Goal: Task Accomplishment & Management: Complete application form

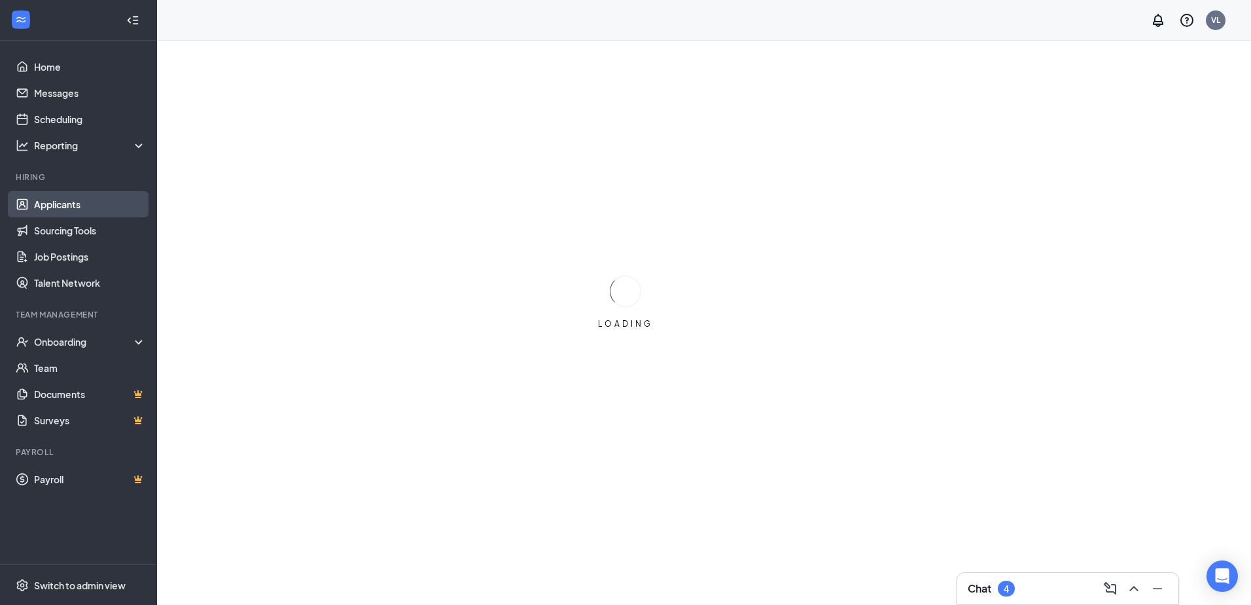
click at [79, 211] on link "Applicants" at bounding box center [90, 204] width 112 height 26
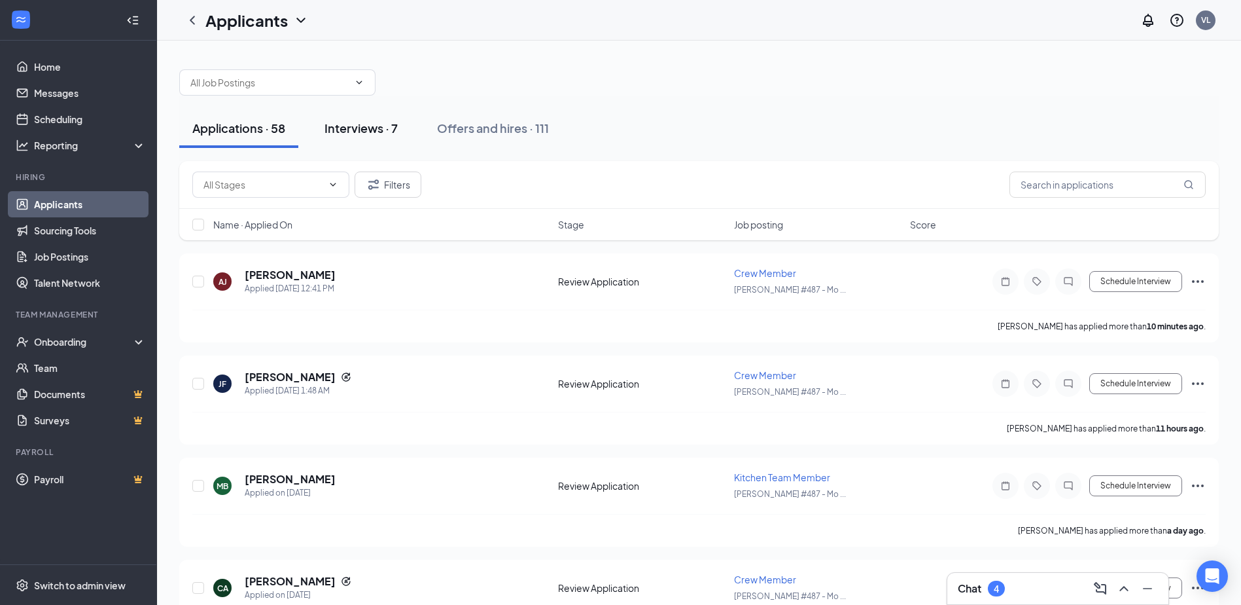
click at [379, 132] on div "Interviews · 7" at bounding box center [361, 128] width 73 height 16
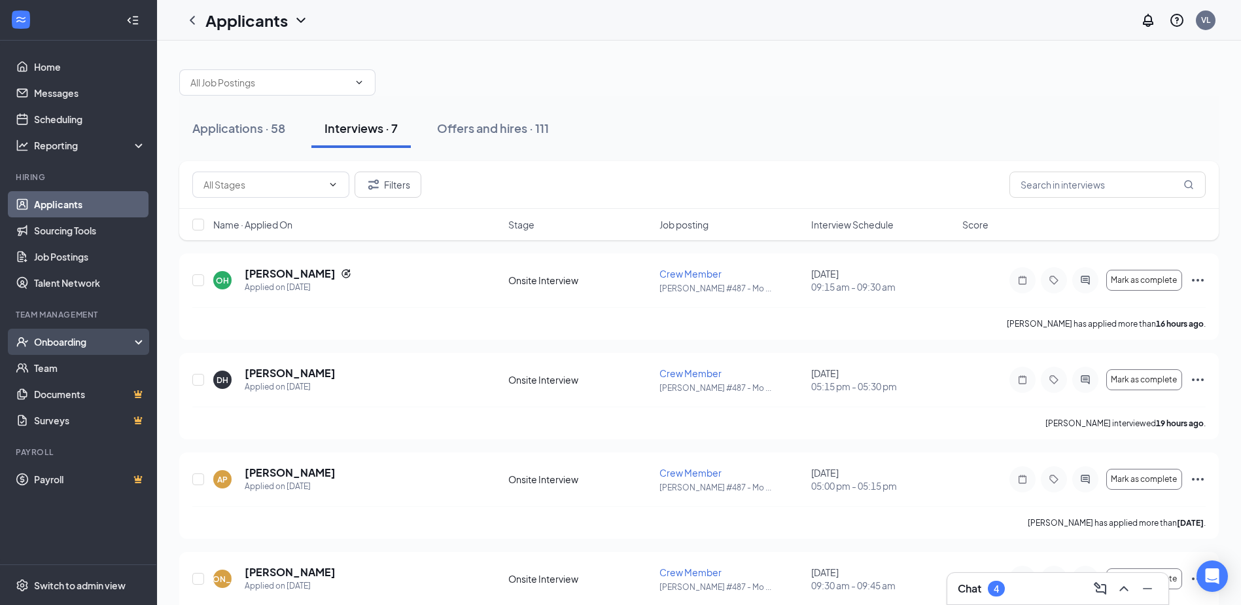
click at [64, 347] on div "Onboarding" at bounding box center [84, 341] width 101 height 13
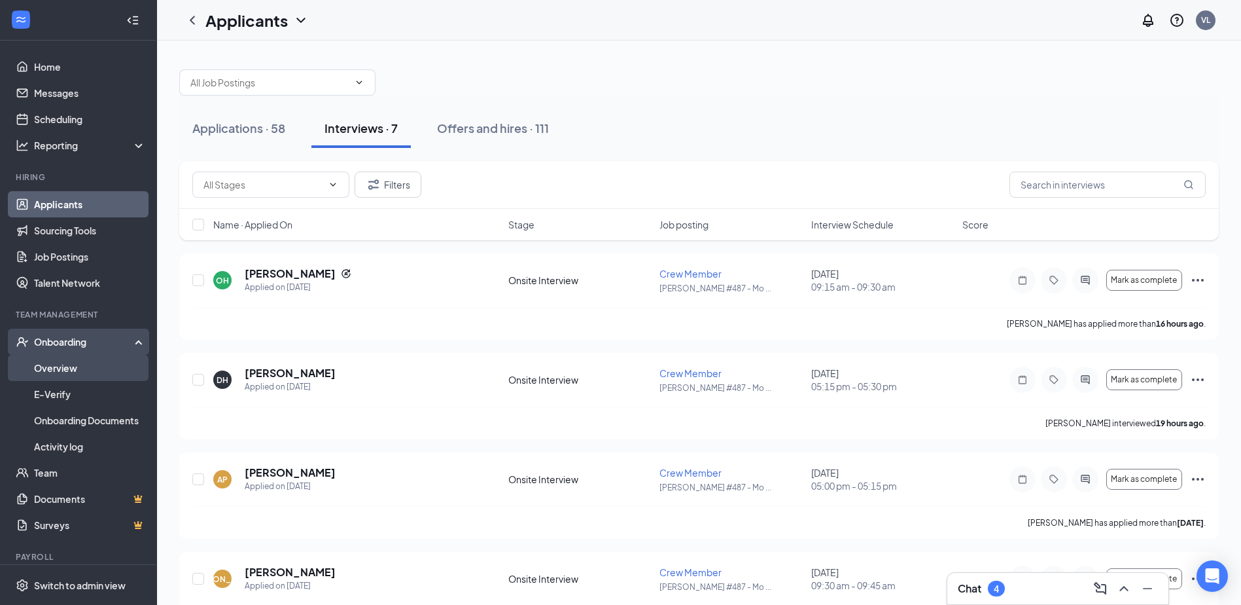
click at [67, 360] on link "Overview" at bounding box center [90, 368] width 112 height 26
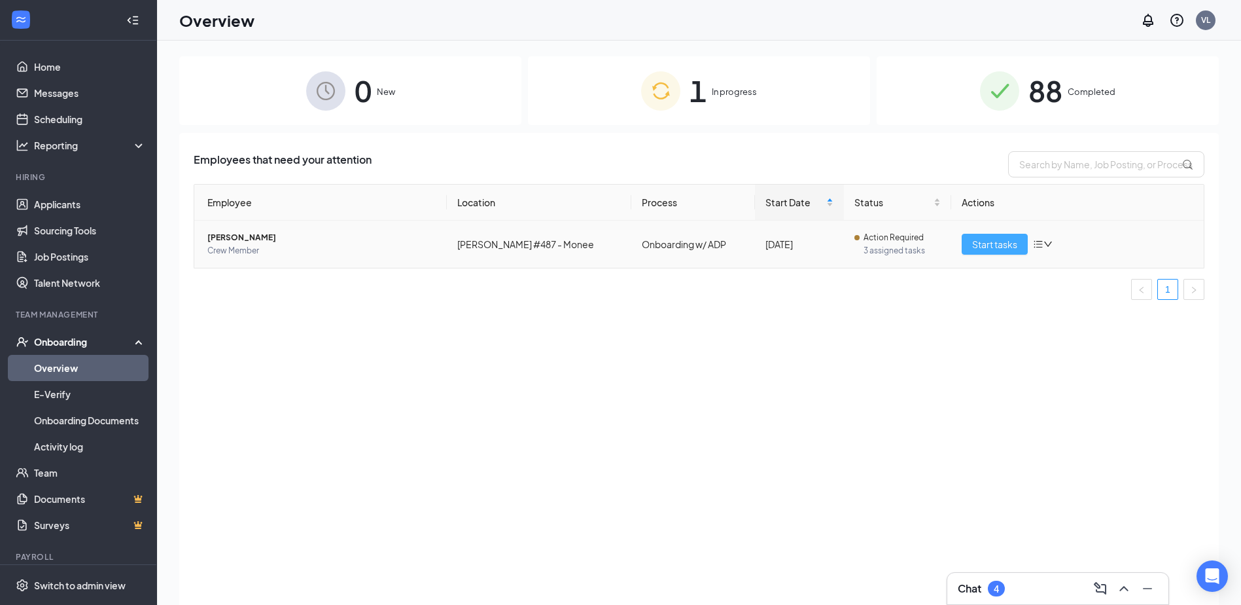
click at [1001, 249] on span "Start tasks" at bounding box center [994, 244] width 45 height 14
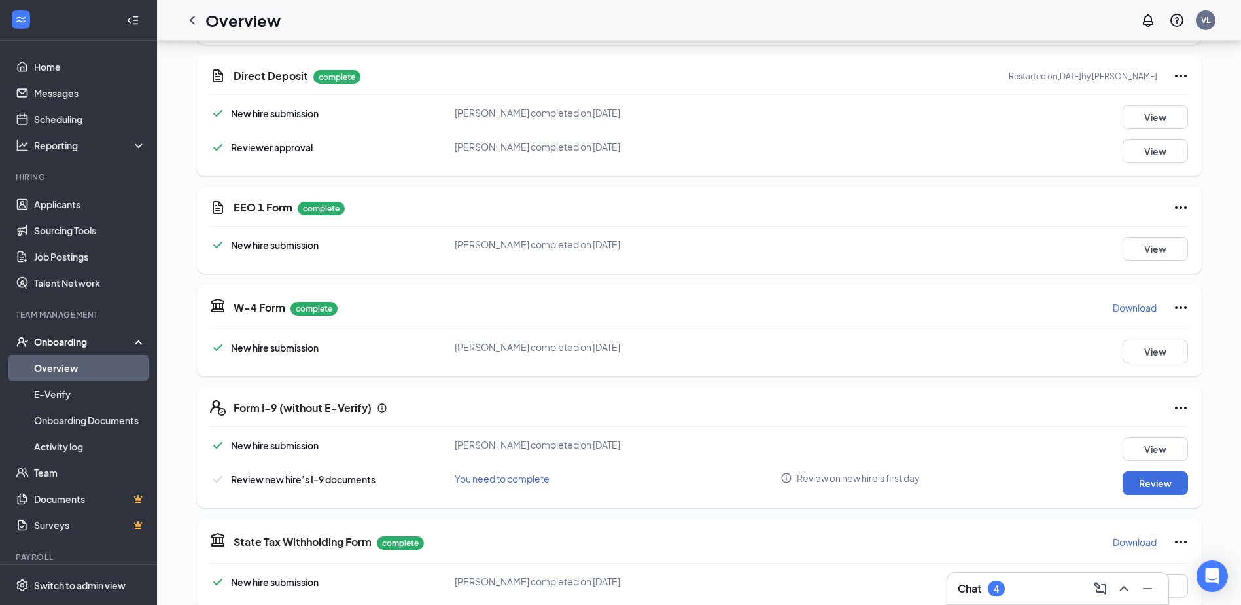
drag, startPoint x: 871, startPoint y: 227, endPoint x: 875, endPoint y: 306, distance: 78.6
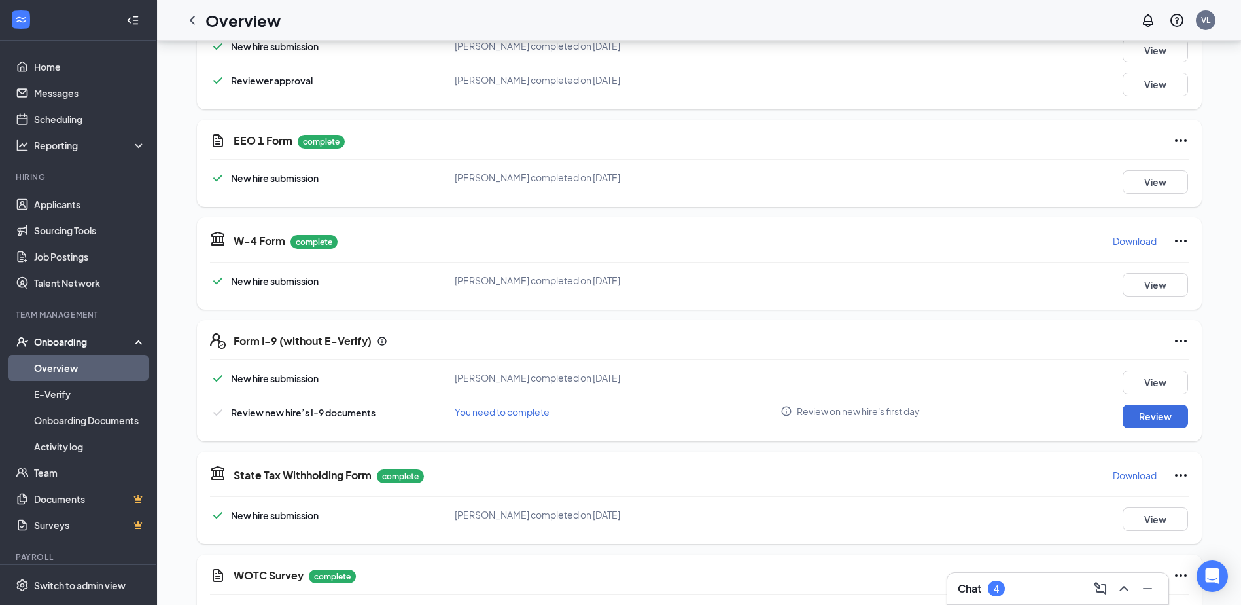
drag, startPoint x: 900, startPoint y: 272, endPoint x: 900, endPoint y: 310, distance: 38.6
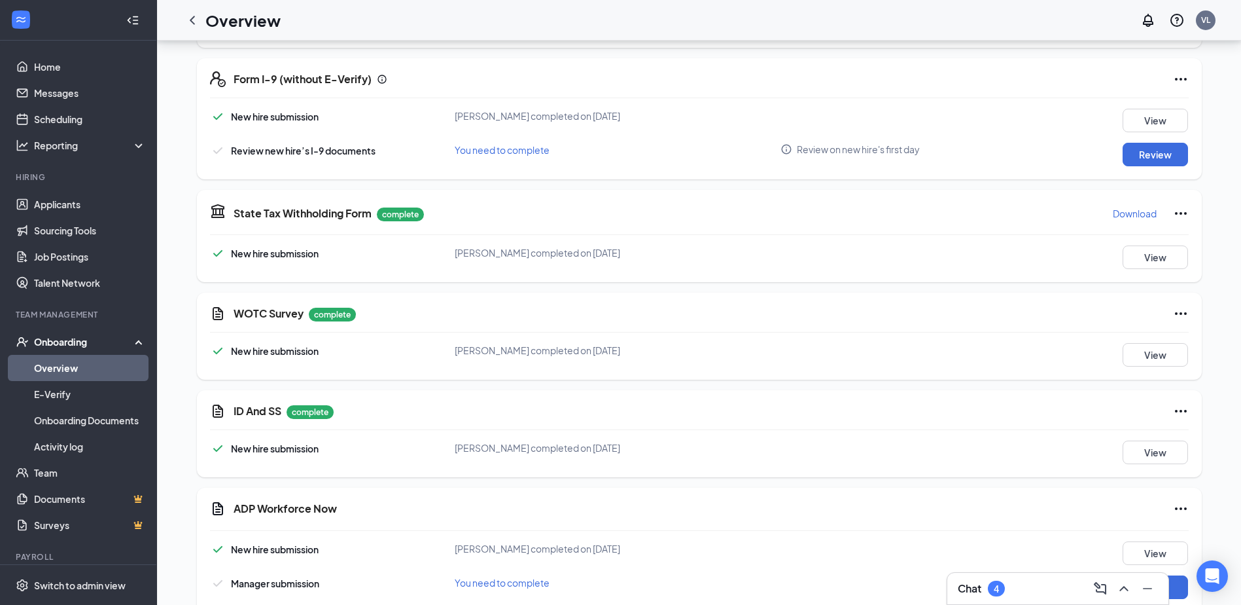
drag, startPoint x: 900, startPoint y: 310, endPoint x: 900, endPoint y: 359, distance: 48.4
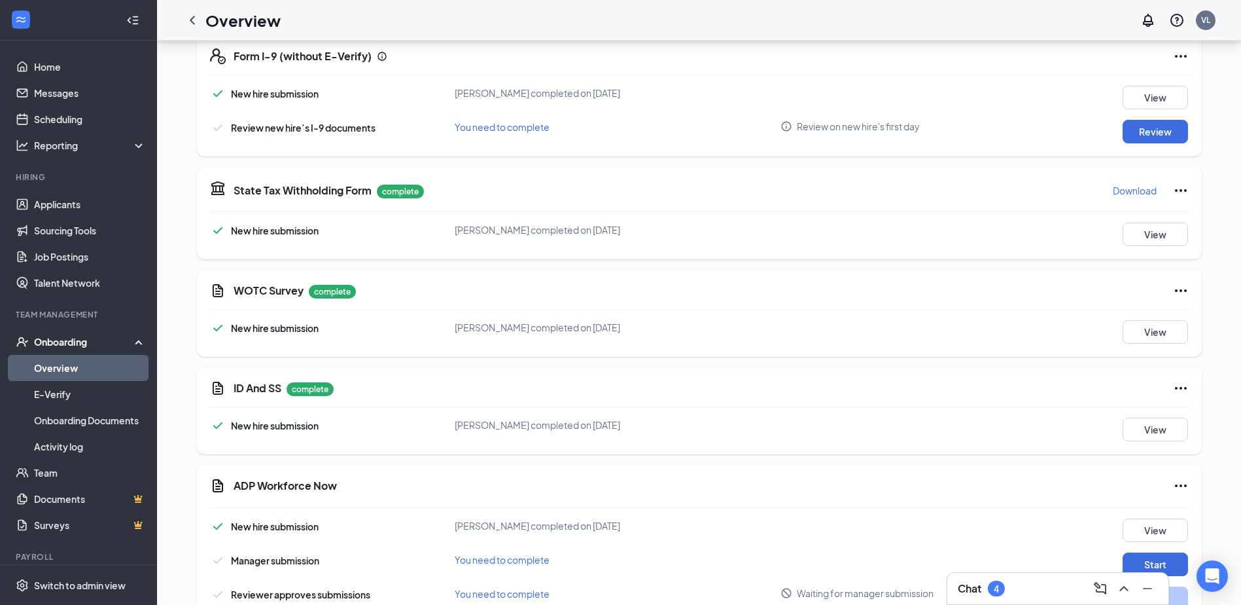
drag, startPoint x: 901, startPoint y: 446, endPoint x: 901, endPoint y: 417, distance: 28.8
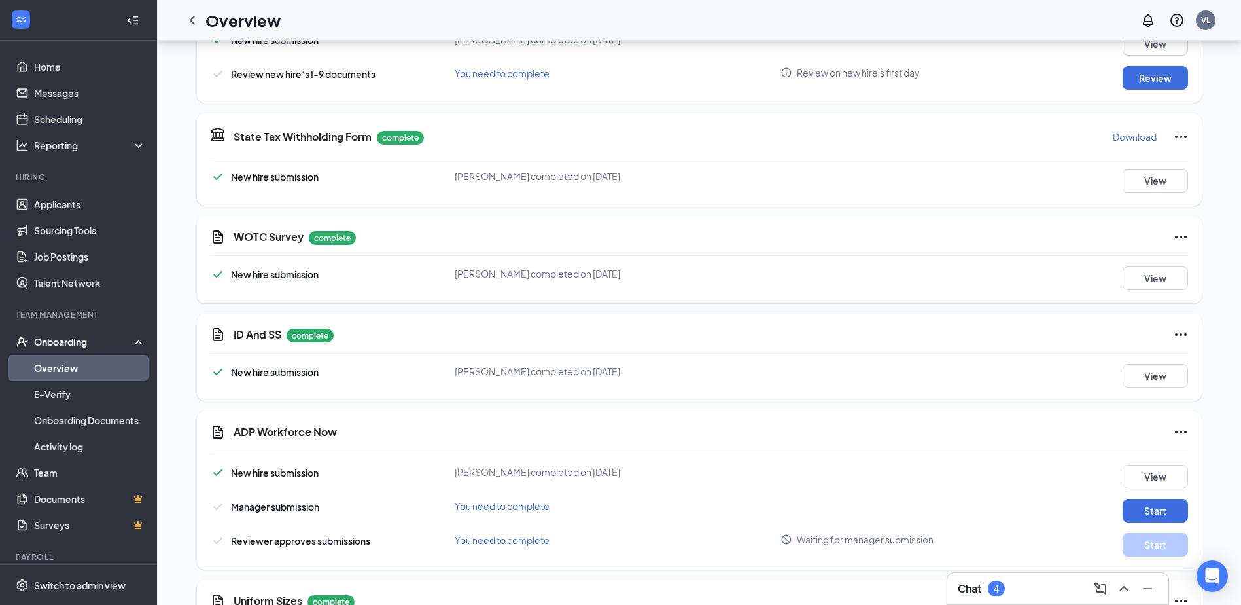
drag, startPoint x: 916, startPoint y: 370, endPoint x: 917, endPoint y: 417, distance: 47.8
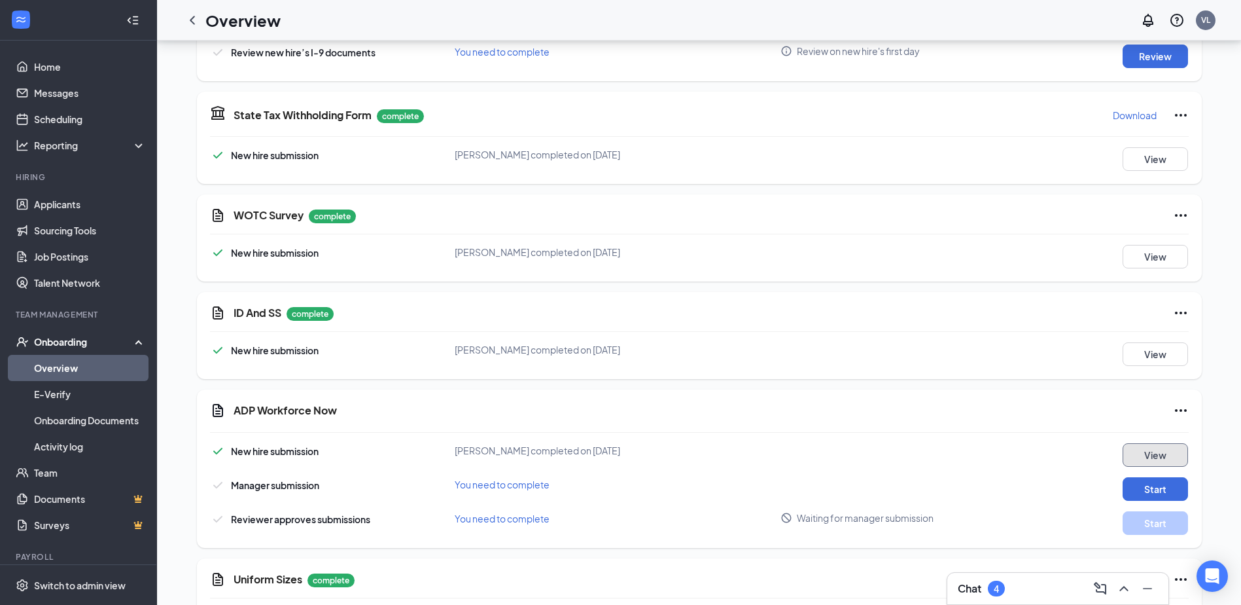
click at [1178, 443] on button "View" at bounding box center [1155, 455] width 65 height 24
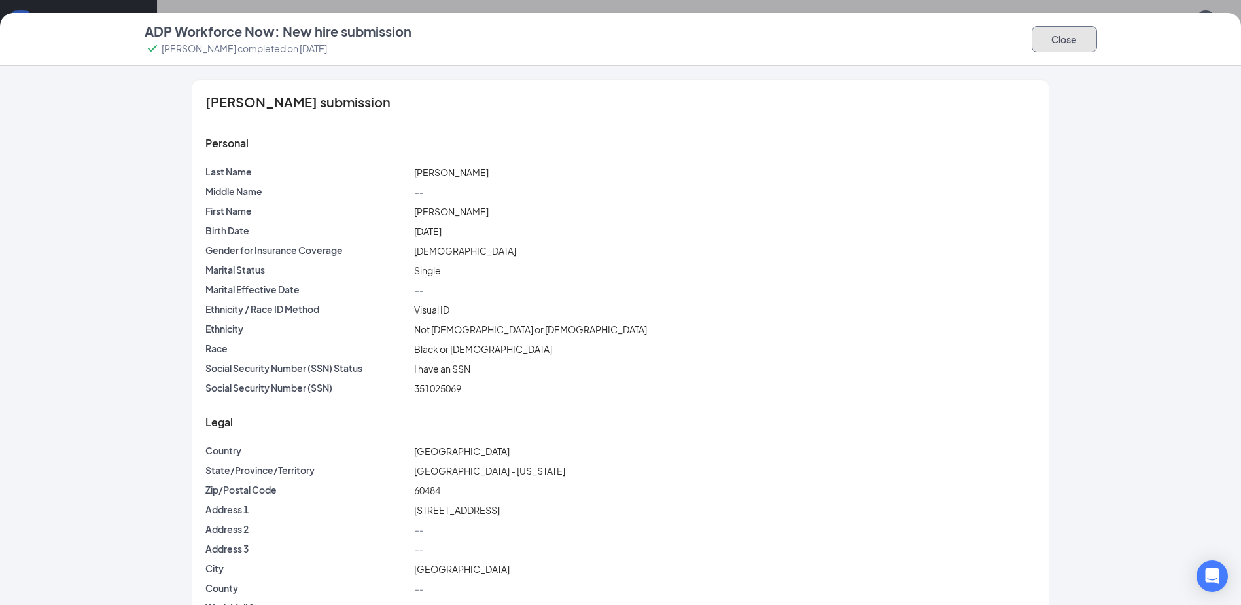
click at [1066, 43] on button "Close" at bounding box center [1064, 39] width 65 height 26
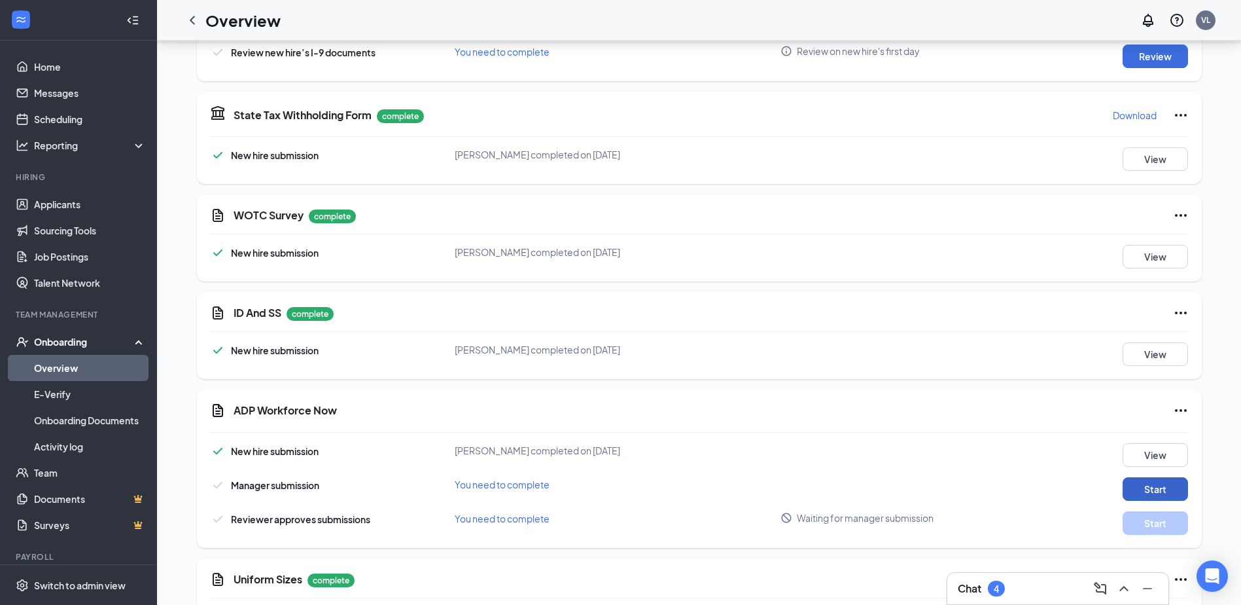
click at [1149, 477] on button "Start" at bounding box center [1155, 489] width 65 height 24
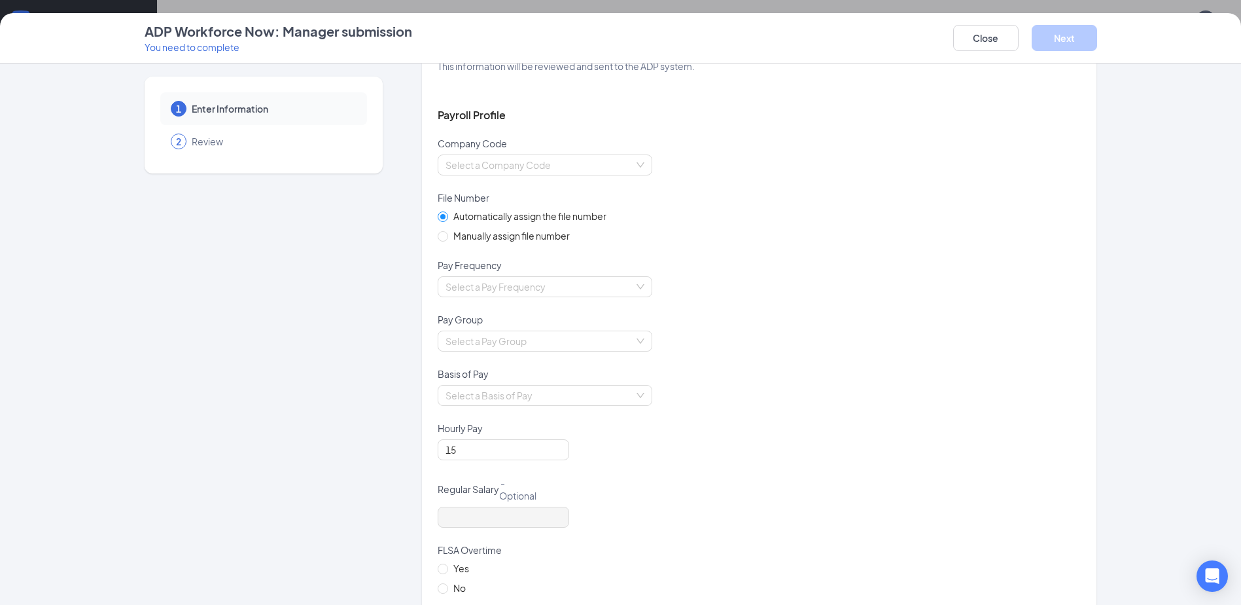
drag, startPoint x: 727, startPoint y: 277, endPoint x: 729, endPoint y: 306, distance: 28.9
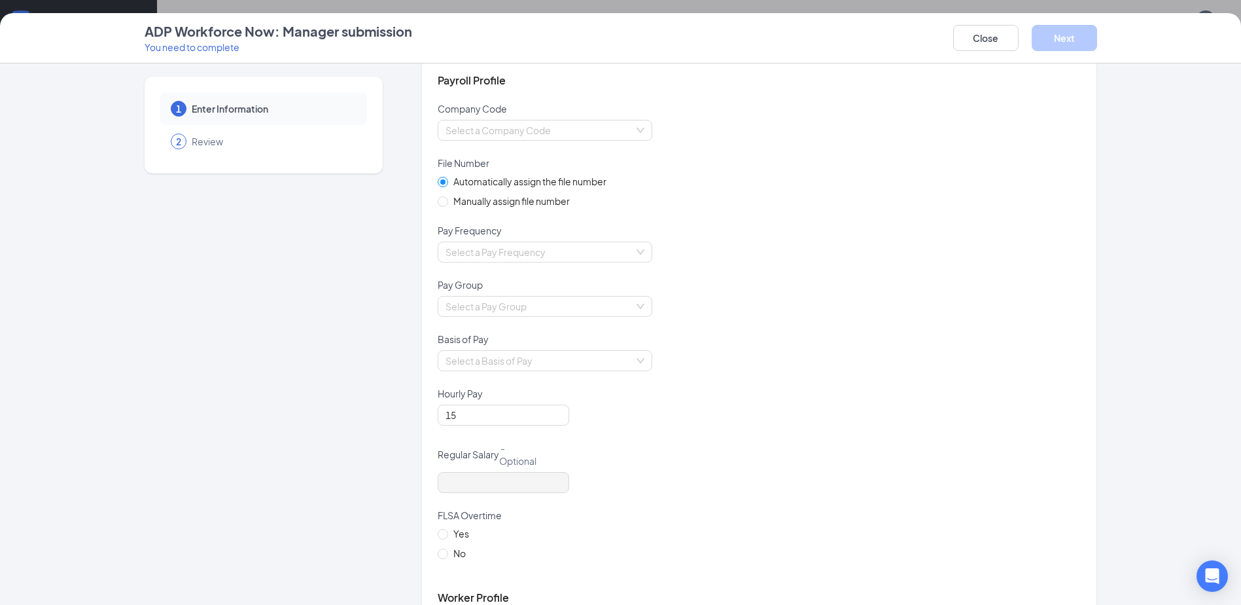
drag, startPoint x: 767, startPoint y: 268, endPoint x: 768, endPoint y: 300, distance: 32.1
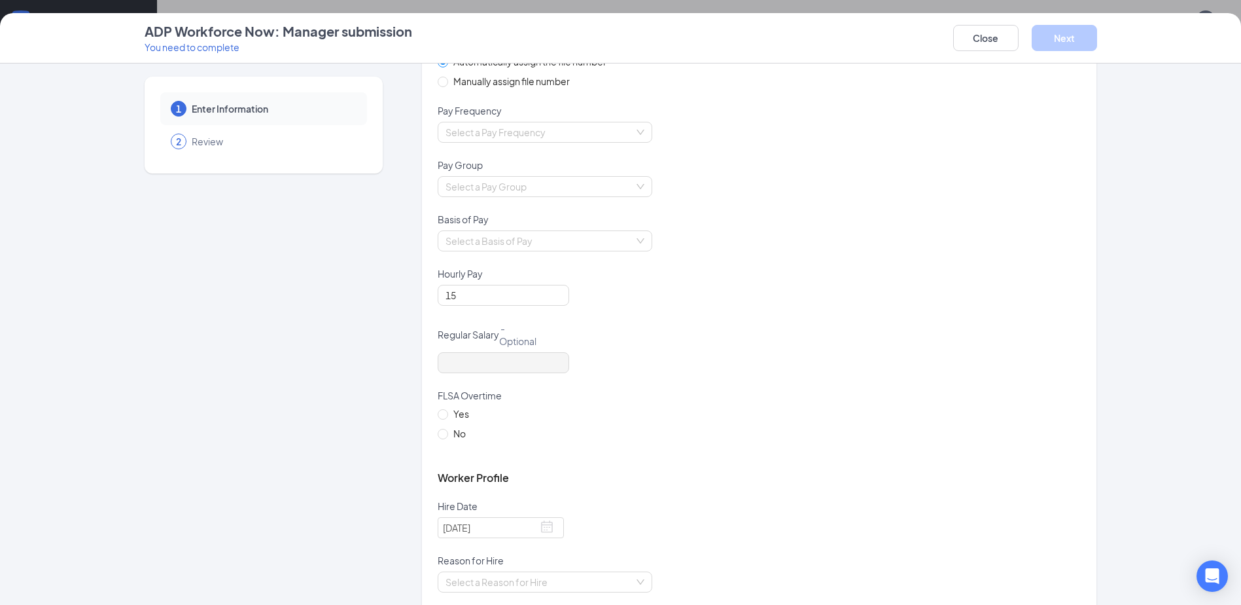
drag, startPoint x: 770, startPoint y: 272, endPoint x: 769, endPoint y: 317, distance: 45.1
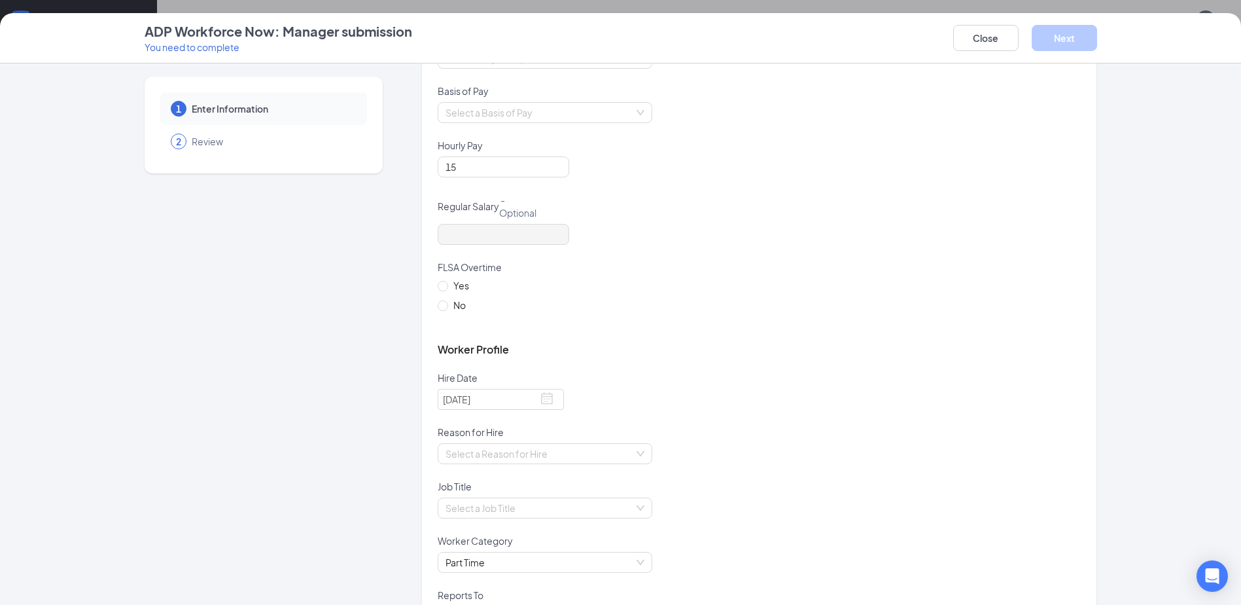
drag, startPoint x: 769, startPoint y: 317, endPoint x: 769, endPoint y: 347, distance: 30.8
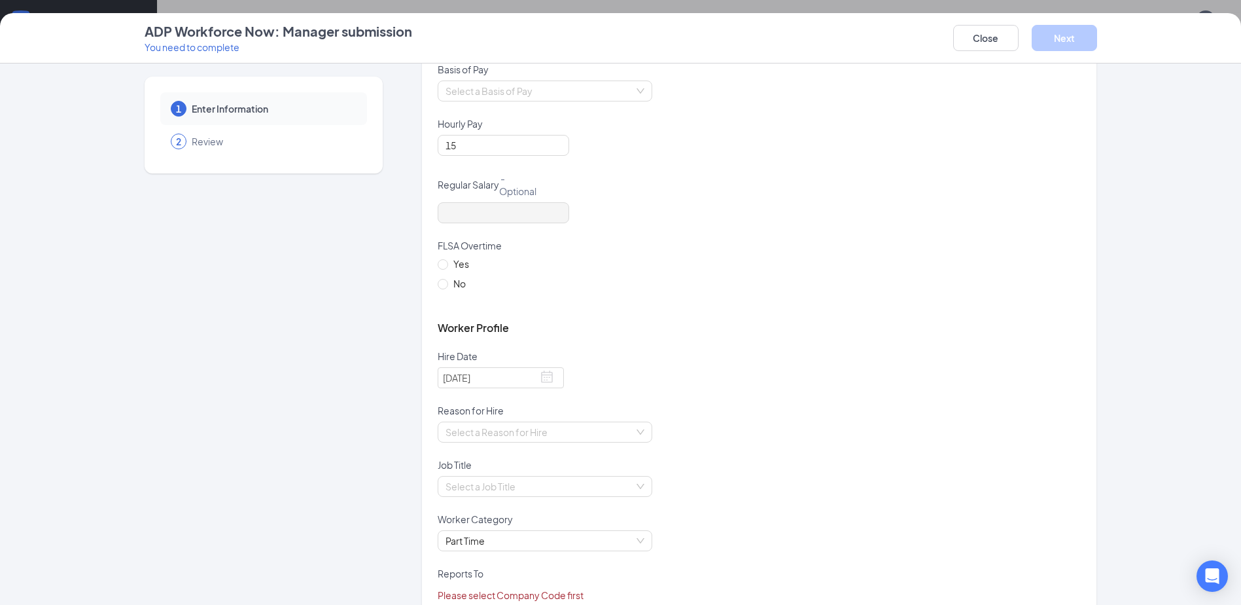
drag, startPoint x: 769, startPoint y: 347, endPoint x: 769, endPoint y: 364, distance: 17.0
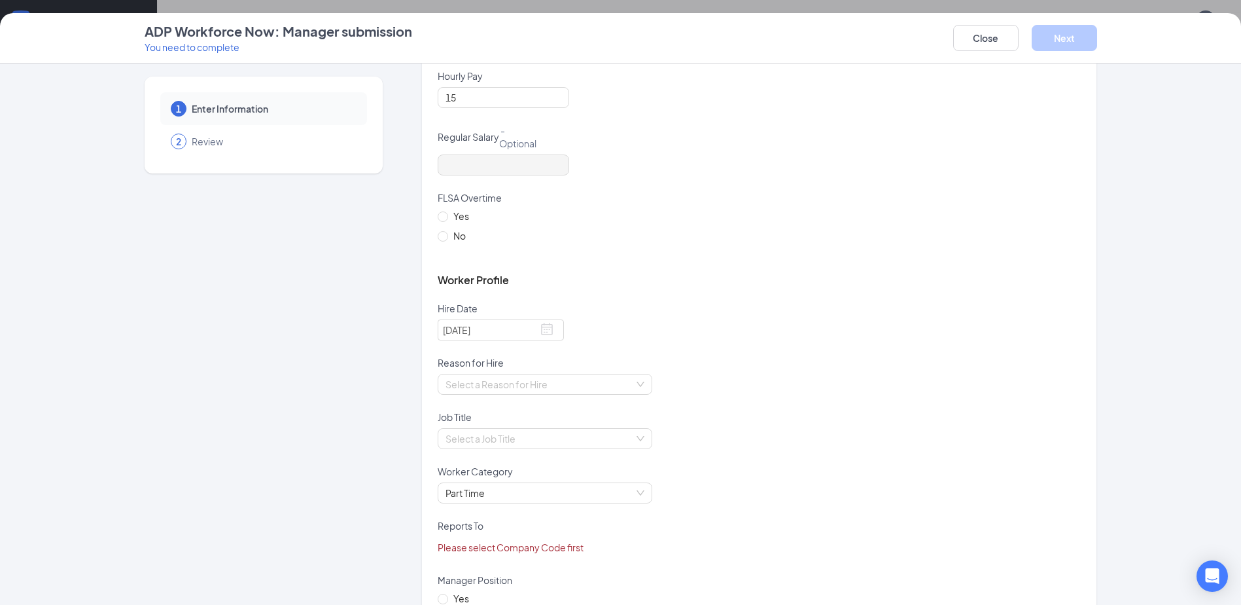
drag, startPoint x: 769, startPoint y: 364, endPoint x: 769, endPoint y: 392, distance: 27.5
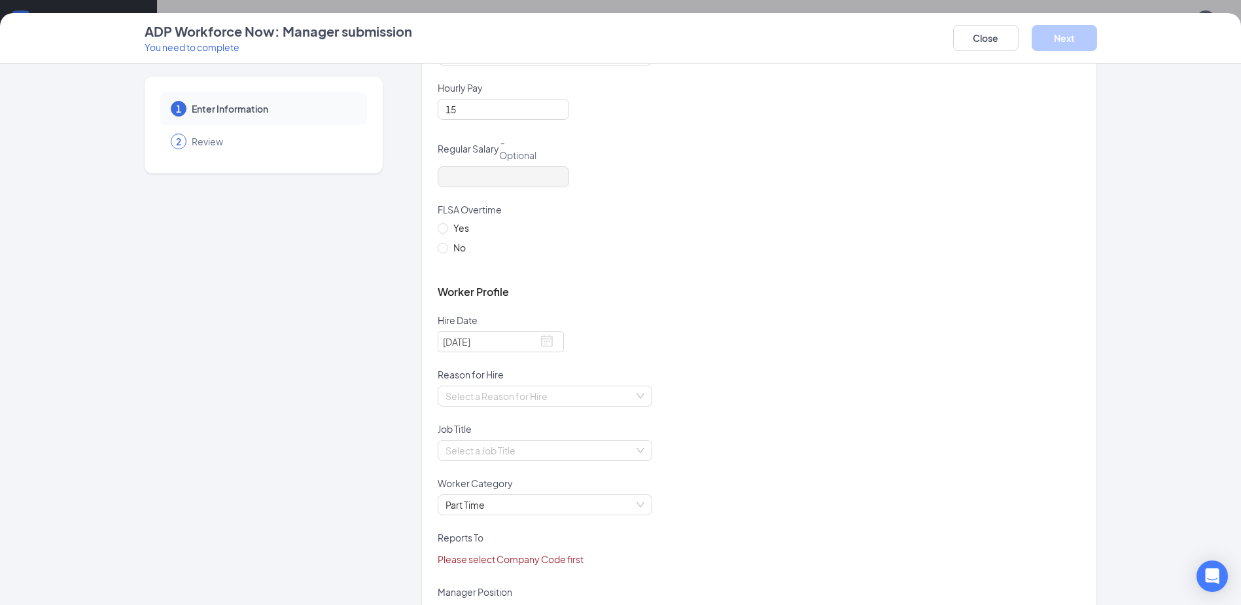
drag, startPoint x: 765, startPoint y: 456, endPoint x: 765, endPoint y: 424, distance: 32.1
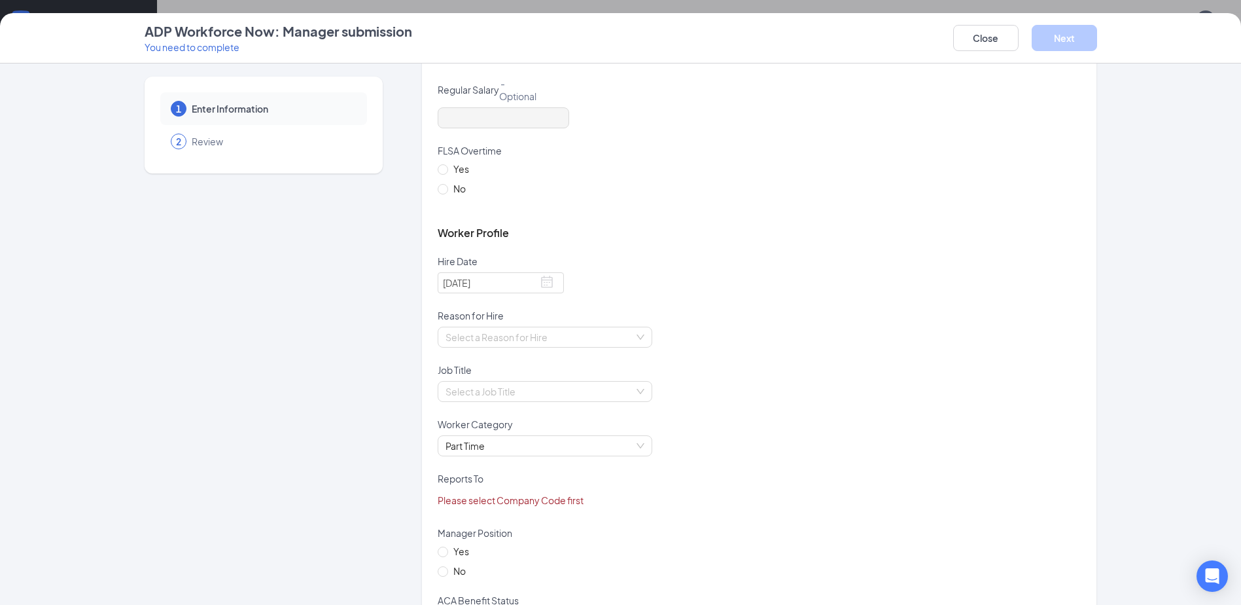
drag, startPoint x: 766, startPoint y: 329, endPoint x: 758, endPoint y: 377, distance: 48.5
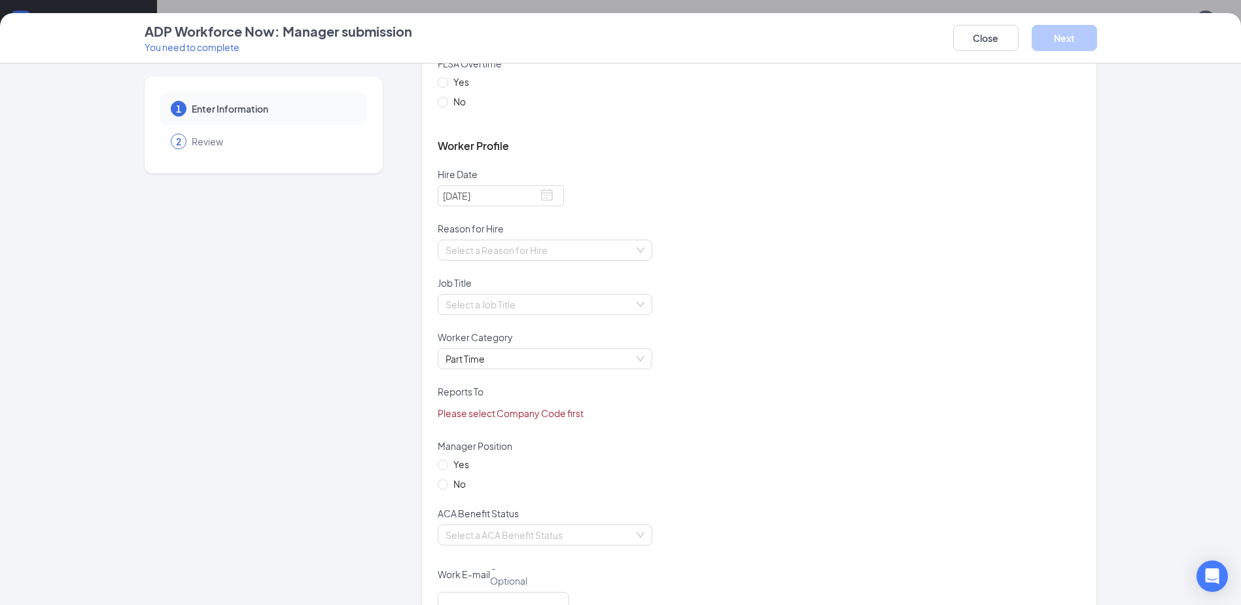
drag, startPoint x: 758, startPoint y: 368, endPoint x: 752, endPoint y: 428, distance: 59.8
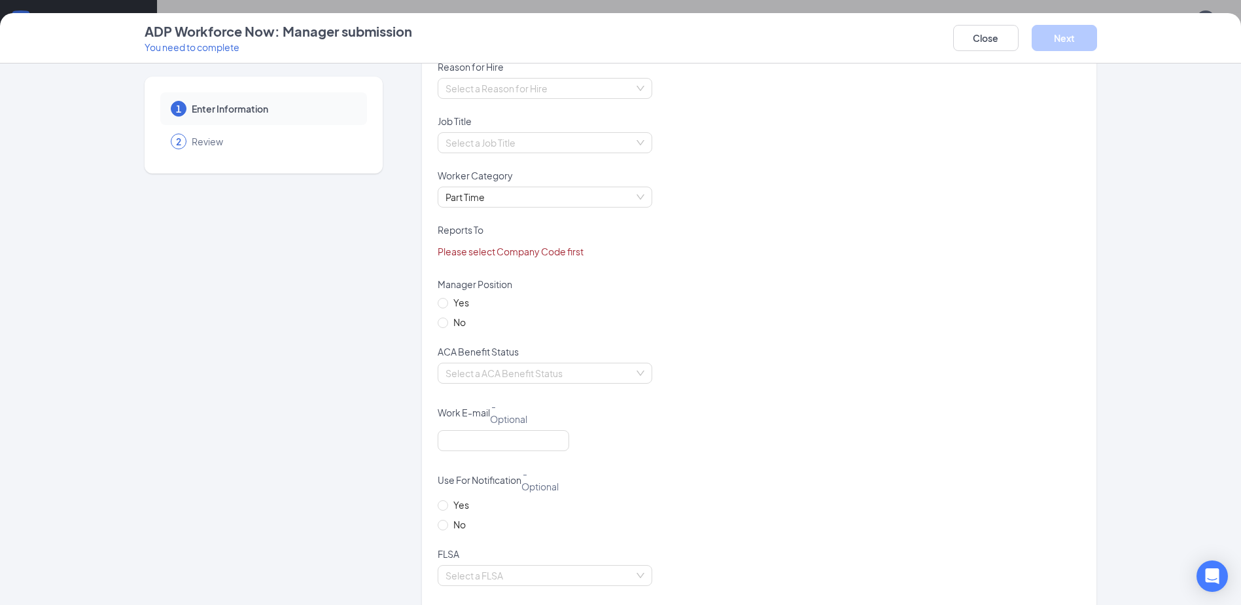
drag, startPoint x: 762, startPoint y: 280, endPoint x: 762, endPoint y: 332, distance: 52.3
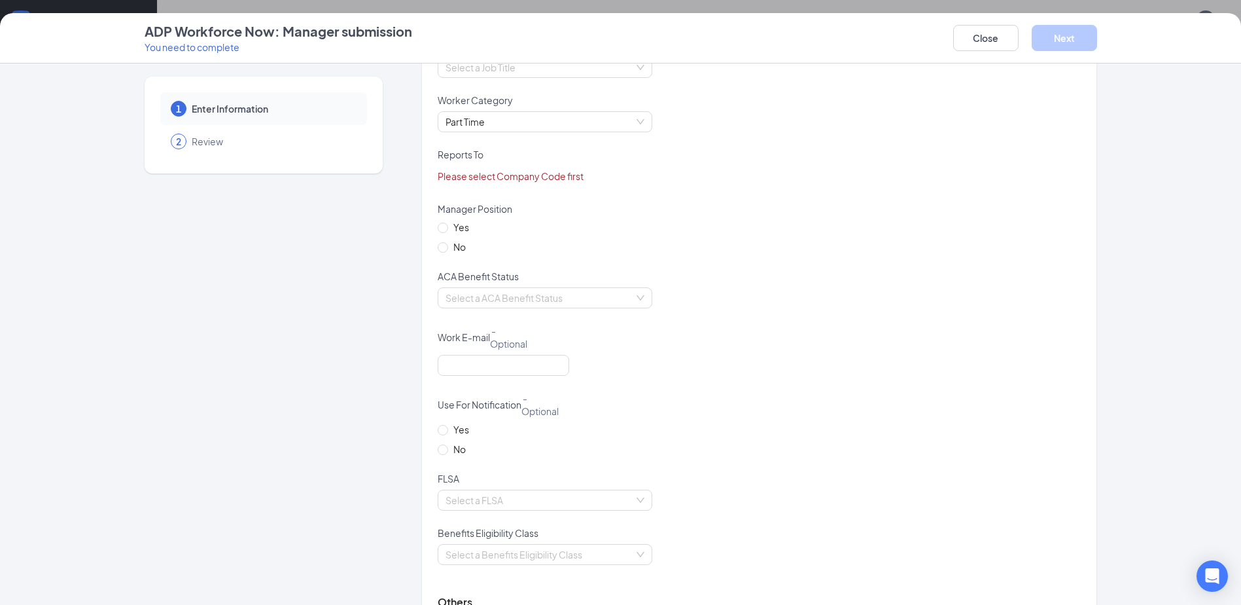
drag, startPoint x: 762, startPoint y: 303, endPoint x: 762, endPoint y: 338, distance: 35.3
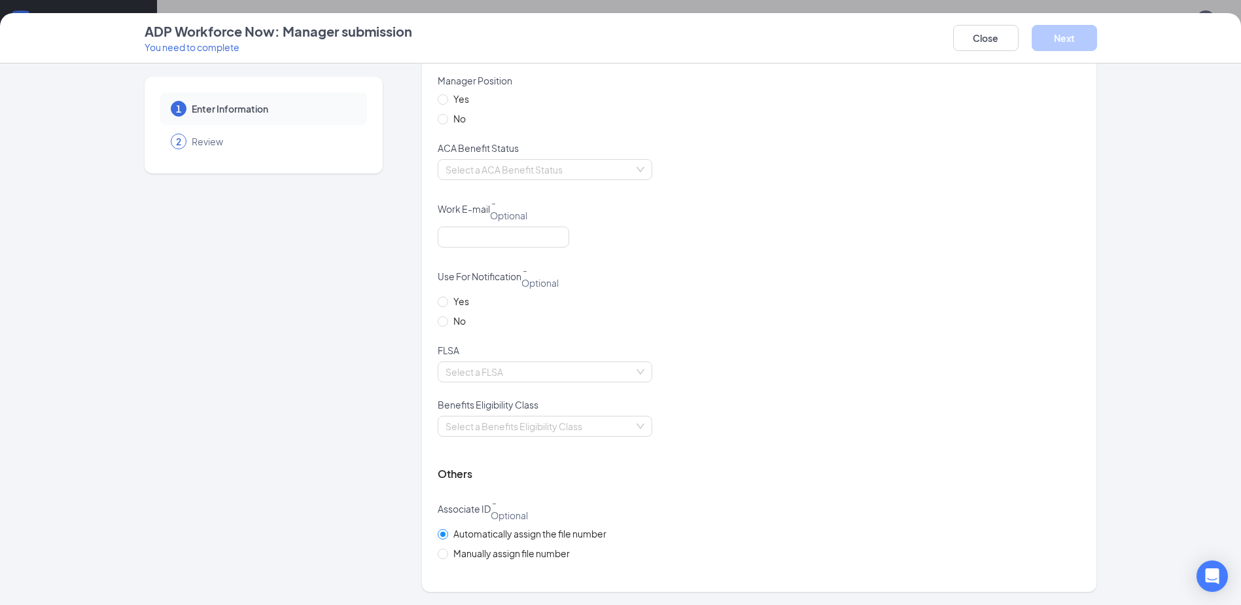
drag, startPoint x: 762, startPoint y: 338, endPoint x: 756, endPoint y: 455, distance: 117.3
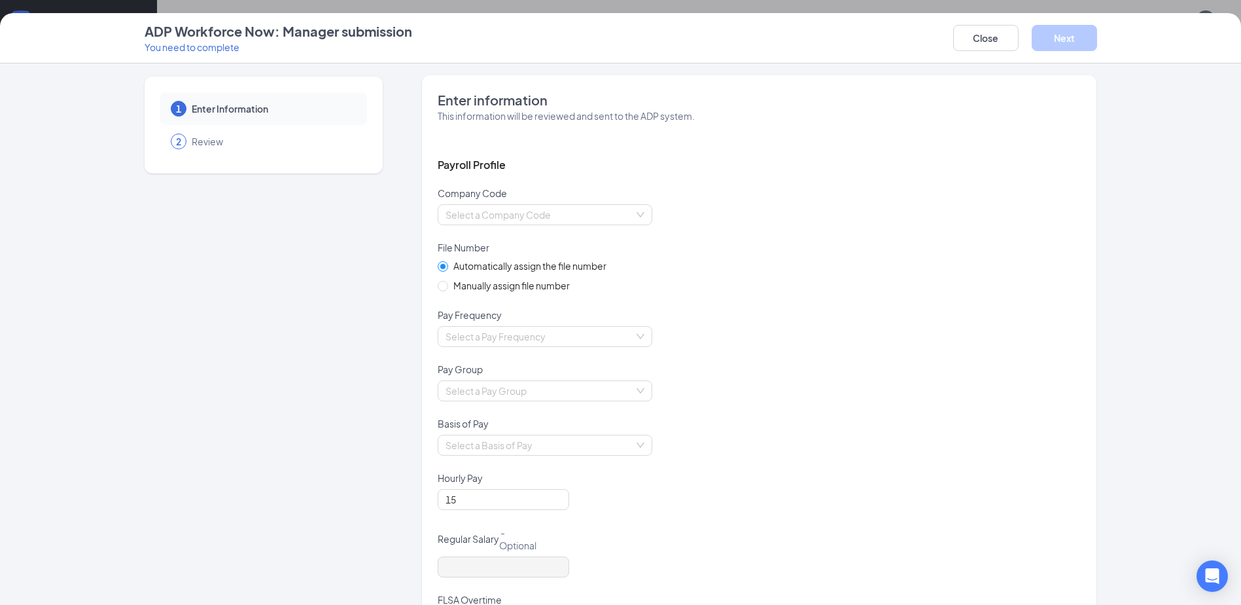
scroll to position [0, 0]
drag, startPoint x: 758, startPoint y: 506, endPoint x: 742, endPoint y: 359, distance: 148.0
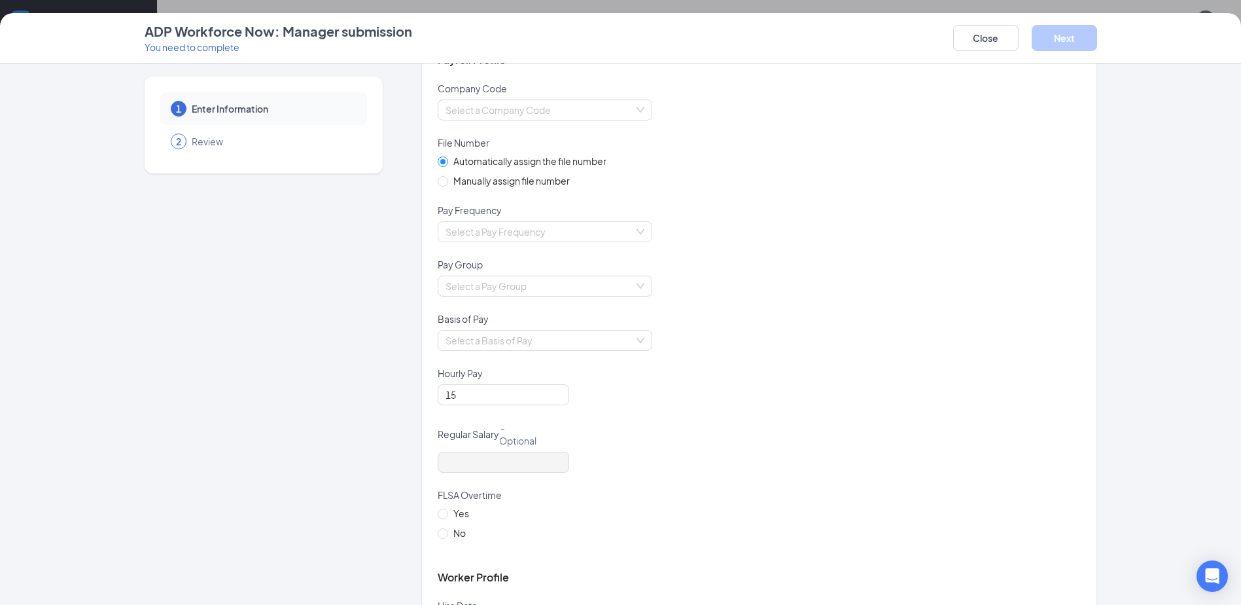
scroll to position [177, 0]
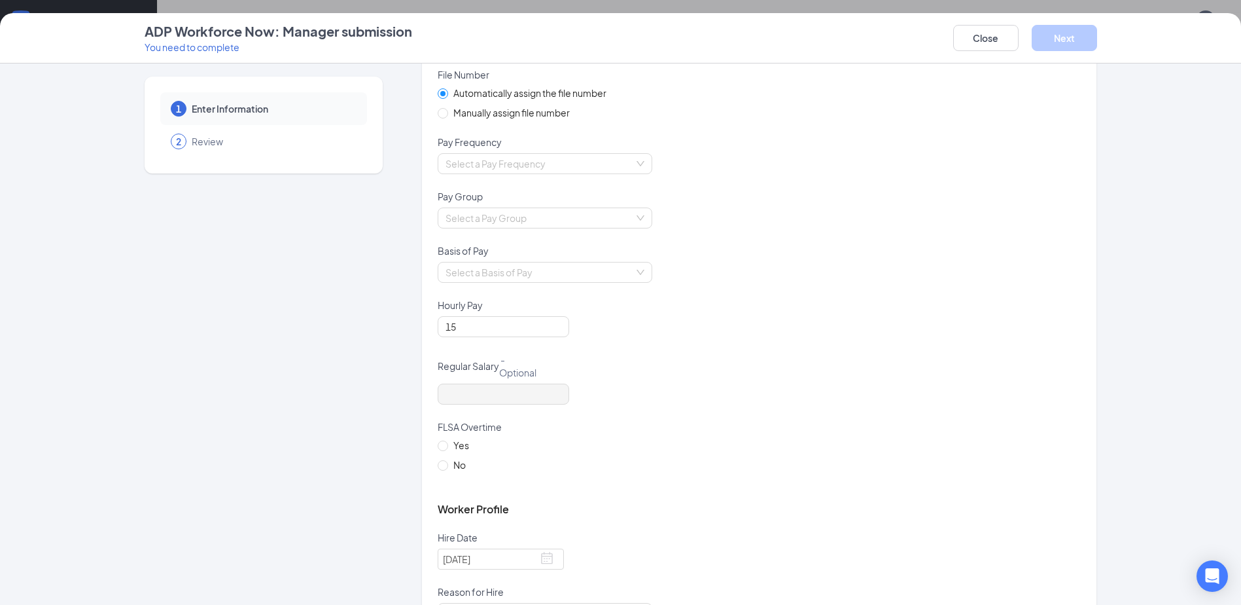
drag, startPoint x: 811, startPoint y: 347, endPoint x: 799, endPoint y: 398, distance: 52.5
click at [981, 18] on div "ADP Workforce Now: Manager submission You need to complete Close Next" at bounding box center [620, 38] width 1241 height 50
click at [980, 25] on button "Close" at bounding box center [985, 38] width 65 height 26
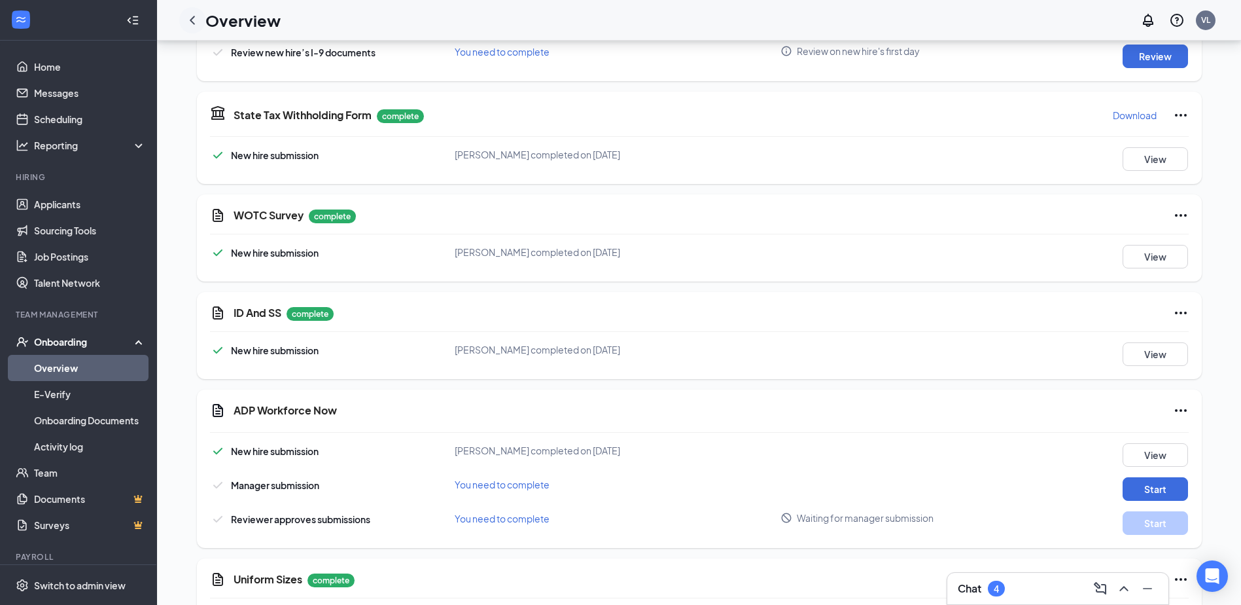
click at [192, 19] on icon "ChevronLeft" at bounding box center [192, 20] width 5 height 9
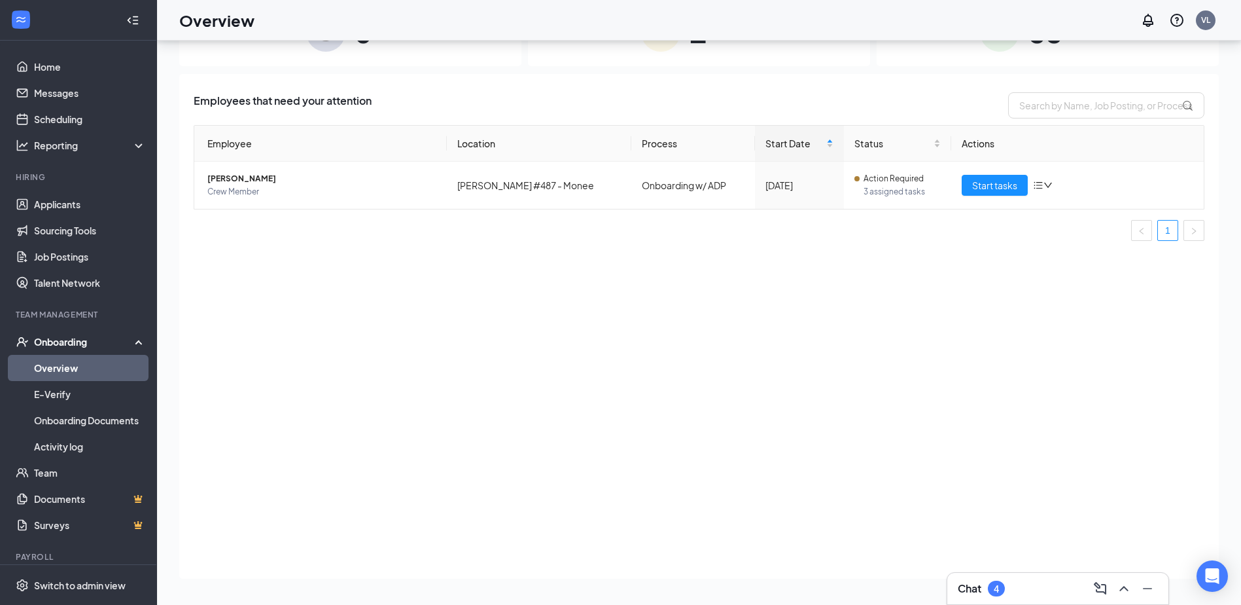
scroll to position [4, 0]
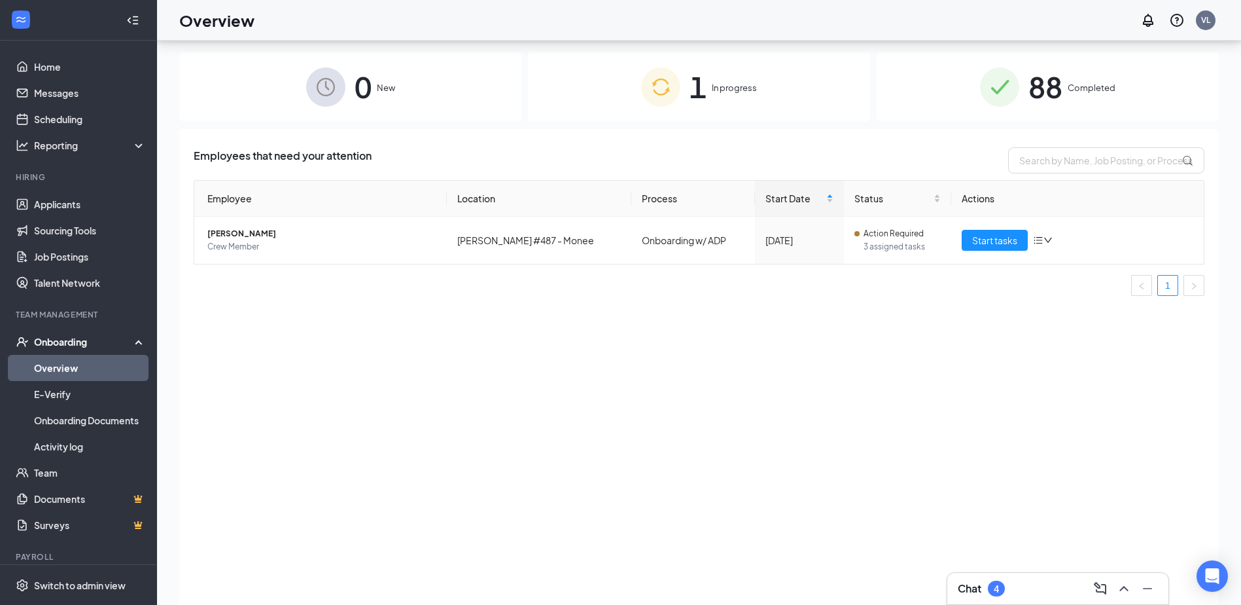
drag, startPoint x: 919, startPoint y: 233, endPoint x: 924, endPoint y: 140, distance: 93.1
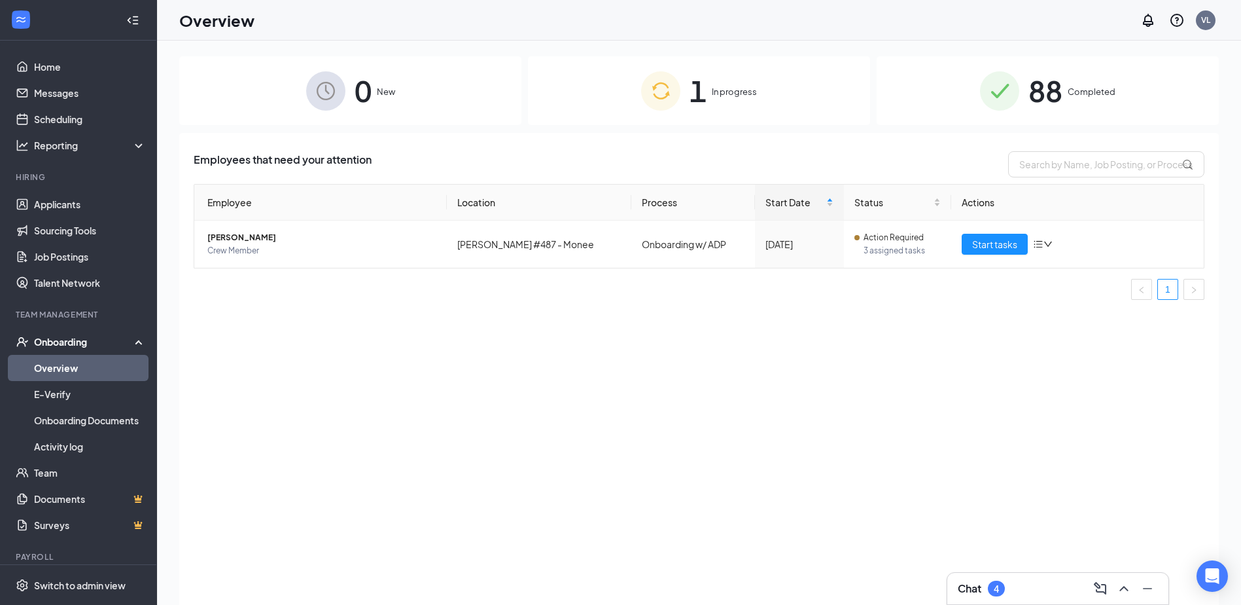
click at [961, 119] on div "88 Completed" at bounding box center [1048, 90] width 342 height 69
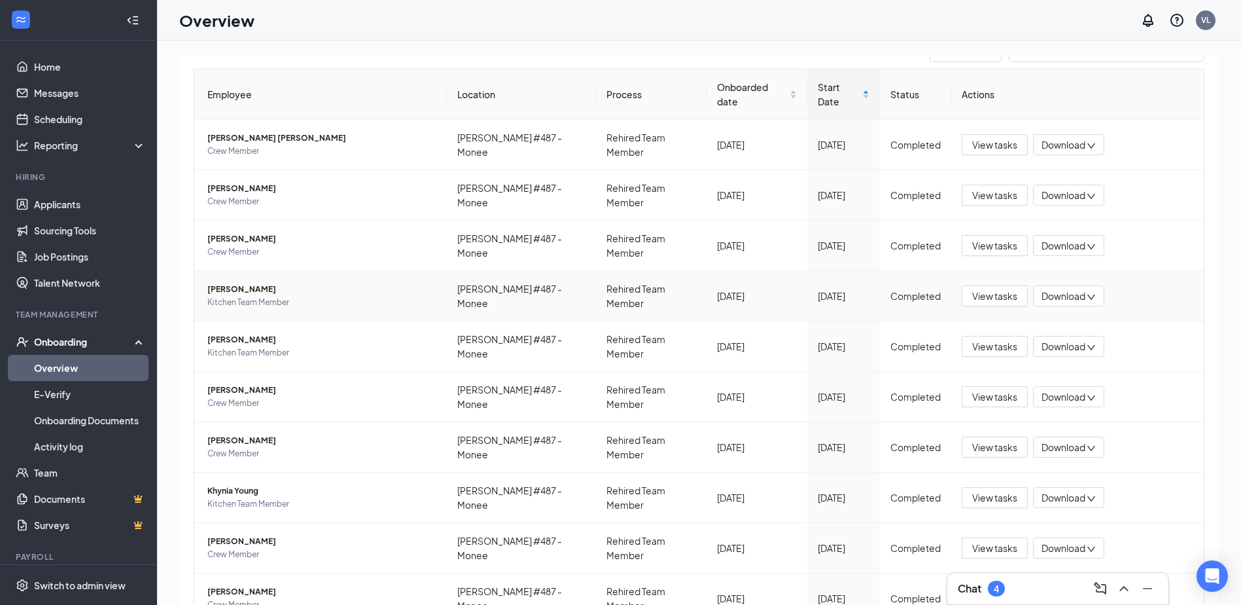
scroll to position [139, 0]
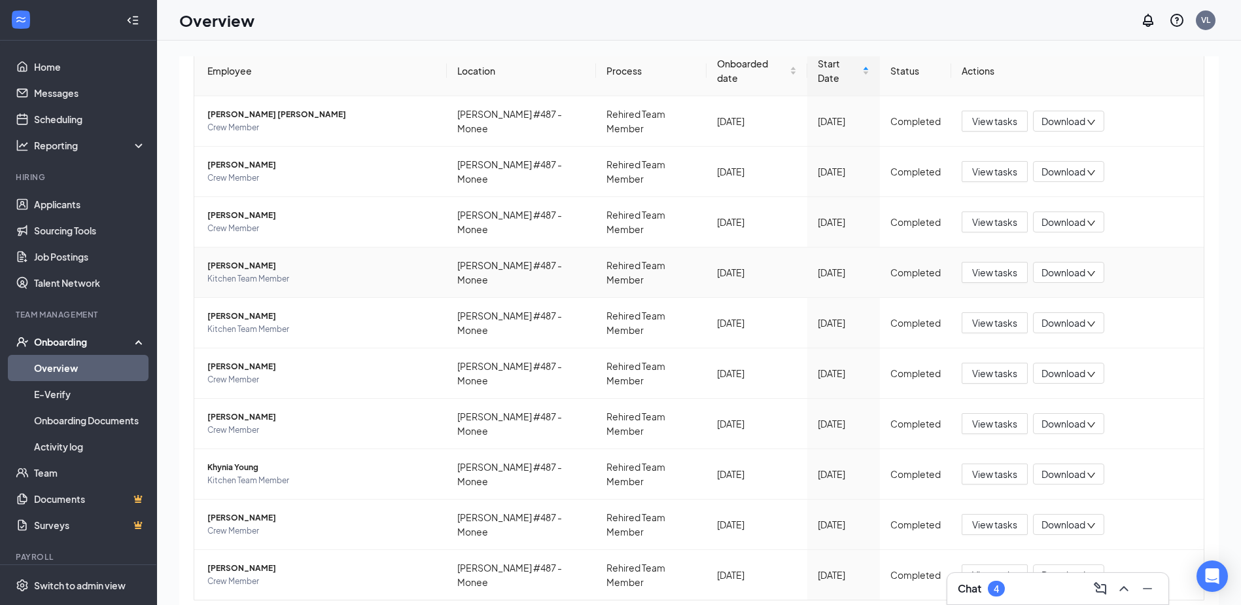
drag, startPoint x: 431, startPoint y: 334, endPoint x: 426, endPoint y: 373, distance: 39.5
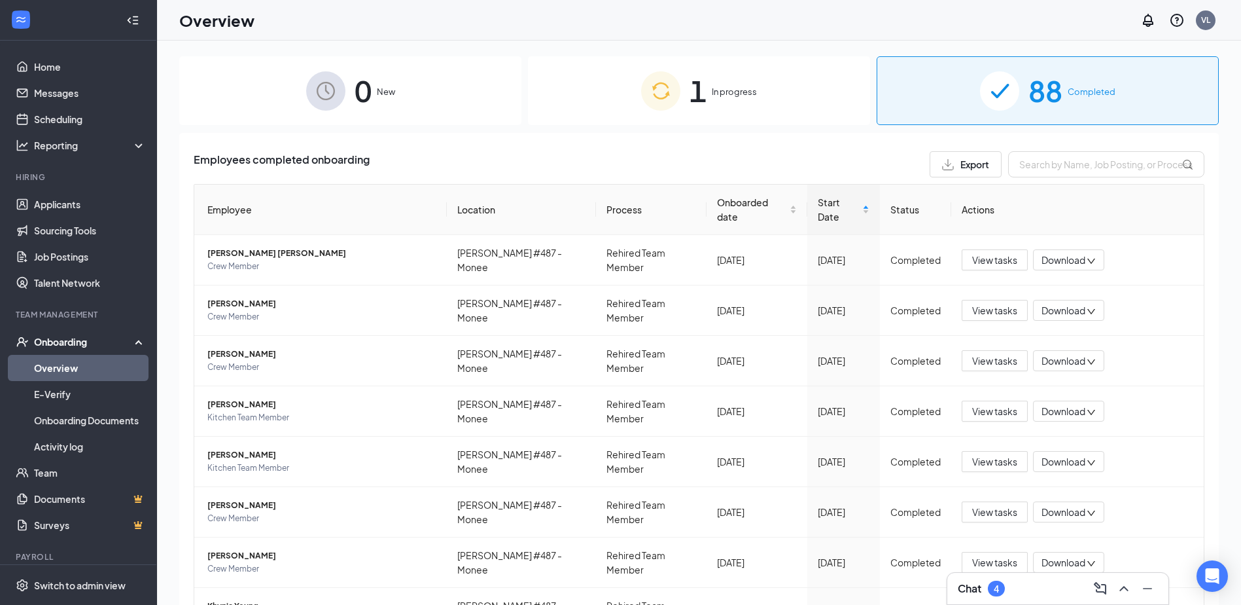
drag, startPoint x: 554, startPoint y: 488, endPoint x: 684, endPoint y: 169, distance: 344.6
click at [856, 200] on div "Start Date" at bounding box center [844, 209] width 52 height 29
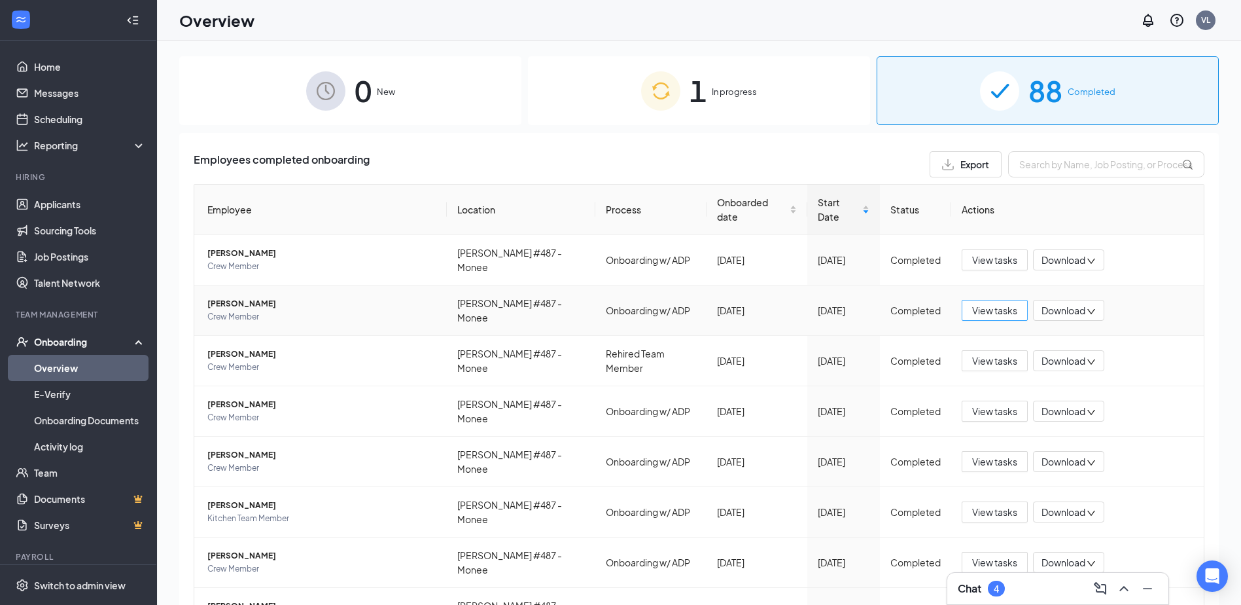
click at [985, 303] on span "View tasks" at bounding box center [994, 310] width 45 height 14
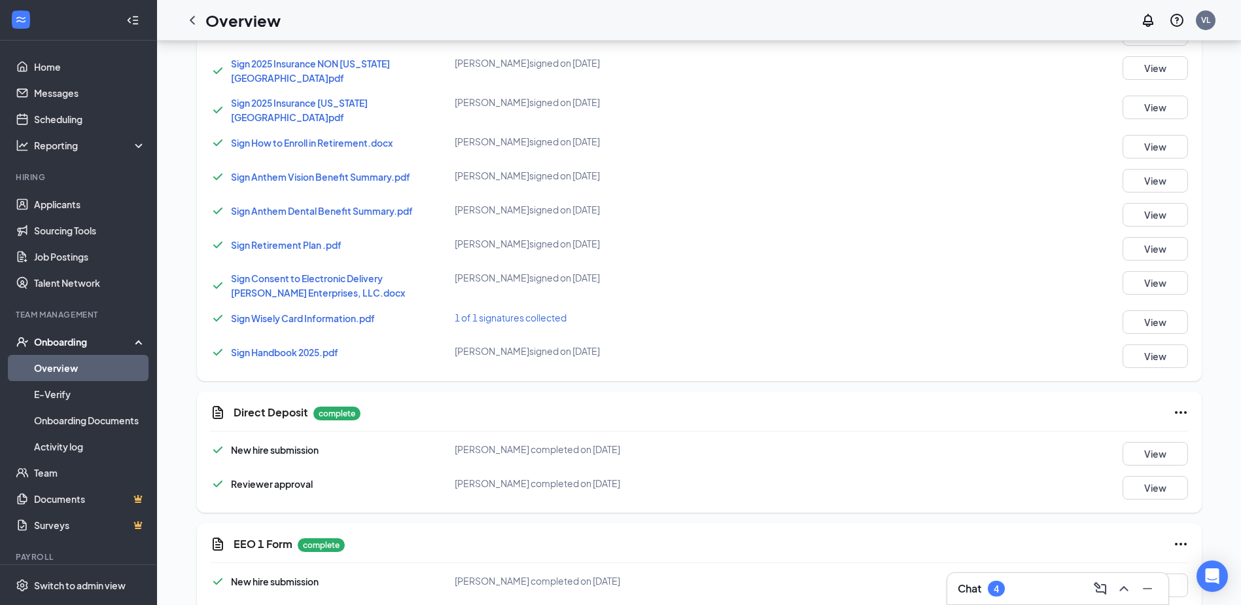
drag, startPoint x: 828, startPoint y: 294, endPoint x: 824, endPoint y: 340, distance: 46.0
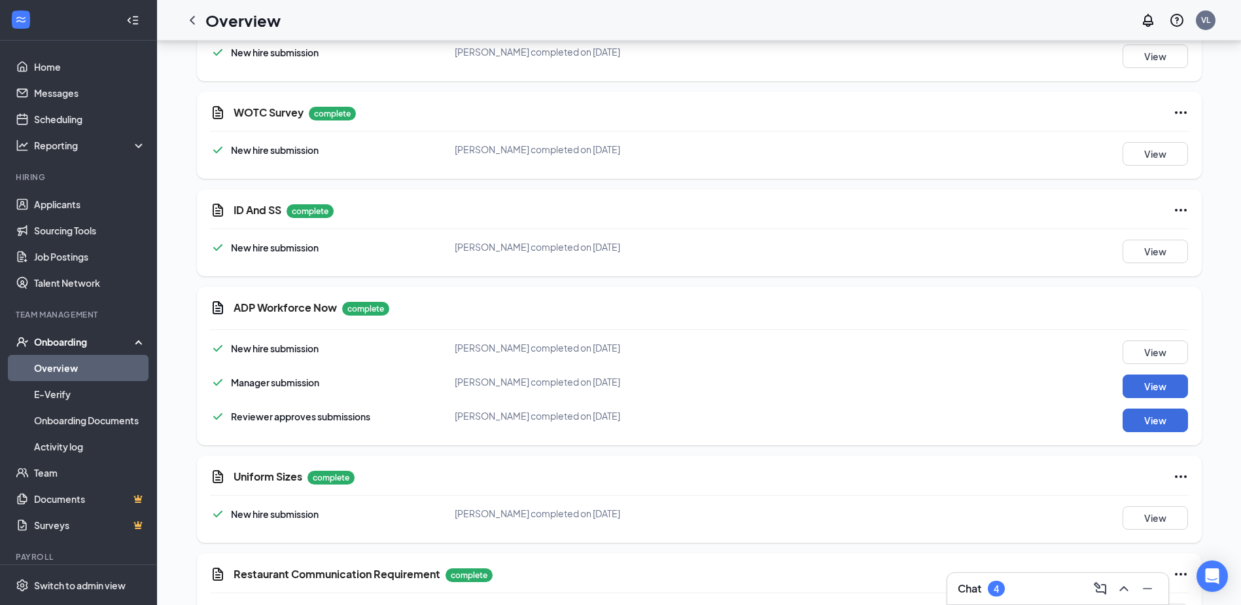
drag, startPoint x: 1121, startPoint y: 270, endPoint x: 1119, endPoint y: 290, distance: 21.1
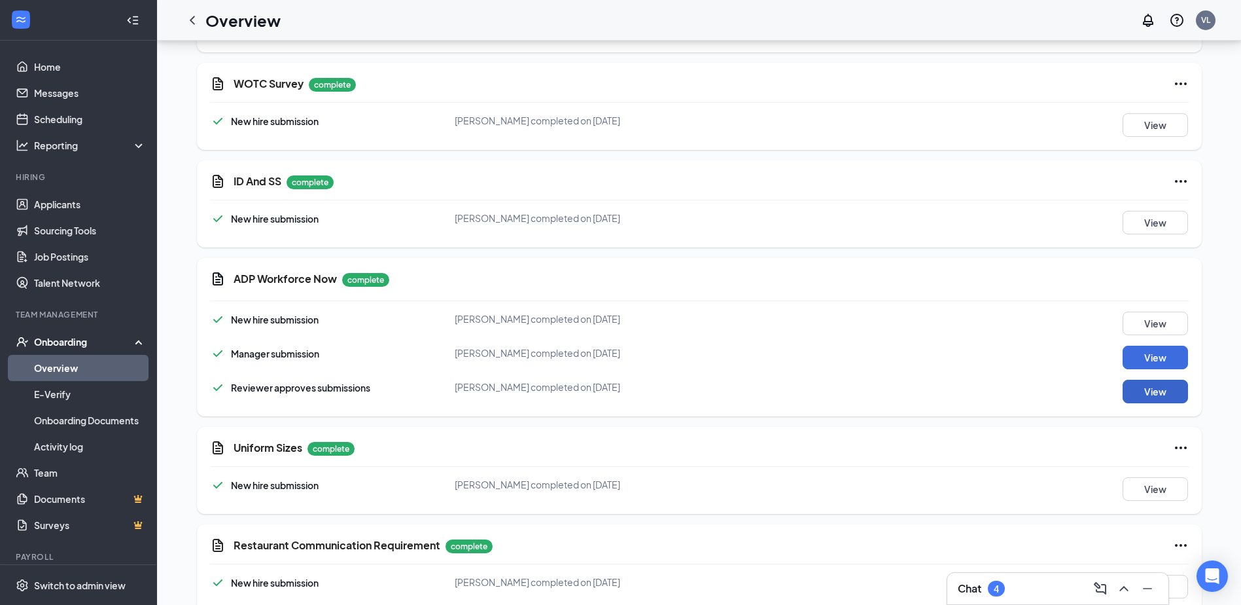
click at [1163, 379] on button "View" at bounding box center [1155, 391] width 65 height 24
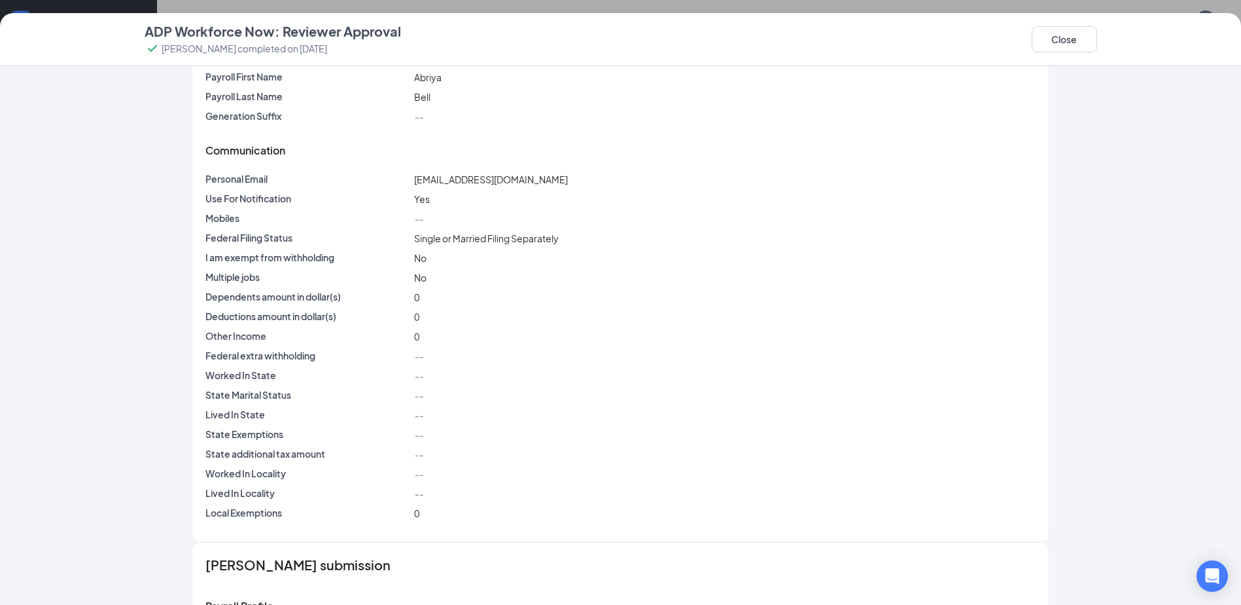
drag, startPoint x: 1040, startPoint y: 258, endPoint x: 1031, endPoint y: 318, distance: 60.1
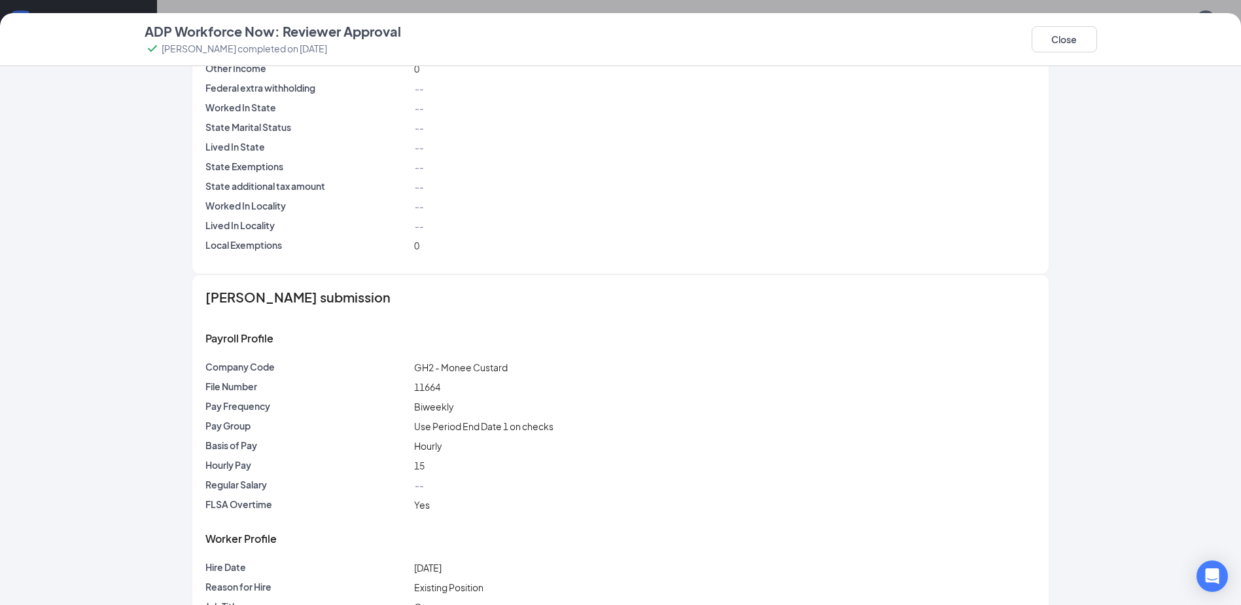
drag, startPoint x: 1019, startPoint y: 264, endPoint x: 1015, endPoint y: 338, distance: 74.0
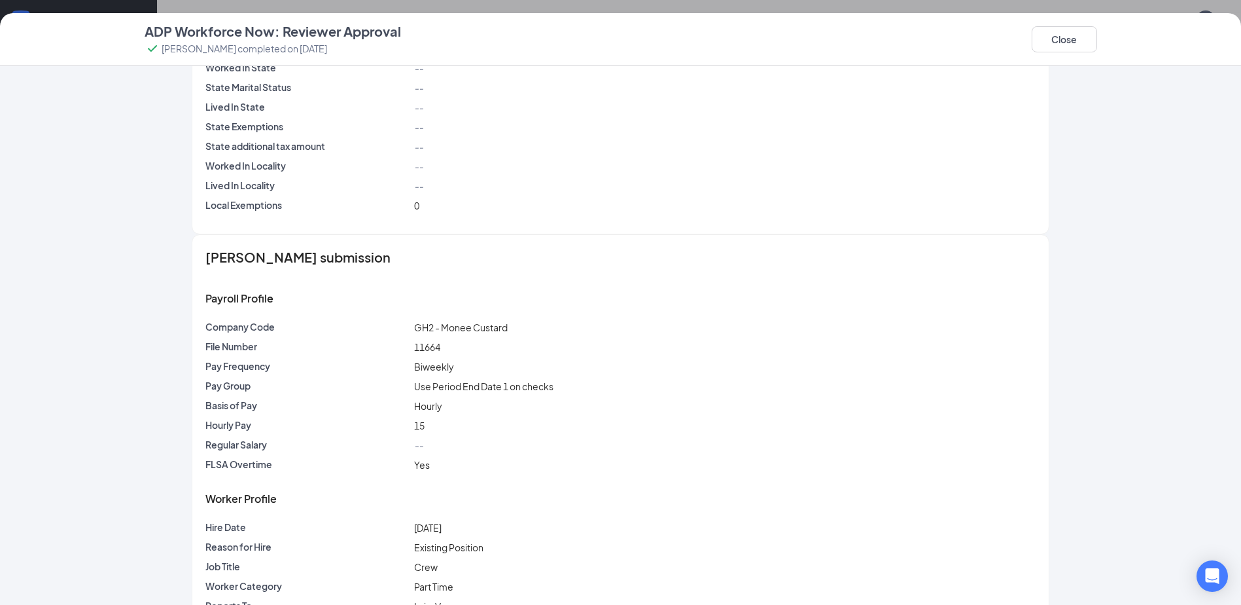
scroll to position [953, 0]
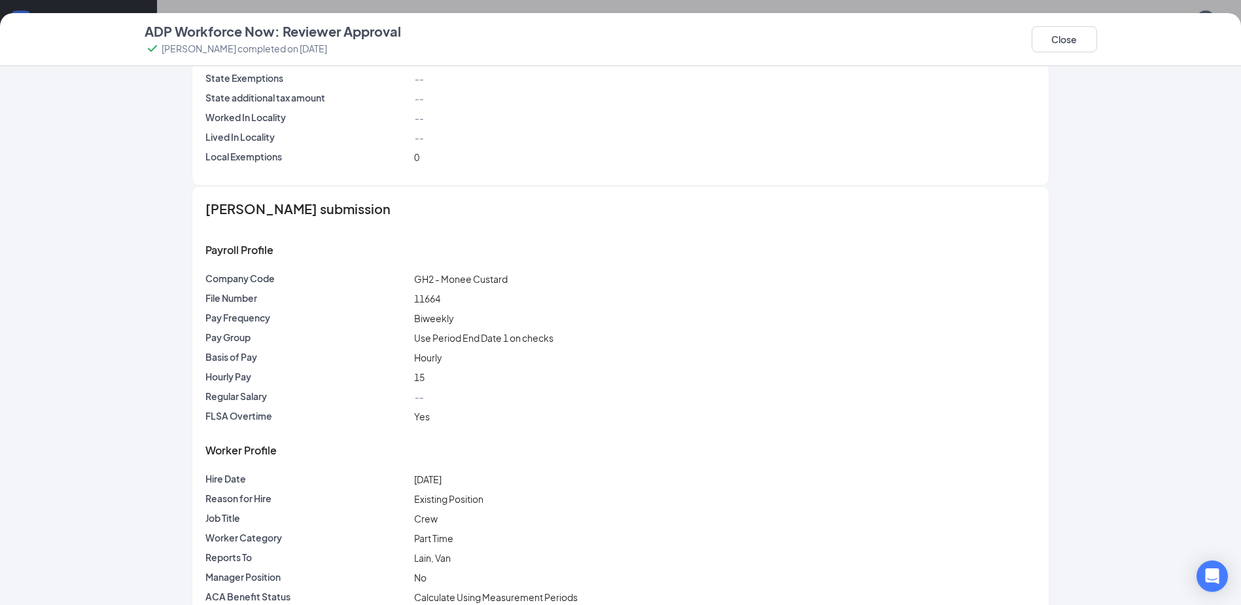
drag, startPoint x: 1013, startPoint y: 298, endPoint x: 1011, endPoint y: 347, distance: 49.7
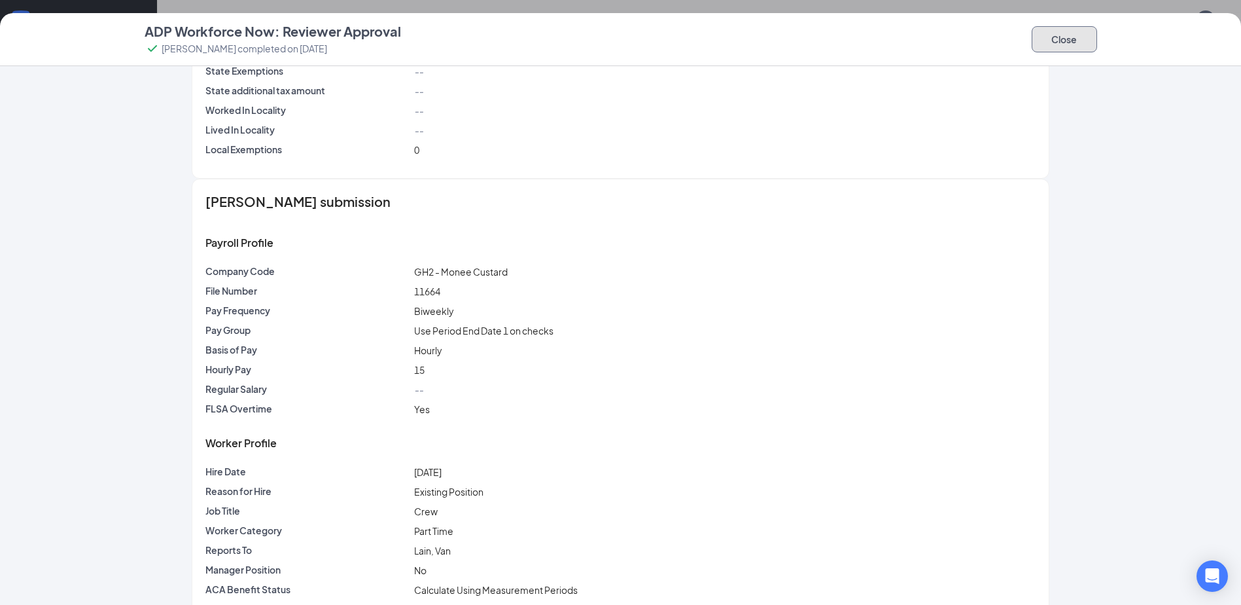
click at [1061, 46] on button "Close" at bounding box center [1064, 39] width 65 height 26
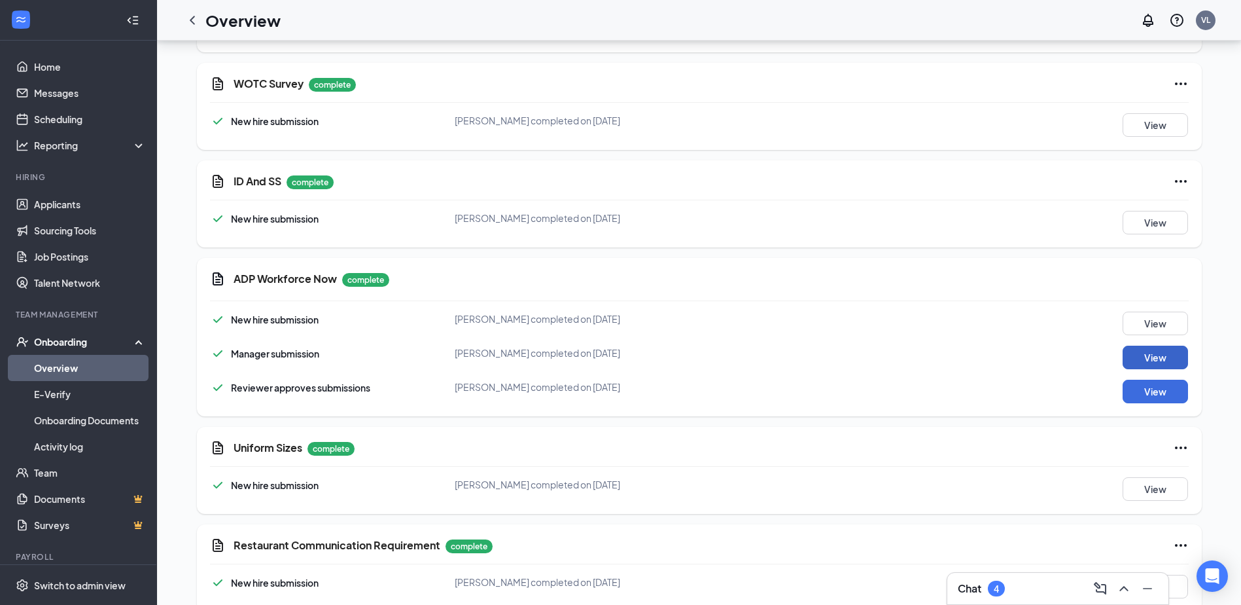
click at [1135, 345] on button "View" at bounding box center [1155, 357] width 65 height 24
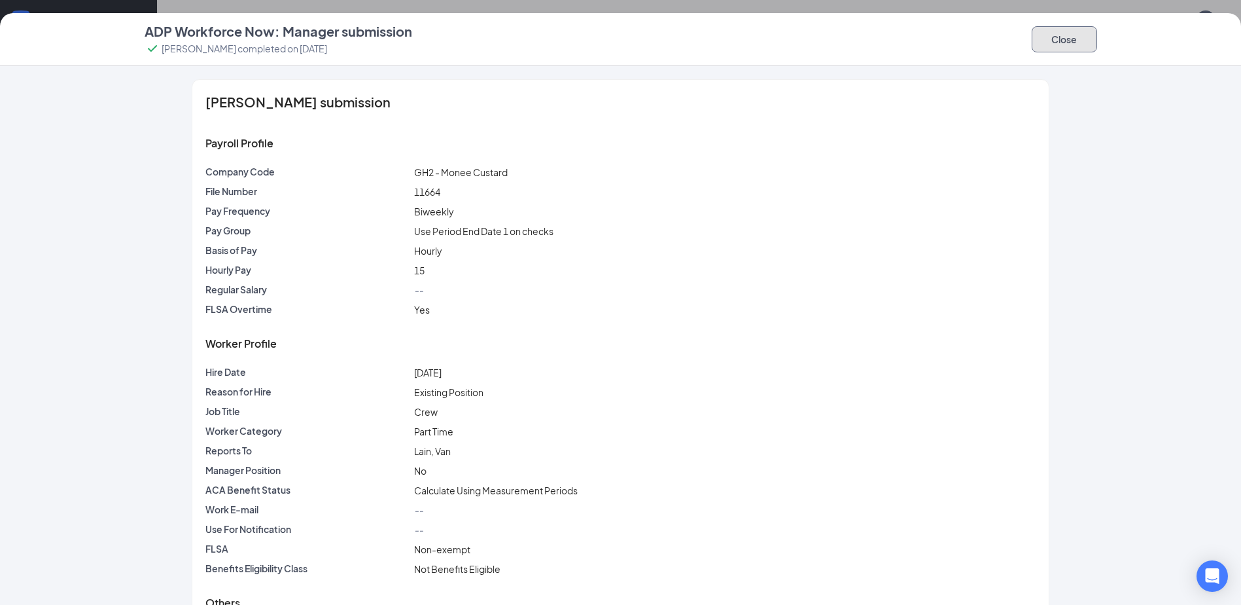
click at [1064, 45] on button "Close" at bounding box center [1064, 39] width 65 height 26
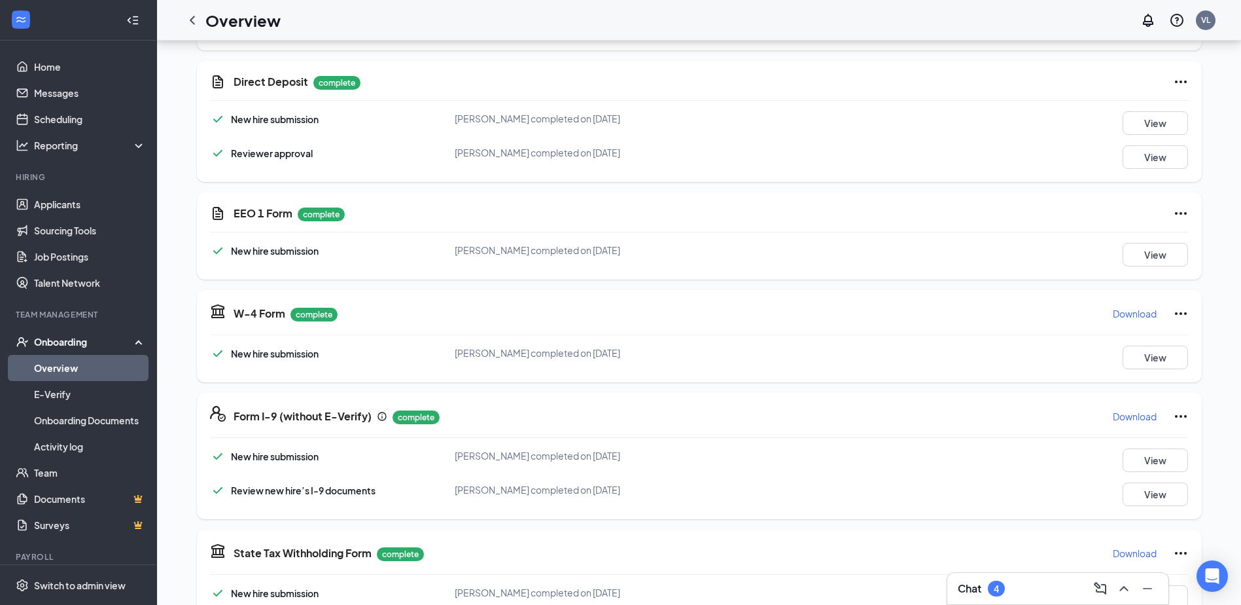
scroll to position [0, 0]
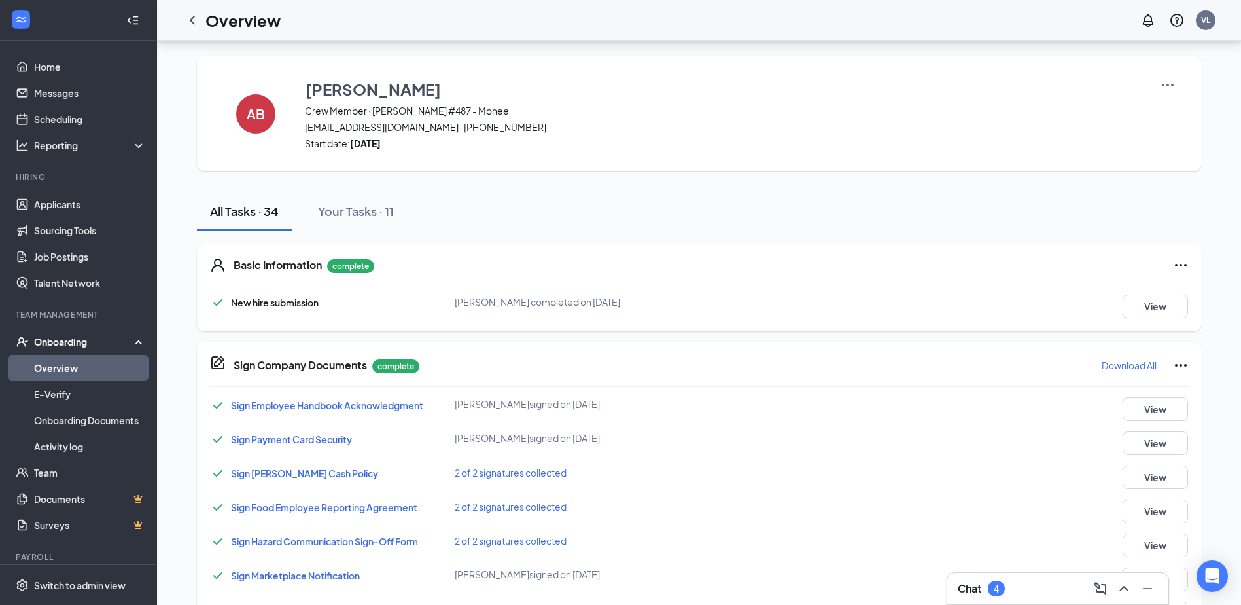
drag, startPoint x: 474, startPoint y: 441, endPoint x: 328, endPoint y: 110, distance: 361.5
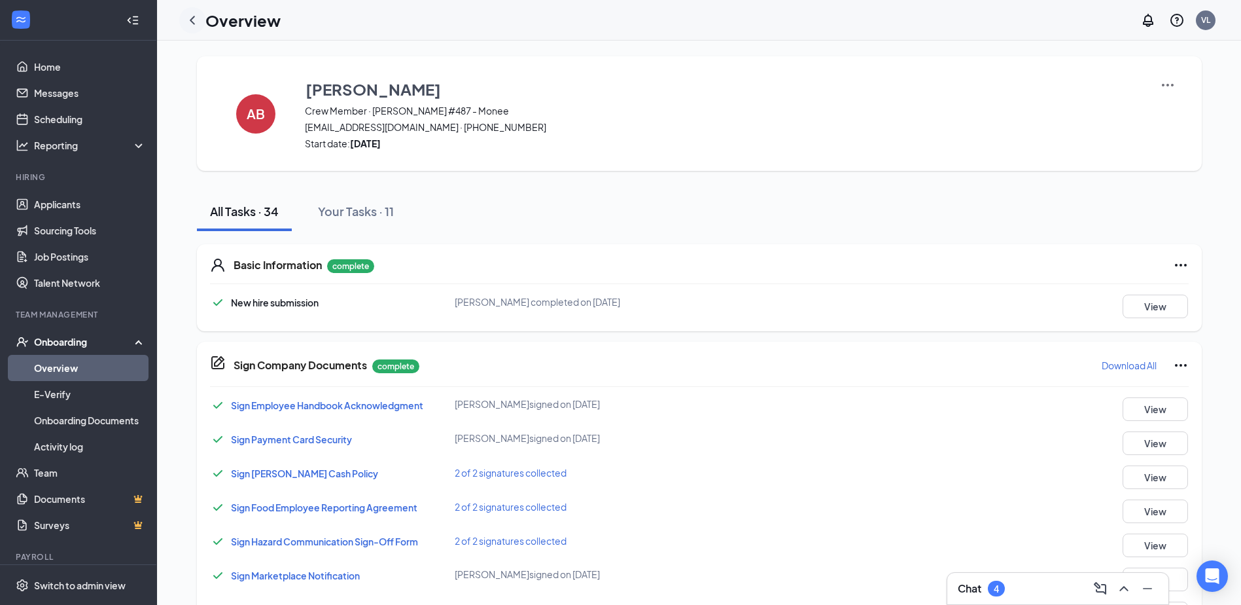
click at [186, 20] on icon "ChevronLeft" at bounding box center [193, 20] width 16 height 16
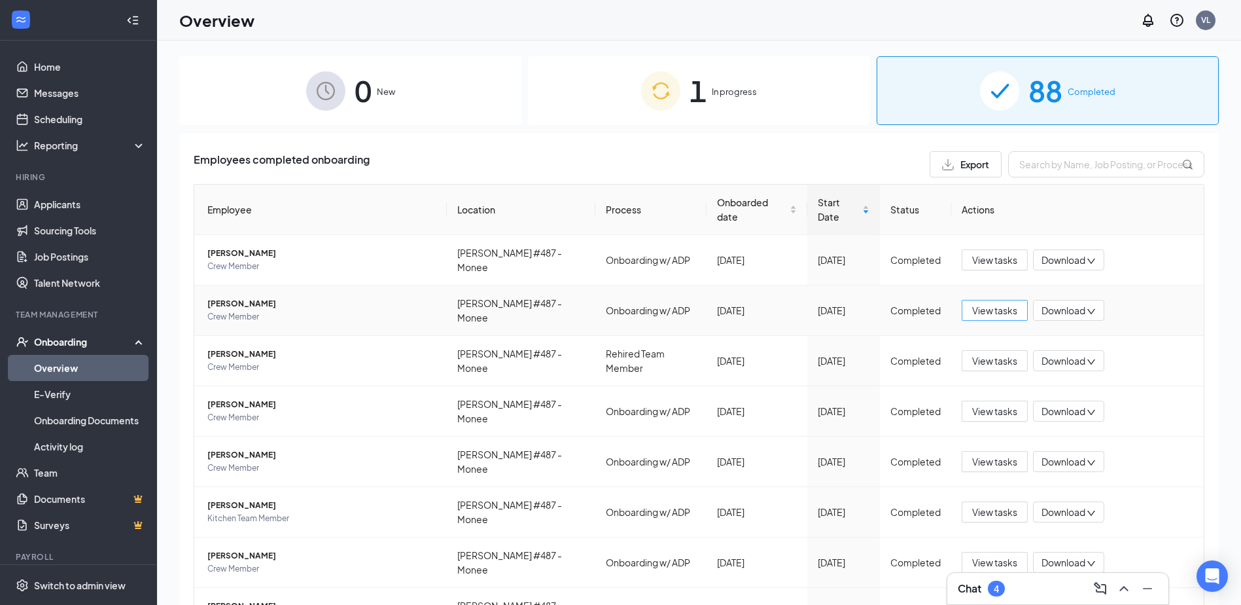
click at [992, 303] on span "View tasks" at bounding box center [994, 310] width 45 height 14
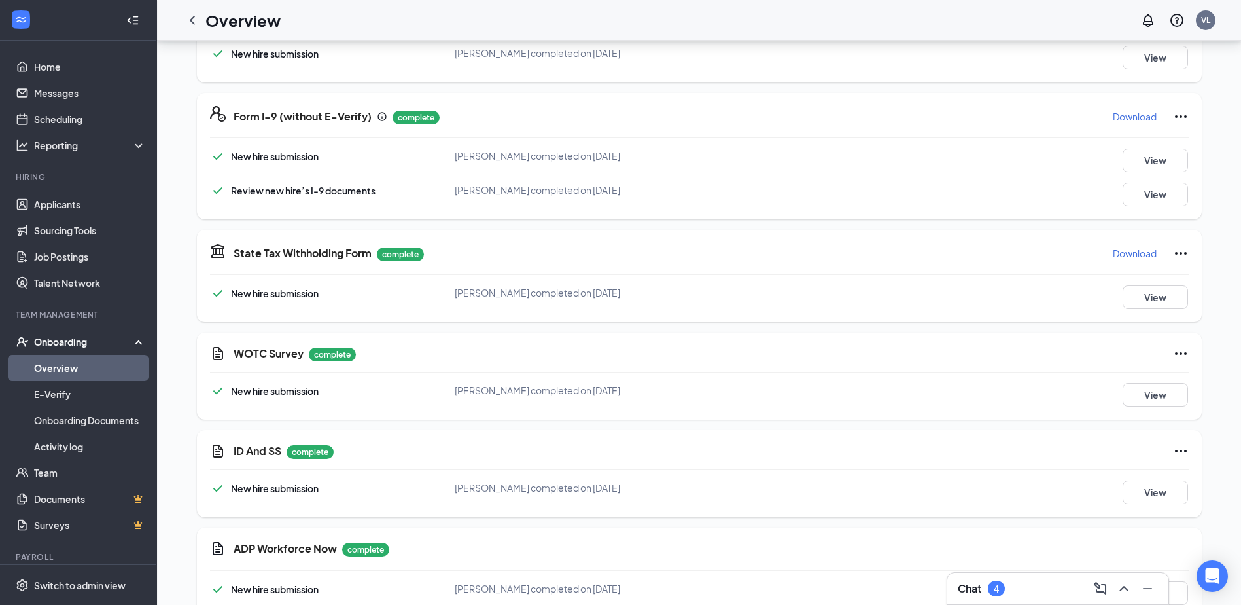
drag, startPoint x: 455, startPoint y: 236, endPoint x: 449, endPoint y: 244, distance: 10.0
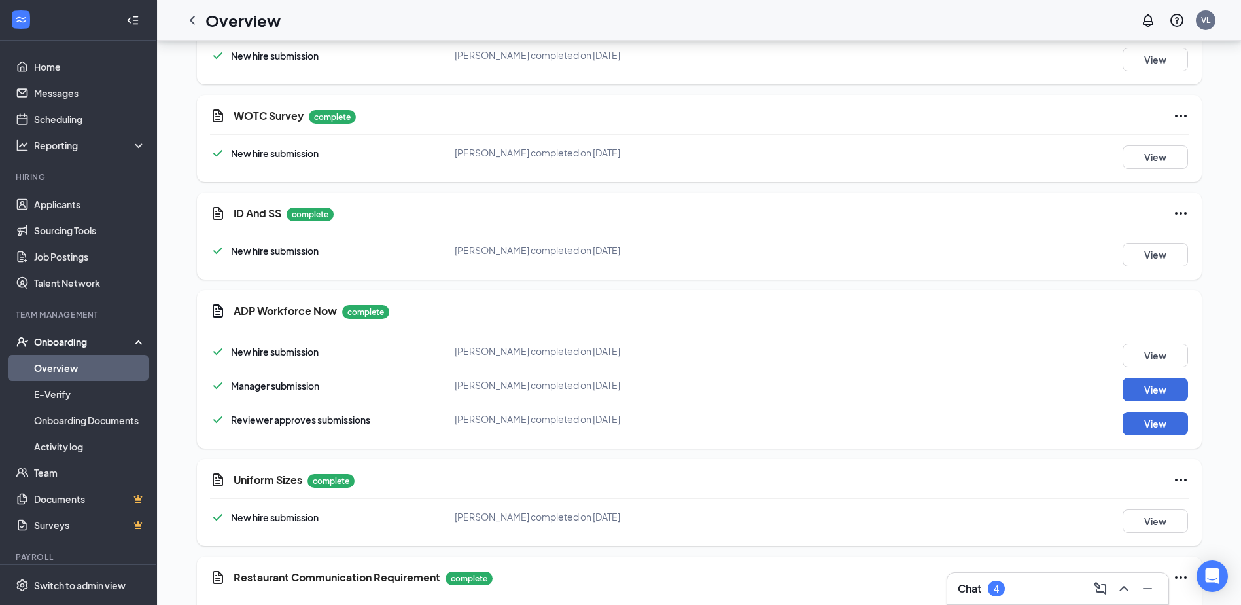
scroll to position [1598, 0]
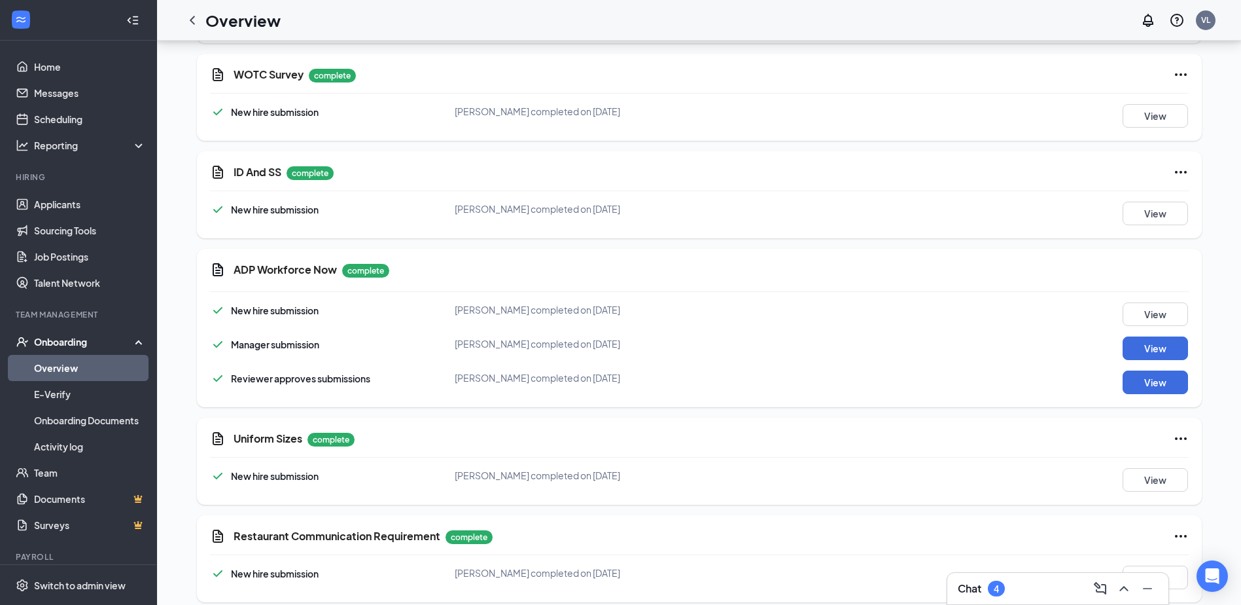
drag, startPoint x: 584, startPoint y: 317, endPoint x: 583, endPoint y: 343, distance: 26.8
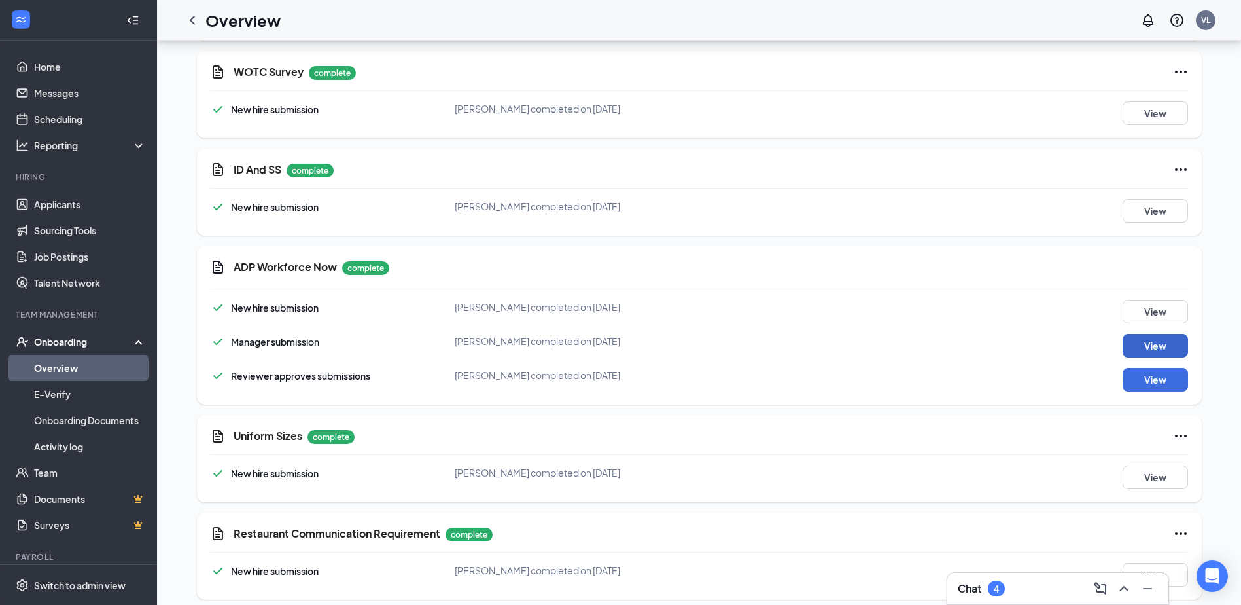
click at [1175, 336] on button "View" at bounding box center [1155, 346] width 65 height 24
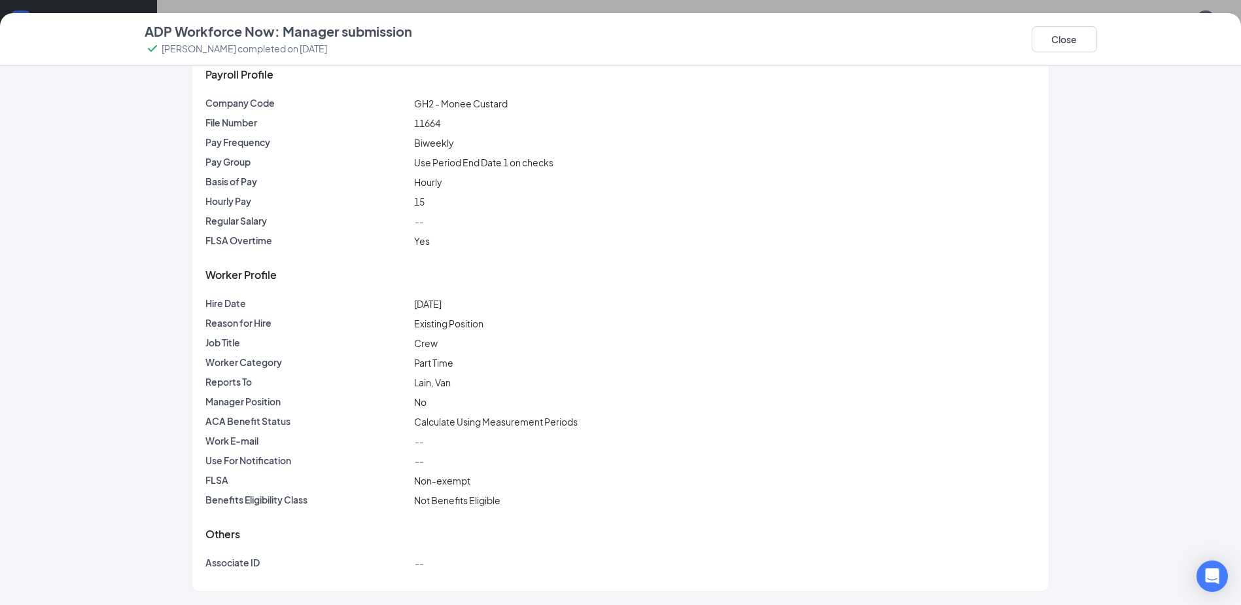
drag, startPoint x: 644, startPoint y: 188, endPoint x: 644, endPoint y: 263, distance: 75.2
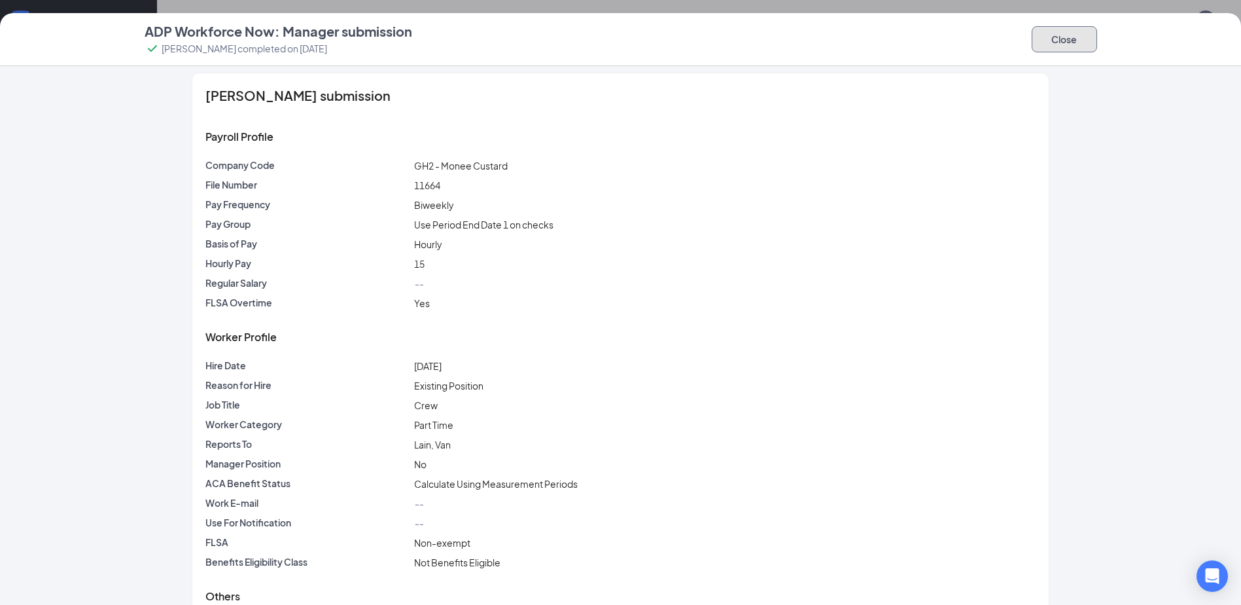
click at [1040, 48] on button "Close" at bounding box center [1064, 39] width 65 height 26
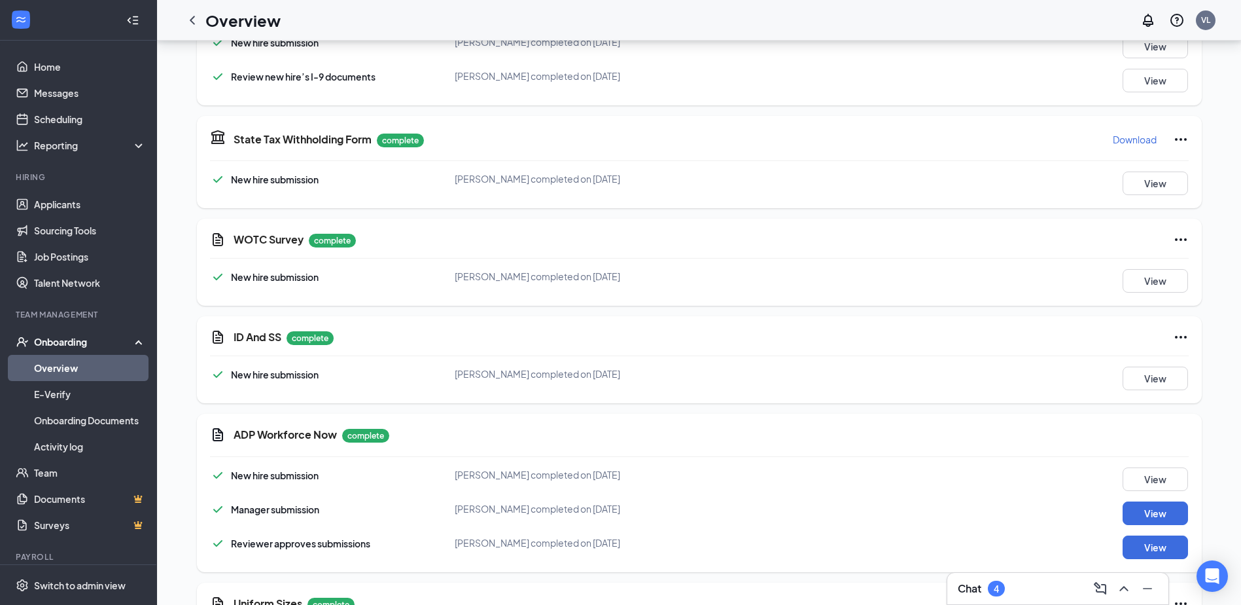
scroll to position [0, 0]
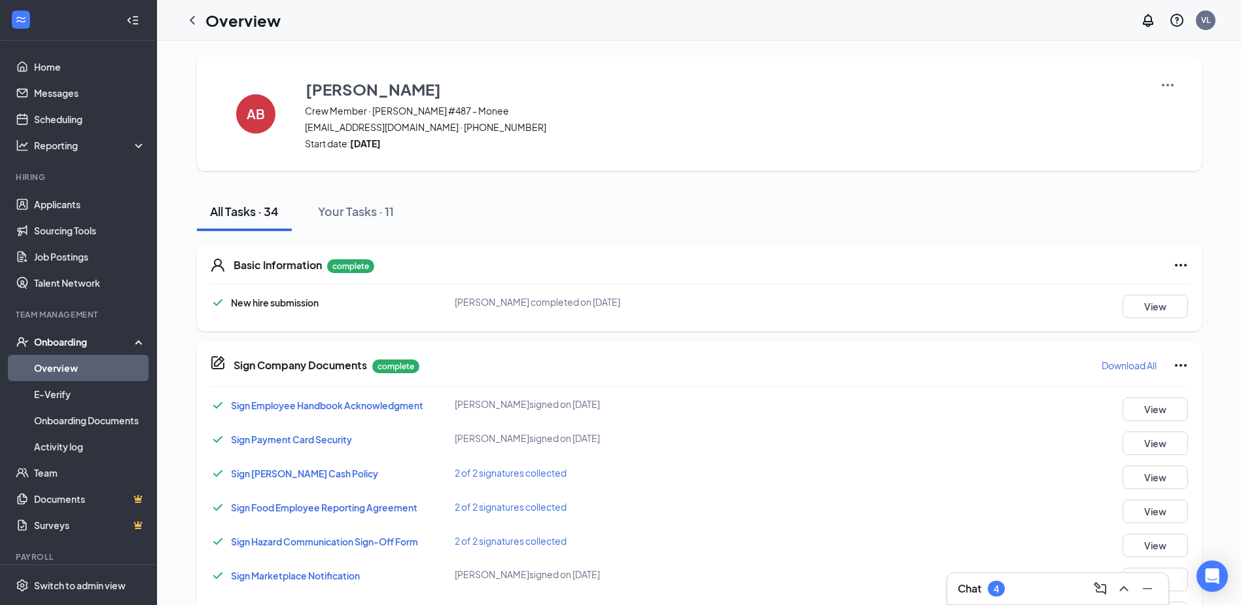
drag, startPoint x: 474, startPoint y: 299, endPoint x: 457, endPoint y: 190, distance: 109.9
click at [195, 12] on icon "ChevronLeft" at bounding box center [193, 20] width 16 height 16
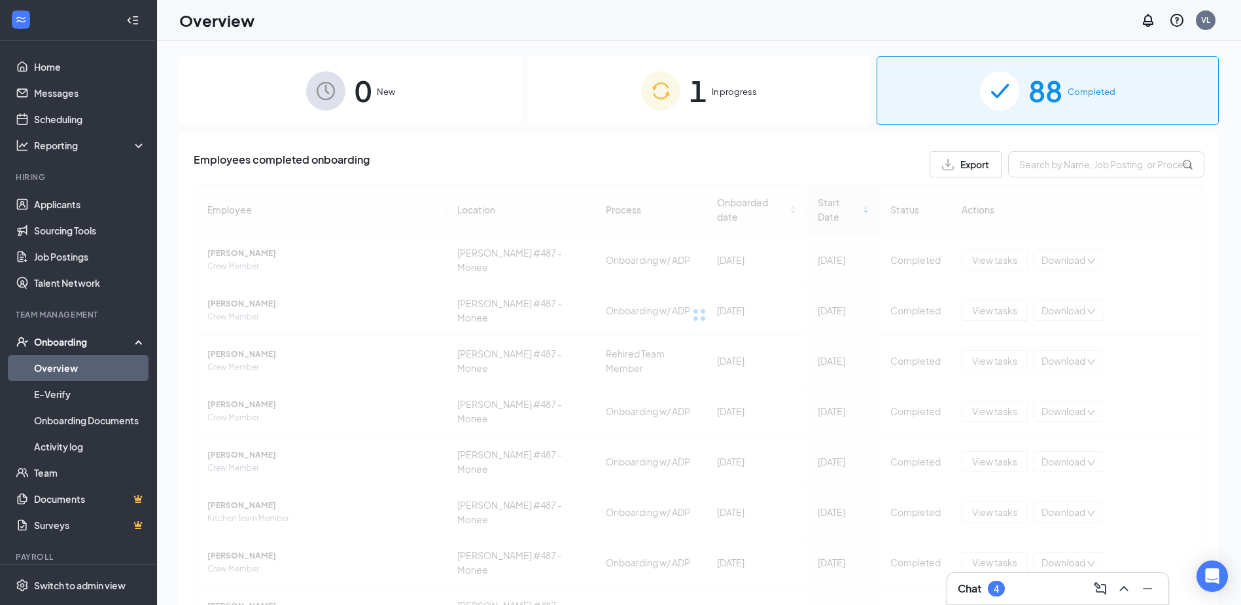
click at [673, 88] on img at bounding box center [660, 90] width 39 height 39
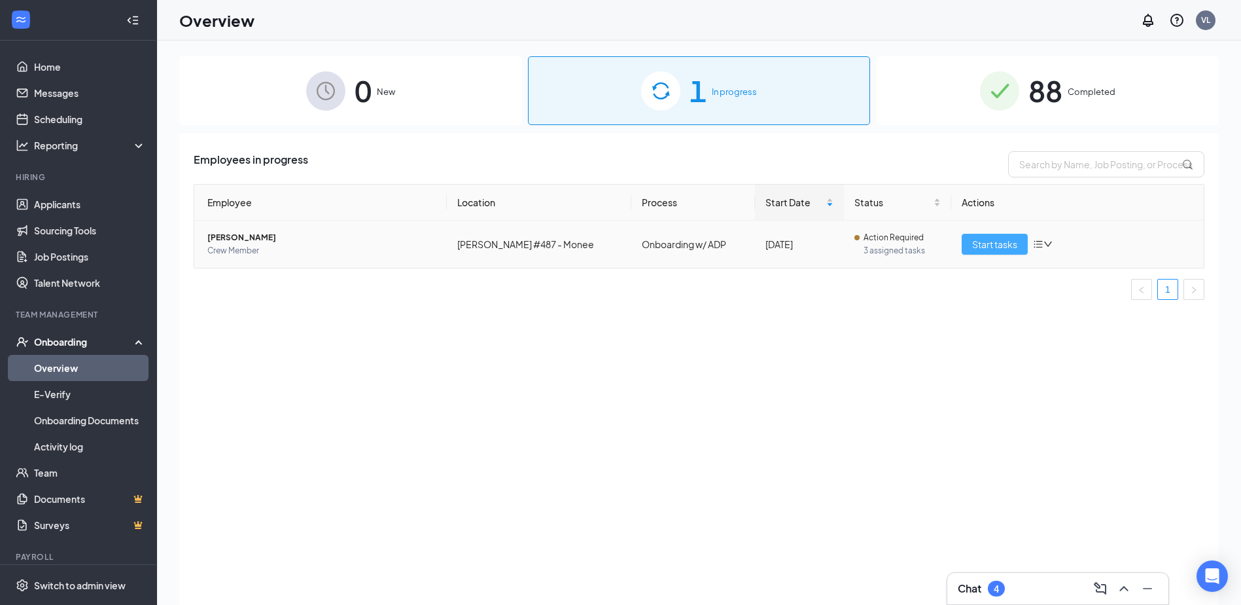
click at [964, 247] on button "Start tasks" at bounding box center [995, 244] width 66 height 21
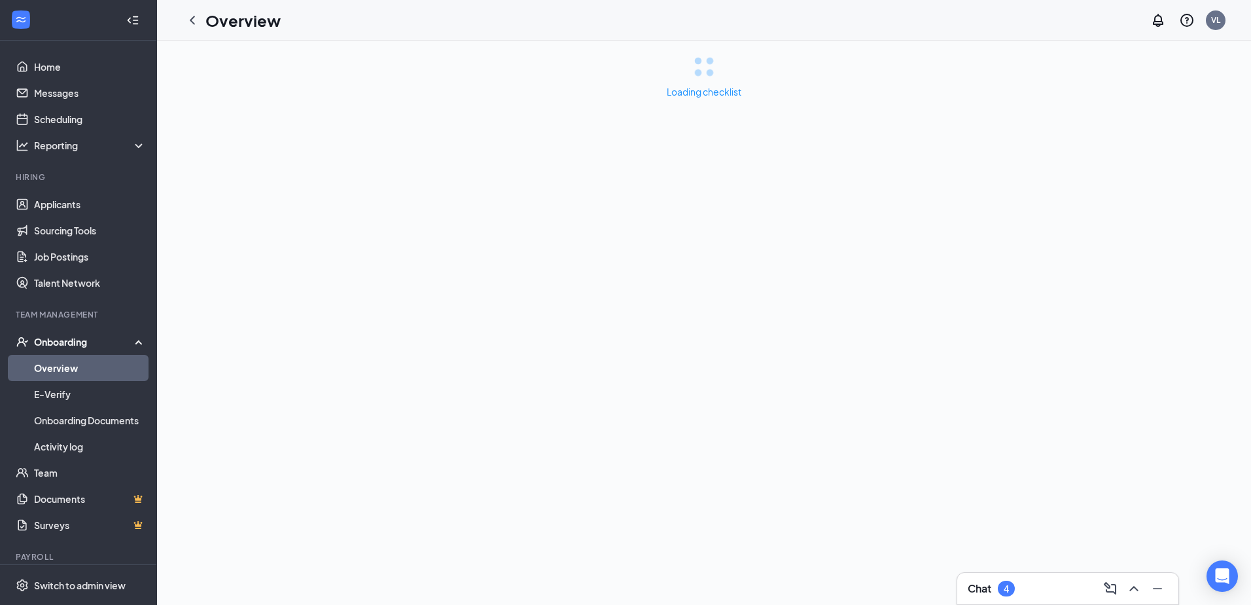
drag, startPoint x: 839, startPoint y: 231, endPoint x: 839, endPoint y: 255, distance: 23.6
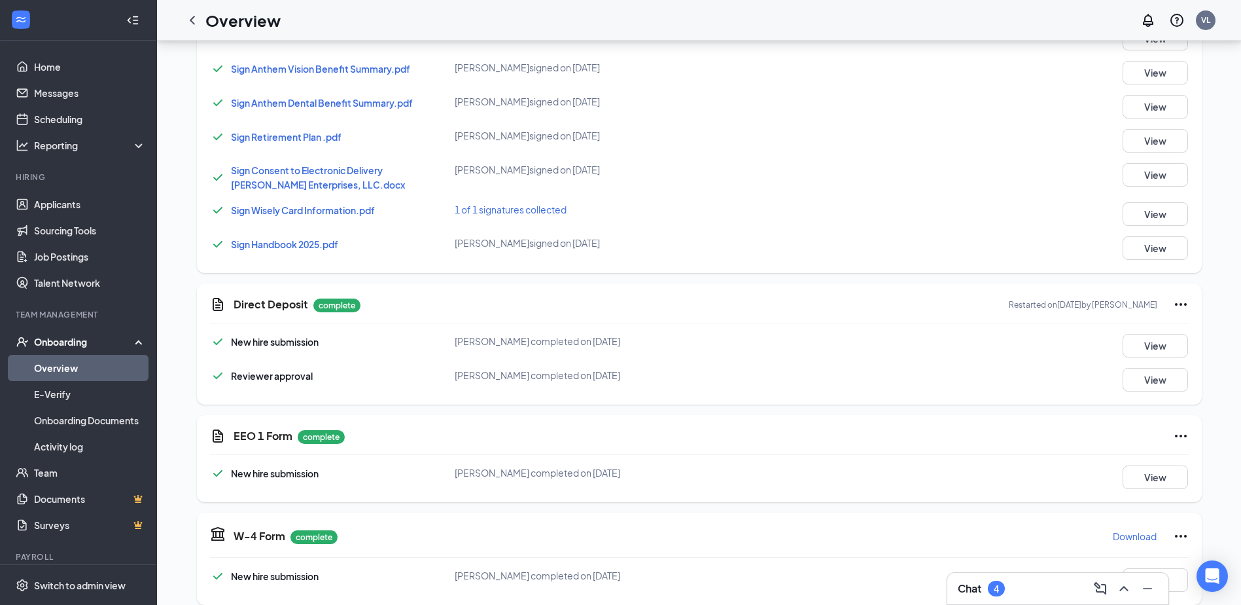
drag, startPoint x: 868, startPoint y: 234, endPoint x: 868, endPoint y: 319, distance: 85.1
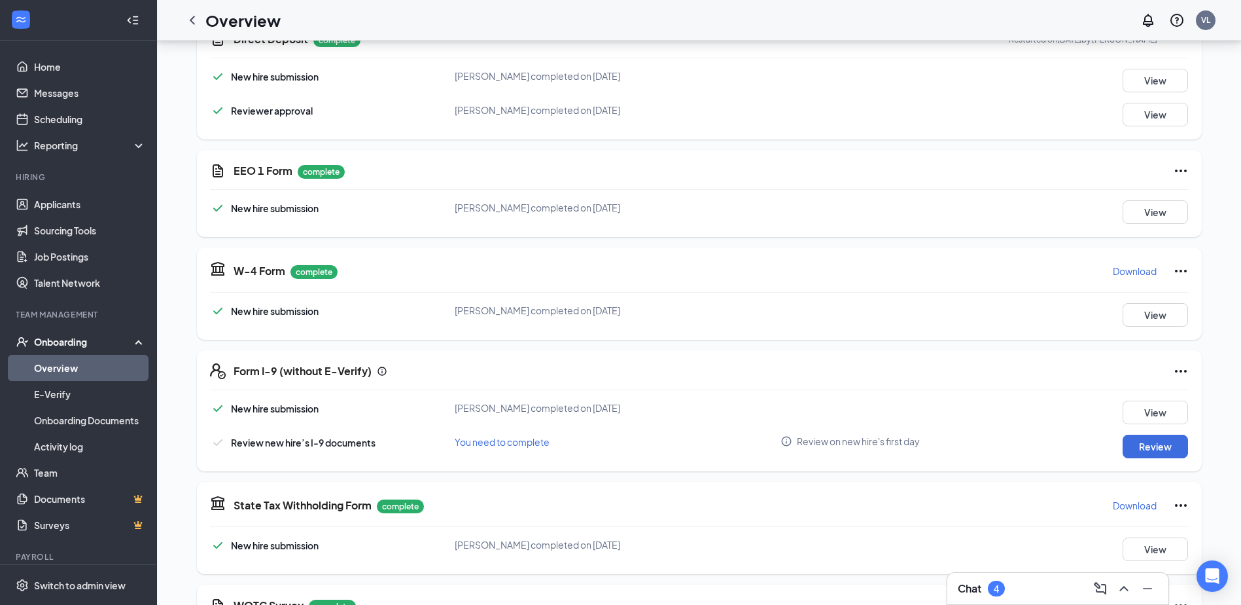
drag, startPoint x: 877, startPoint y: 232, endPoint x: 877, endPoint y: 293, distance: 61.5
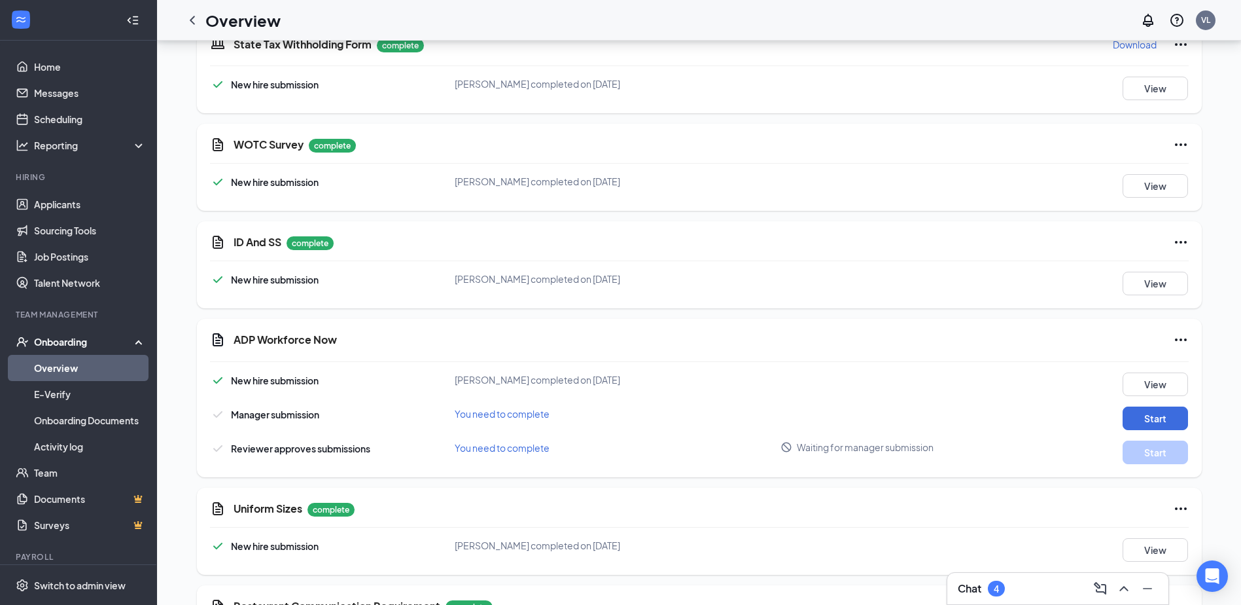
drag, startPoint x: 885, startPoint y: 255, endPoint x: 885, endPoint y: 302, distance: 47.1
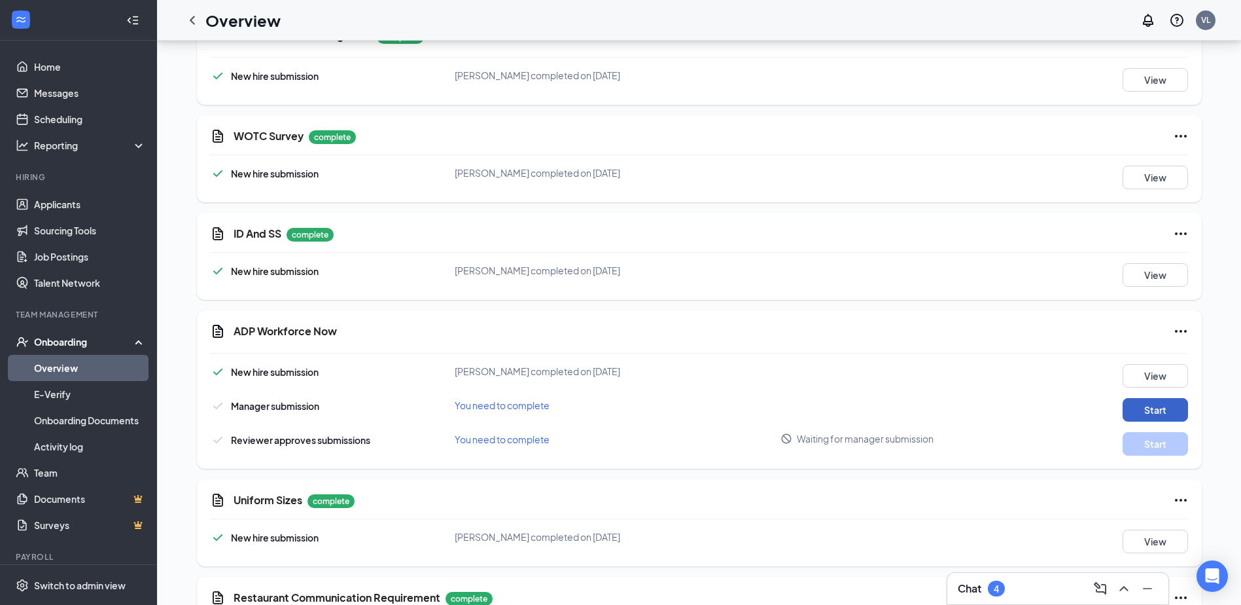
click at [1180, 398] on button "Start" at bounding box center [1155, 410] width 65 height 24
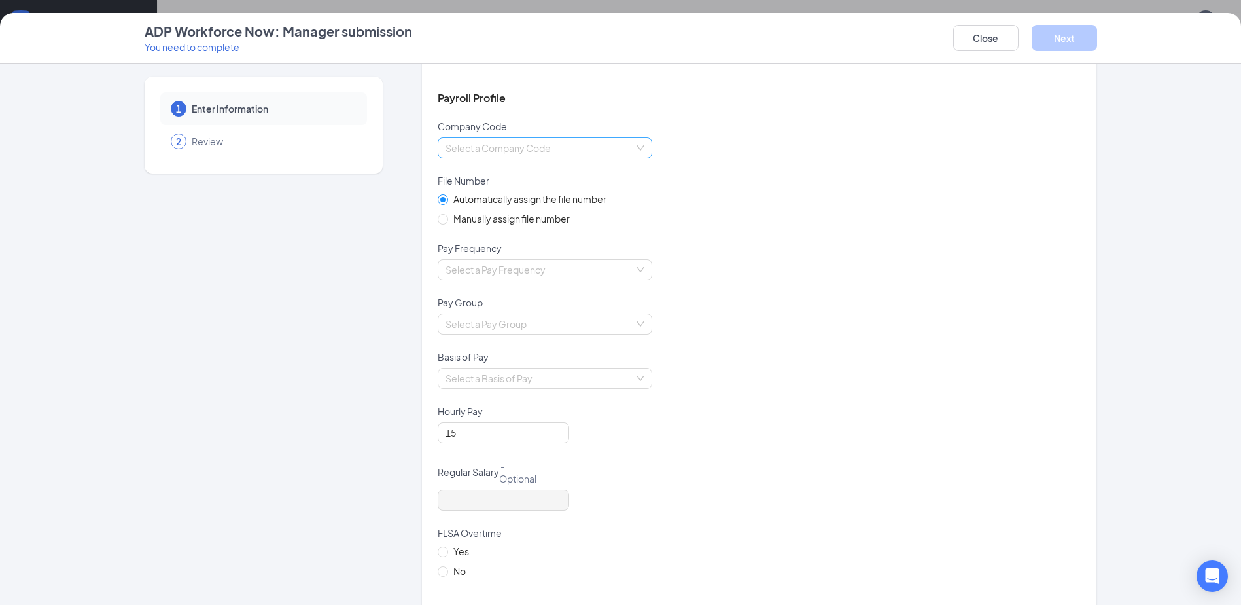
drag, startPoint x: 515, startPoint y: 173, endPoint x: 516, endPoint y: 205, distance: 32.1
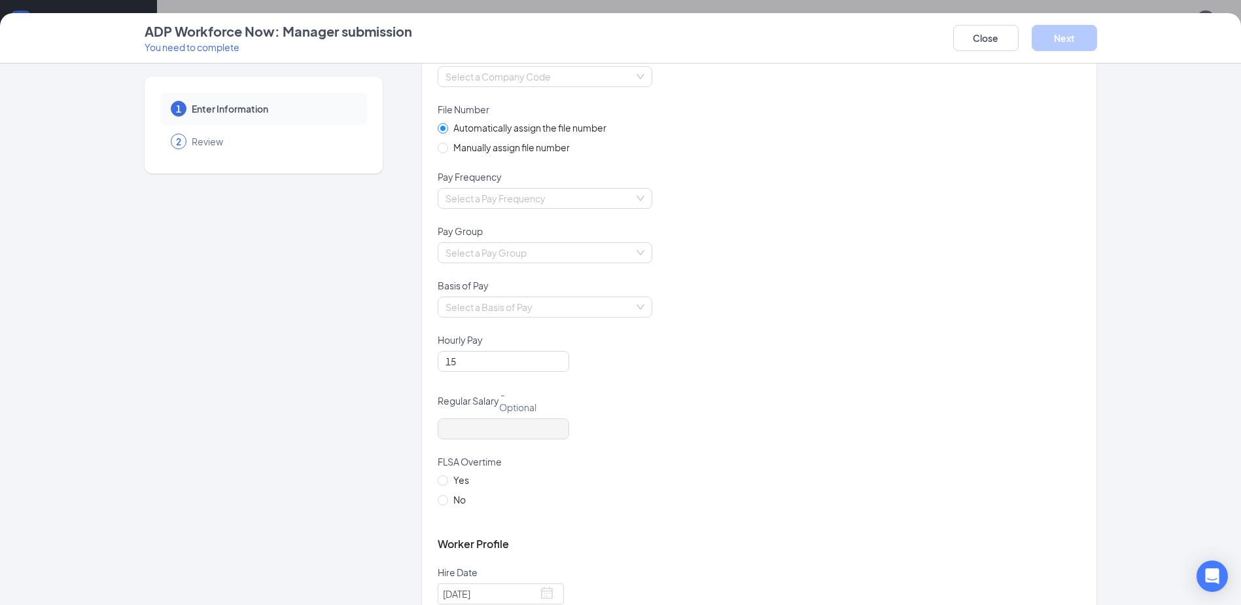
drag, startPoint x: 506, startPoint y: 208, endPoint x: 506, endPoint y: 215, distance: 7.2
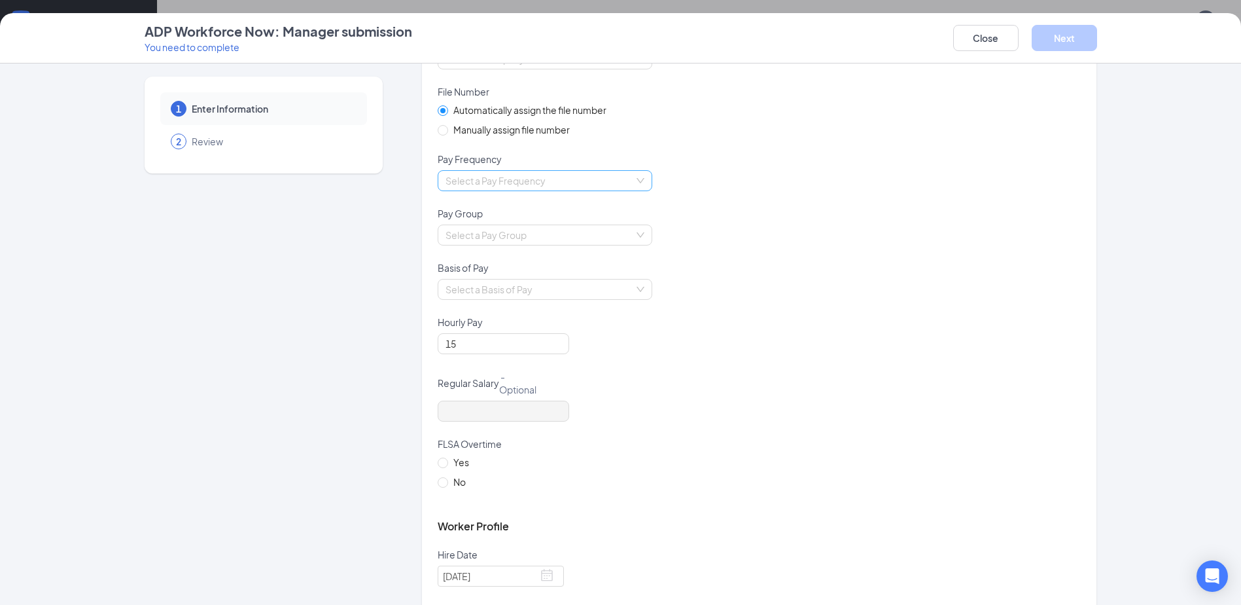
drag, startPoint x: 493, startPoint y: 169, endPoint x: 495, endPoint y: 192, distance: 22.9
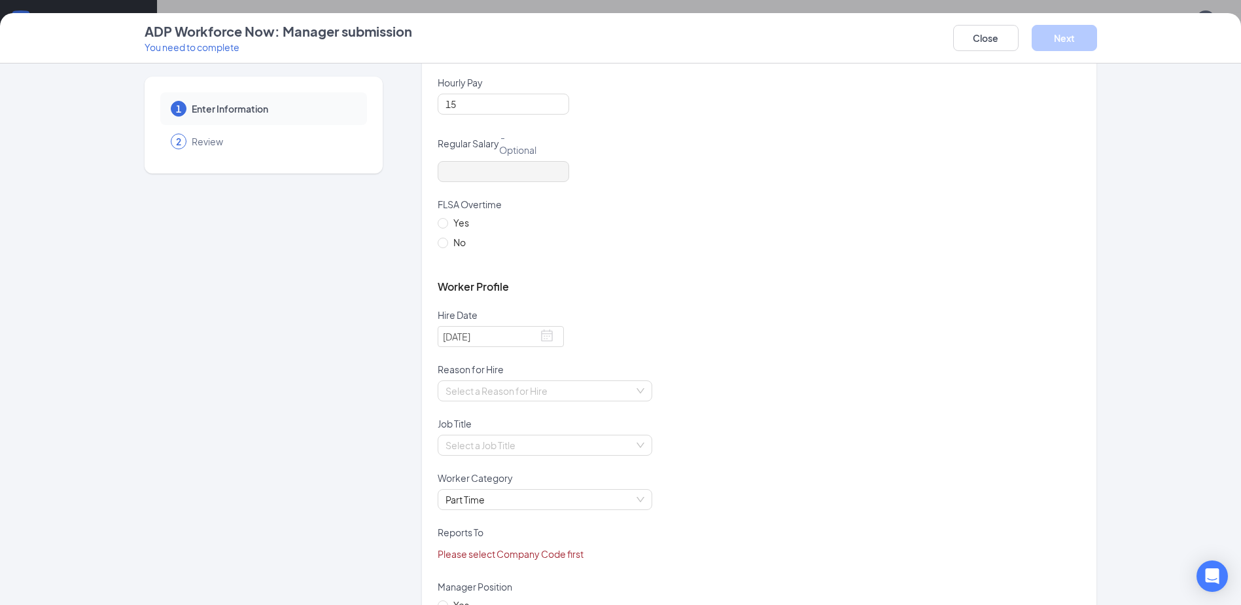
drag, startPoint x: 487, startPoint y: 222, endPoint x: 487, endPoint y: 241, distance: 18.3
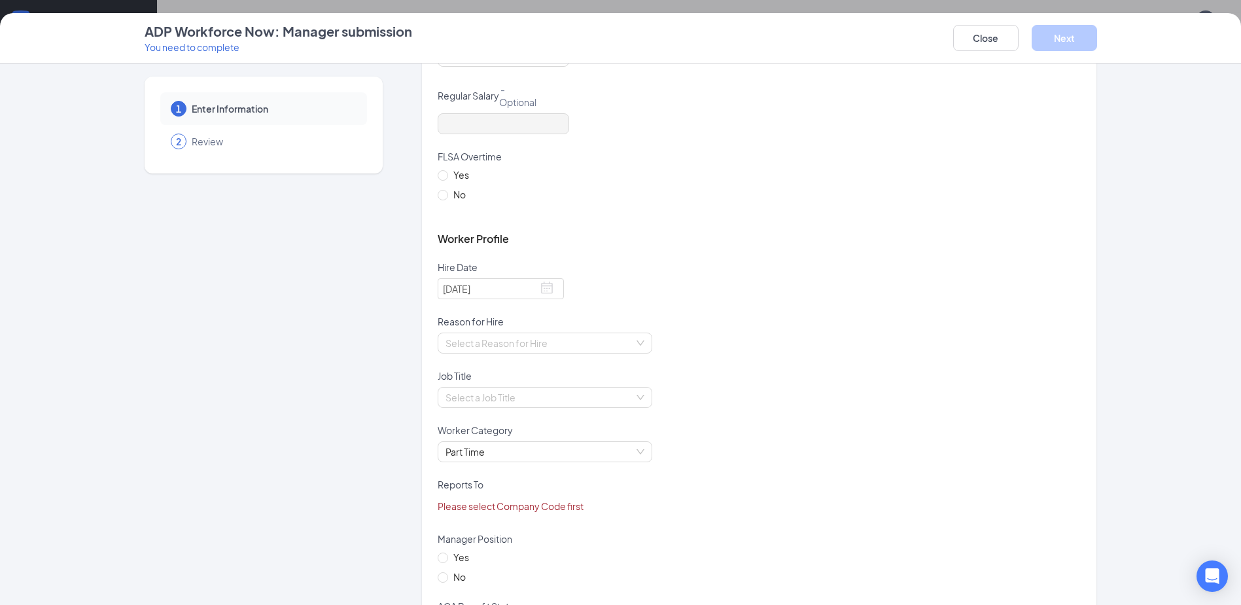
drag, startPoint x: 683, startPoint y: 198, endPoint x: 682, endPoint y: 258, distance: 60.2
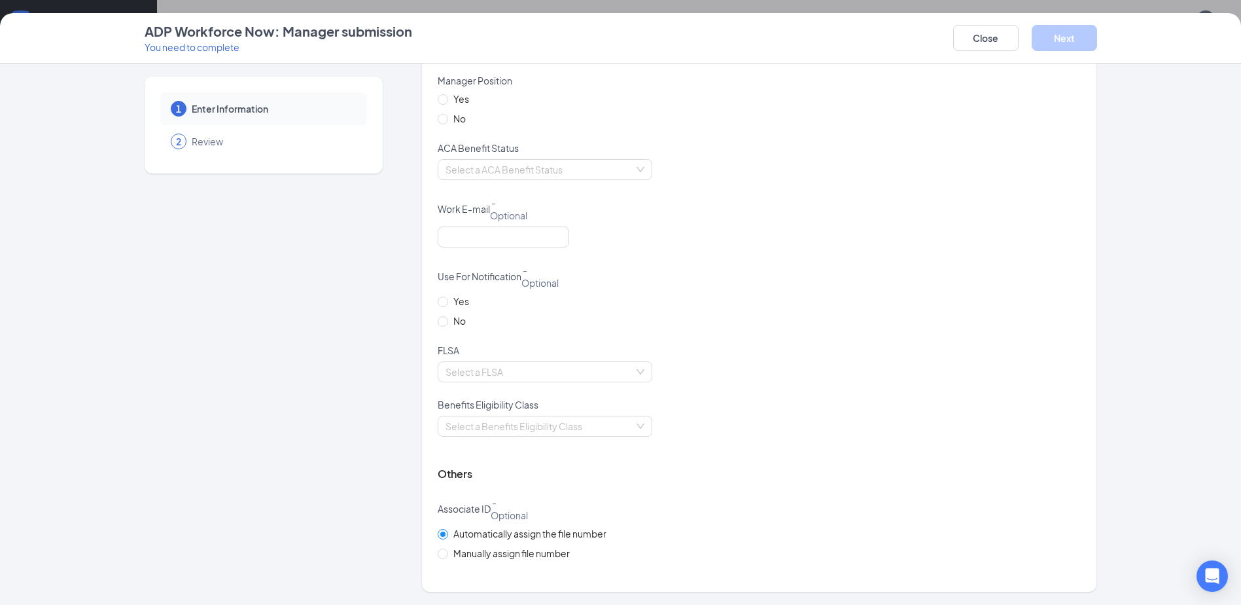
drag, startPoint x: 709, startPoint y: 207, endPoint x: 693, endPoint y: 298, distance: 92.4
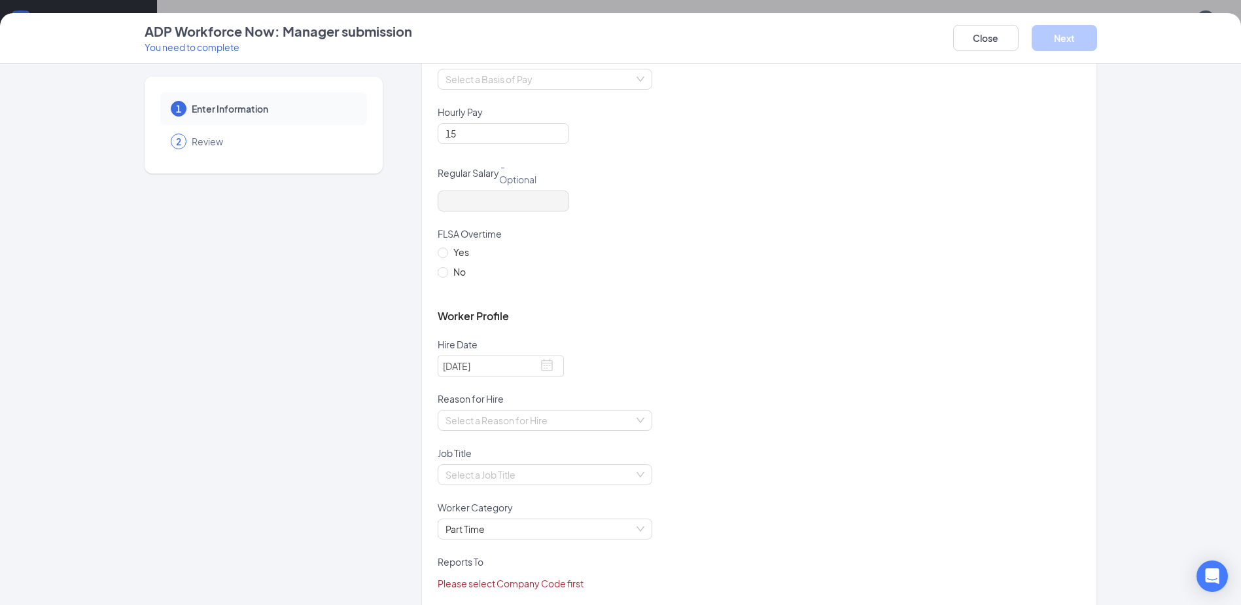
scroll to position [22, 0]
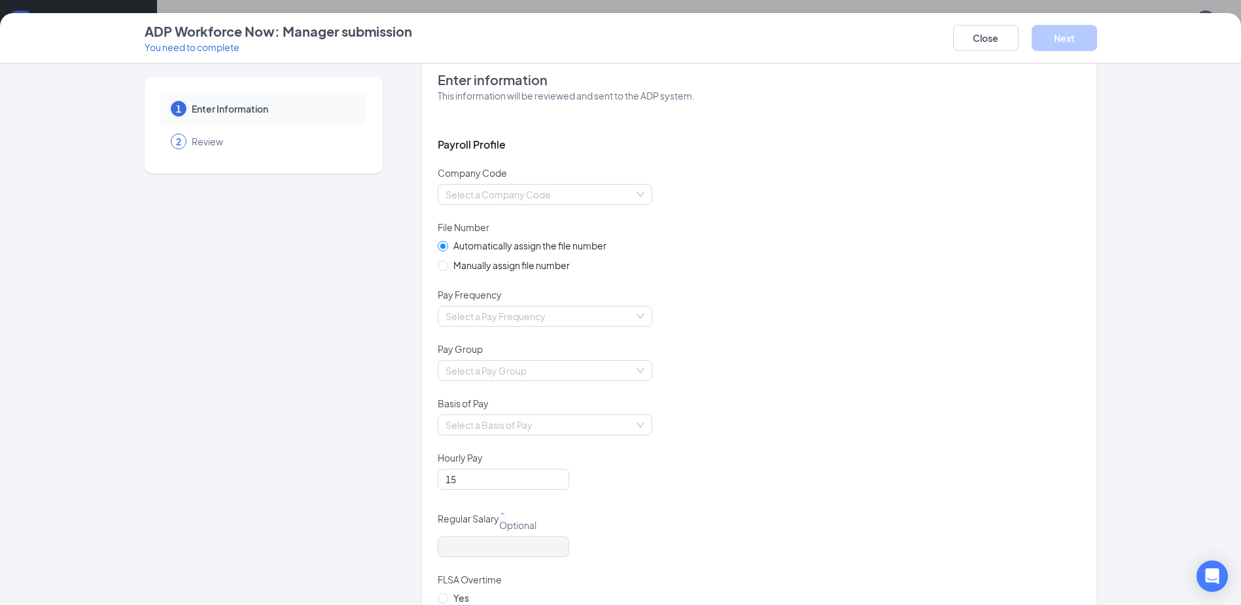
drag, startPoint x: 709, startPoint y: 406, endPoint x: 702, endPoint y: 275, distance: 130.4
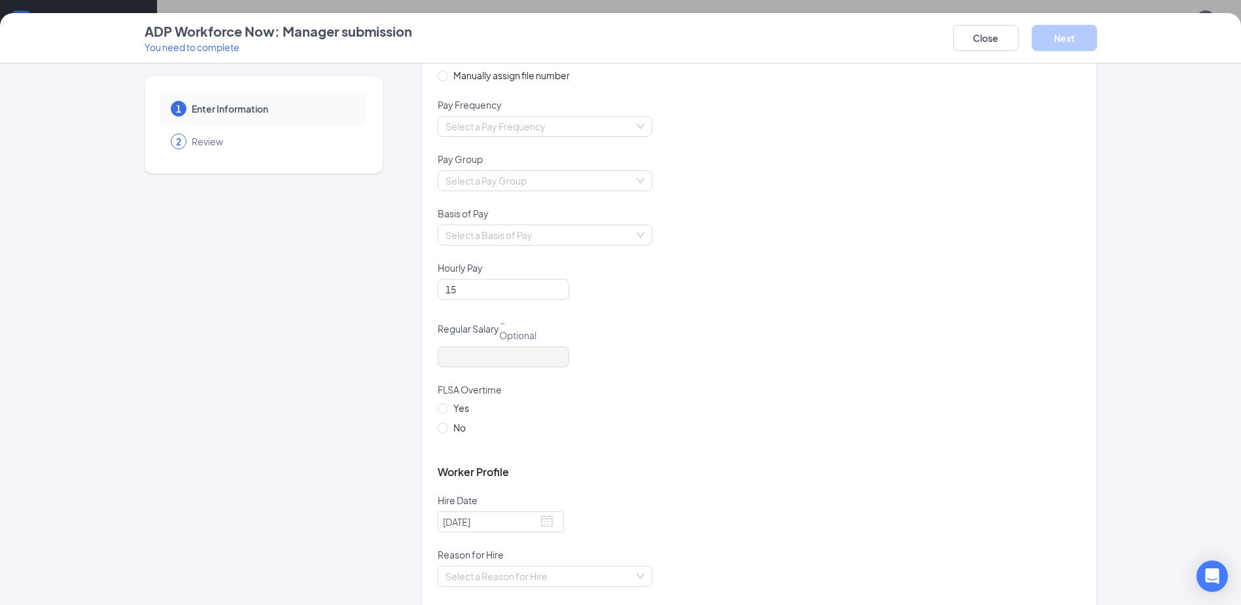
drag, startPoint x: 757, startPoint y: 234, endPoint x: 750, endPoint y: 283, distance: 49.5
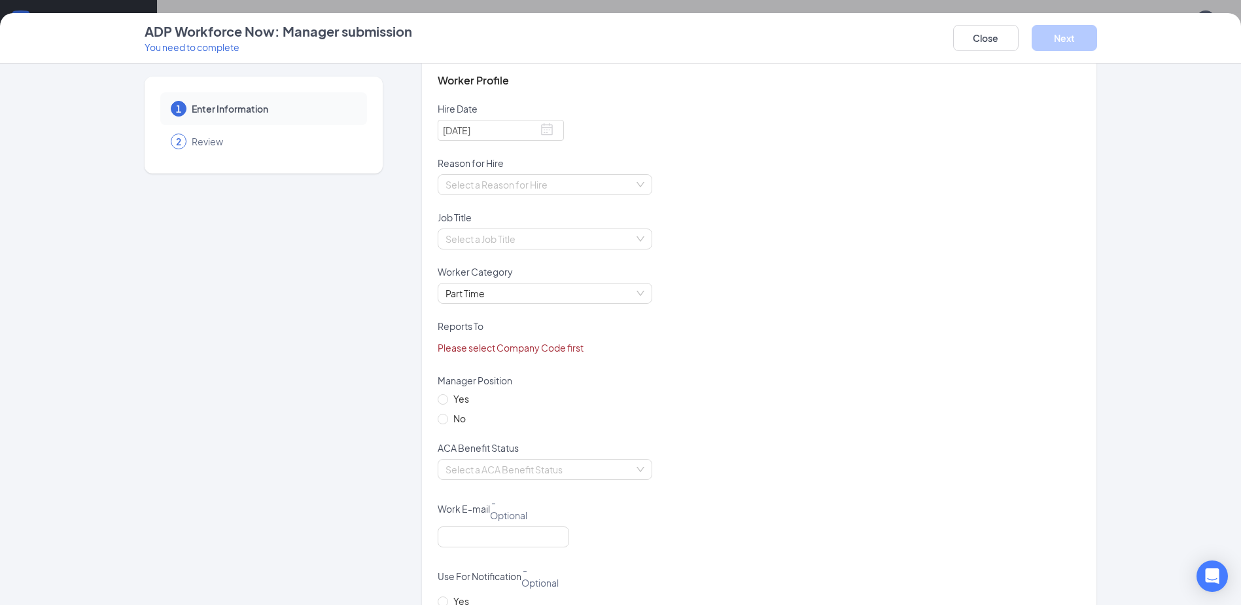
drag, startPoint x: 755, startPoint y: 208, endPoint x: 754, endPoint y: 287, distance: 78.5
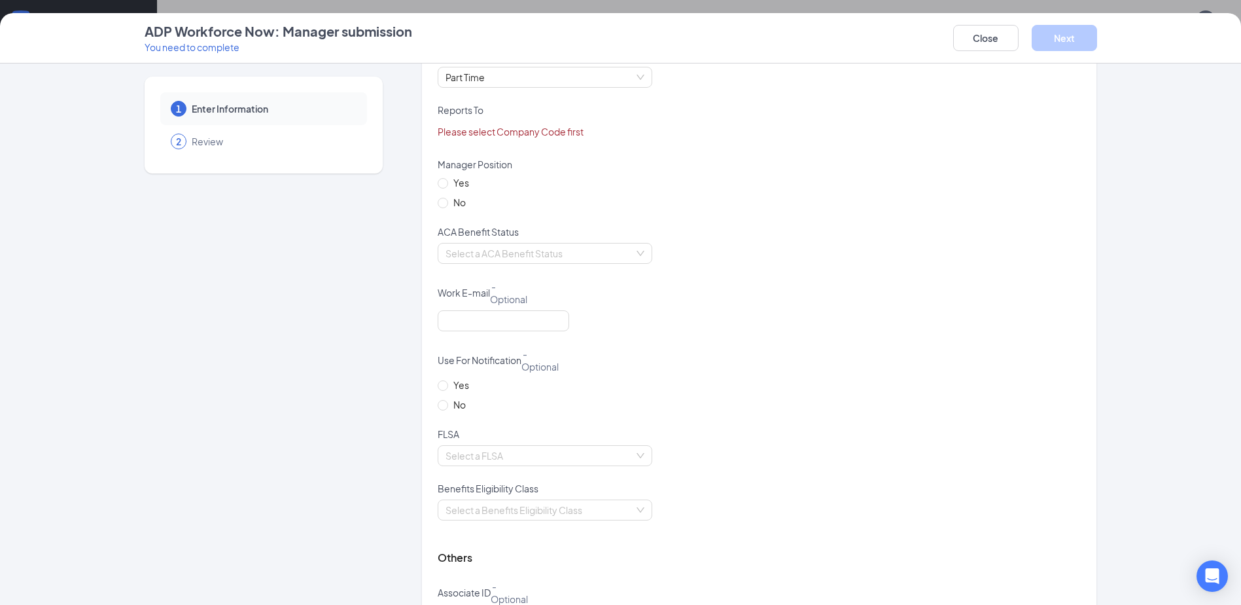
drag, startPoint x: 768, startPoint y: 200, endPoint x: 765, endPoint y: 270, distance: 70.1
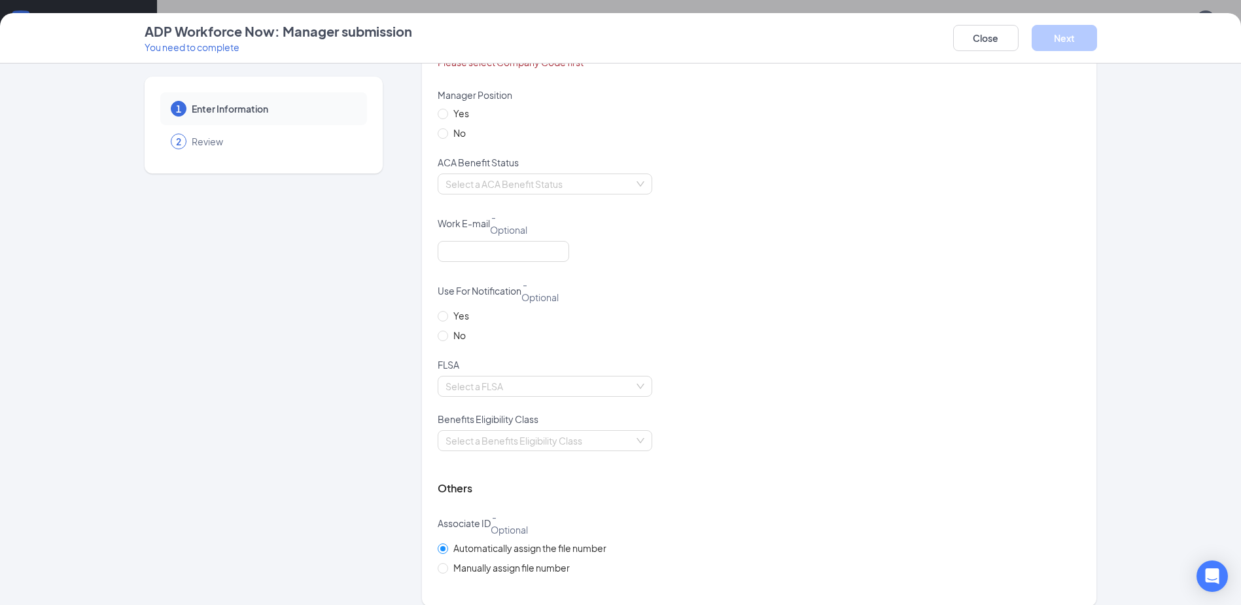
scroll to position [902, 0]
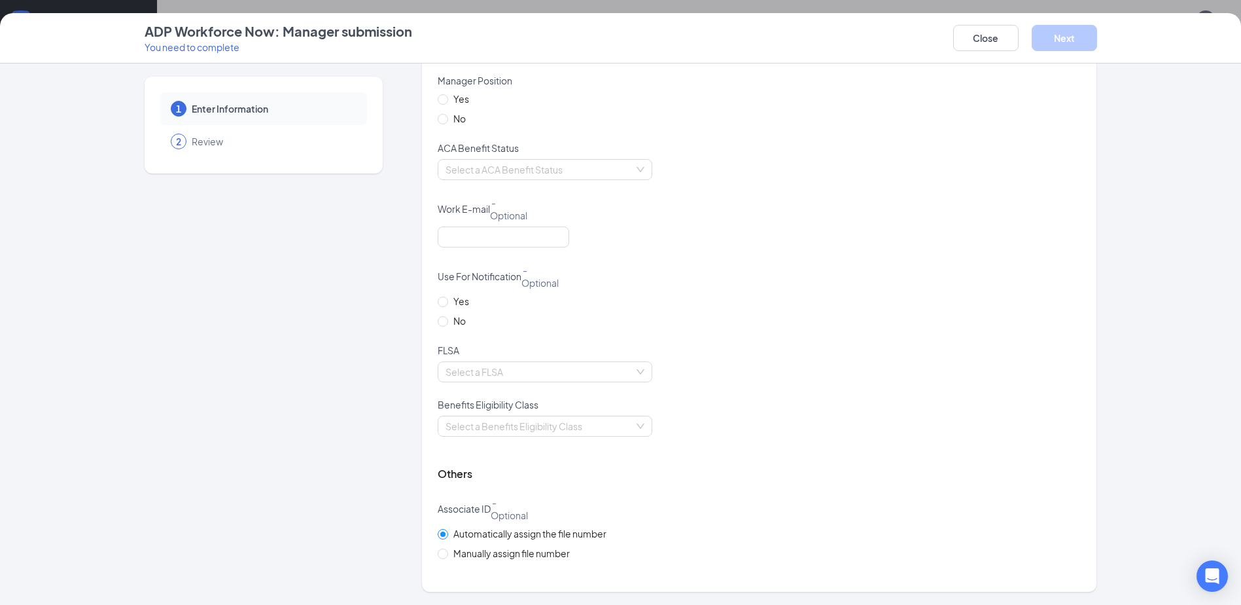
drag, startPoint x: 765, startPoint y: 192, endPoint x: 764, endPoint y: 234, distance: 41.9
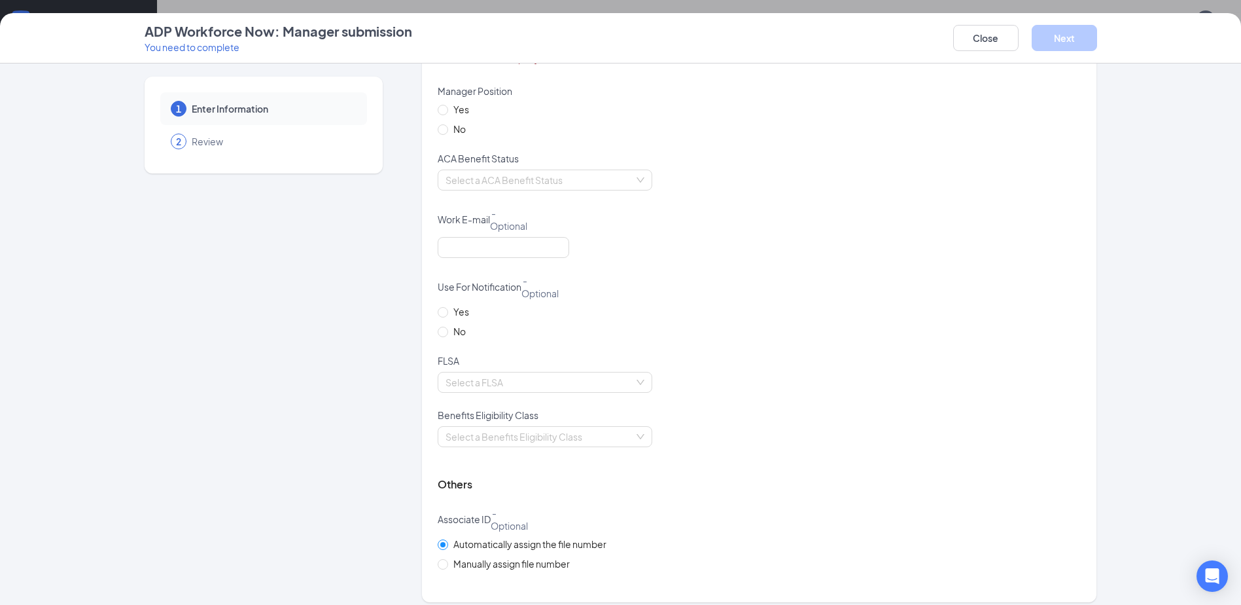
drag, startPoint x: 748, startPoint y: 404, endPoint x: 748, endPoint y: 381, distance: 23.6
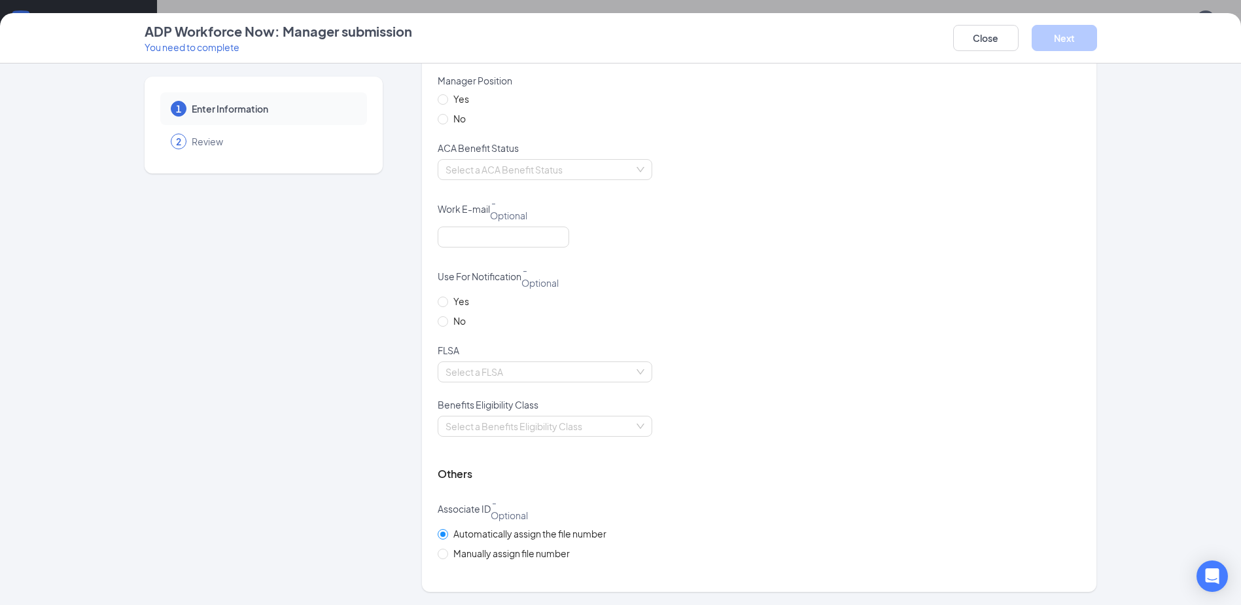
drag, startPoint x: 771, startPoint y: 324, endPoint x: 771, endPoint y: 359, distance: 35.3
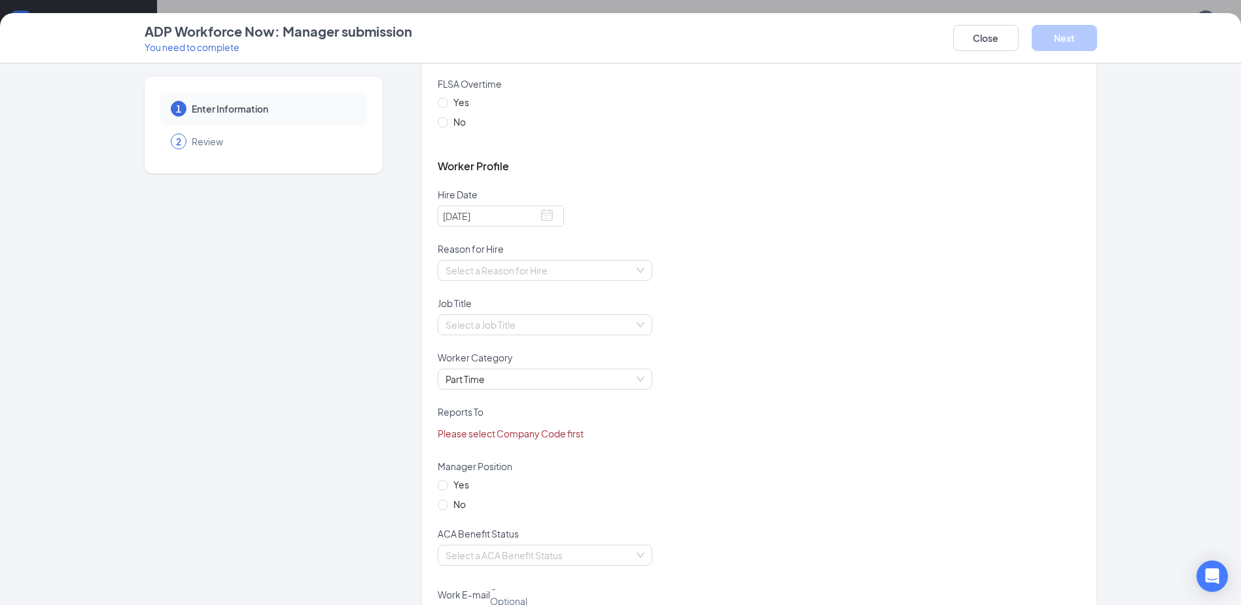
scroll to position [0, 0]
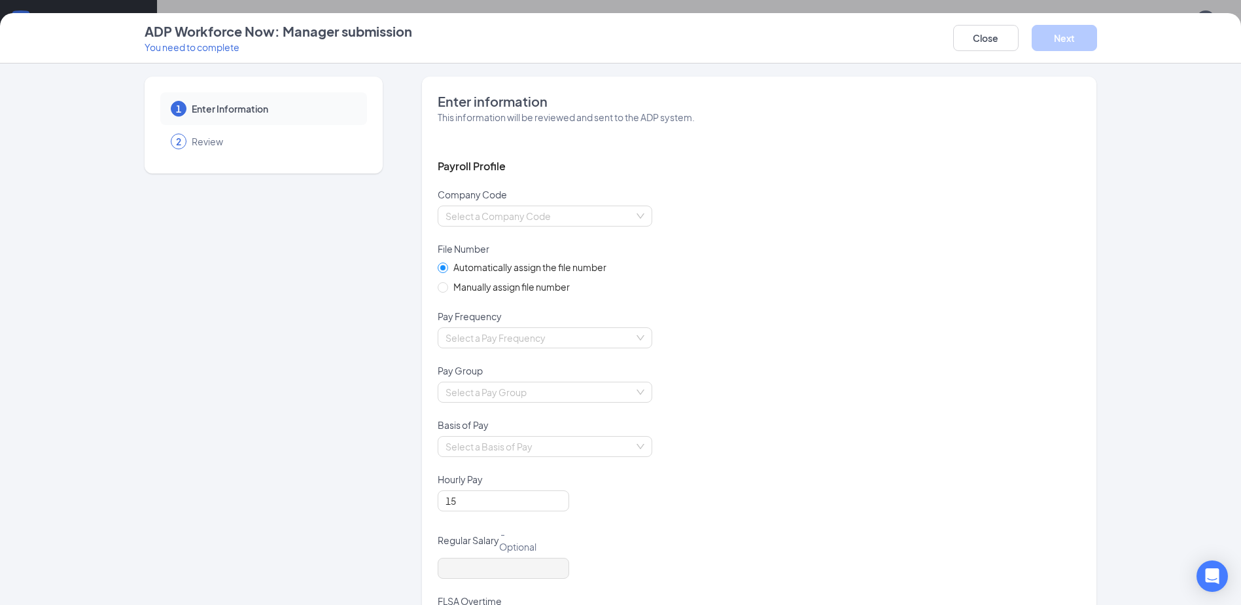
drag, startPoint x: 852, startPoint y: 391, endPoint x: 835, endPoint y: 271, distance: 121.5
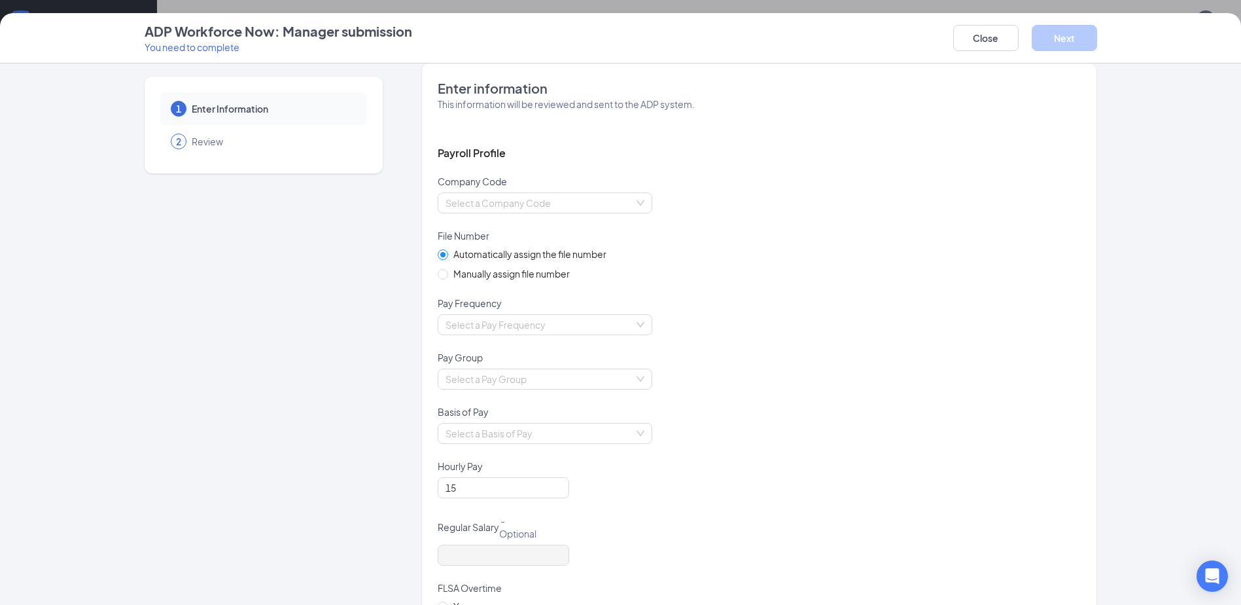
drag, startPoint x: 851, startPoint y: 227, endPoint x: 848, endPoint y: 248, distance: 21.2
click at [632, 200] on div "Select a Company Code" at bounding box center [545, 200] width 215 height 21
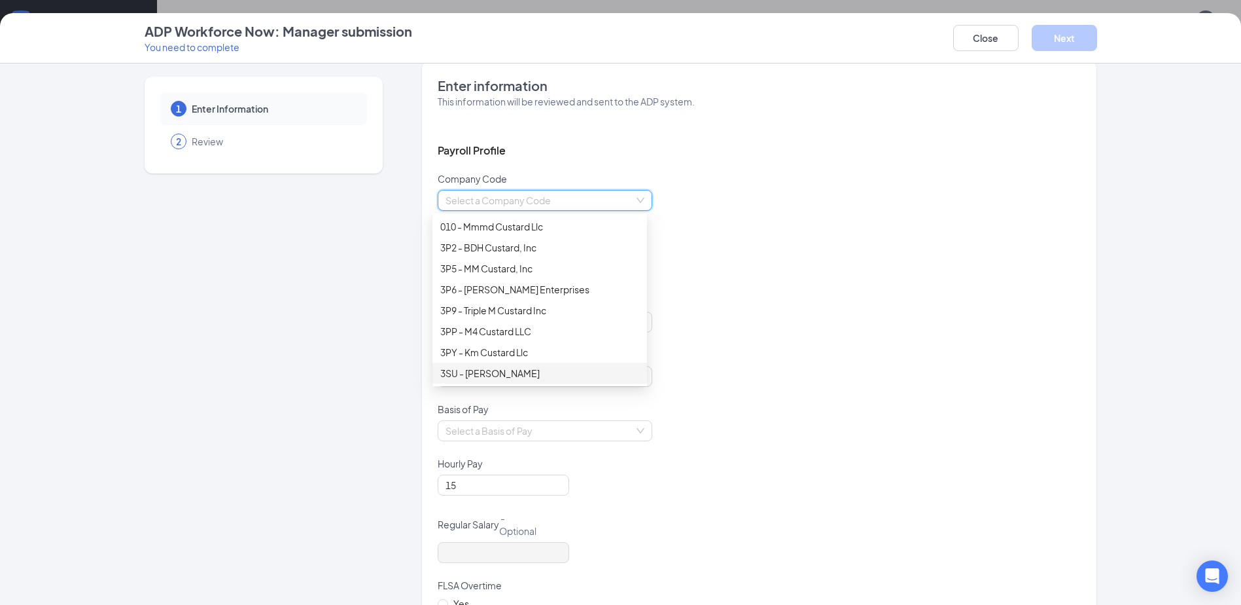
click at [618, 372] on div "3SU - [PERSON_NAME]" at bounding box center [539, 373] width 199 height 14
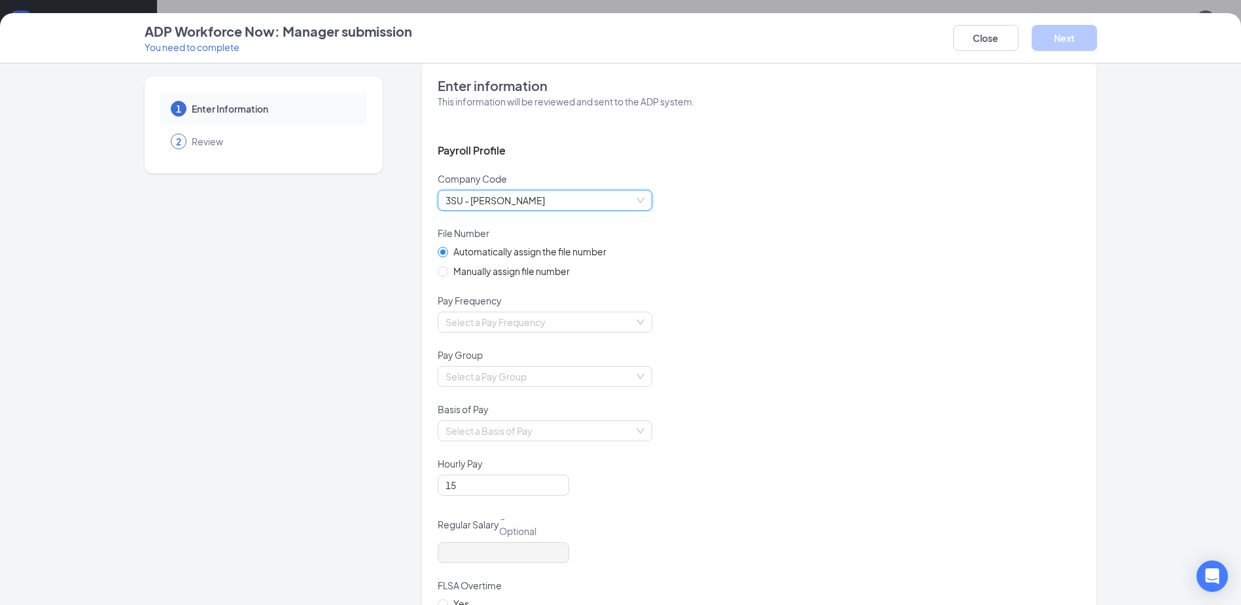
click at [639, 189] on div "Company Code" at bounding box center [759, 181] width 643 height 18
click at [641, 201] on div "3SU - [PERSON_NAME]" at bounding box center [545, 200] width 215 height 21
drag, startPoint x: 647, startPoint y: 253, endPoint x: 643, endPoint y: 277, distance: 25.2
click at [643, 277] on div "Automatically assign the file number Manually assign file number" at bounding box center [759, 269] width 643 height 50
click at [639, 206] on span "3SU - [PERSON_NAME]" at bounding box center [545, 200] width 199 height 20
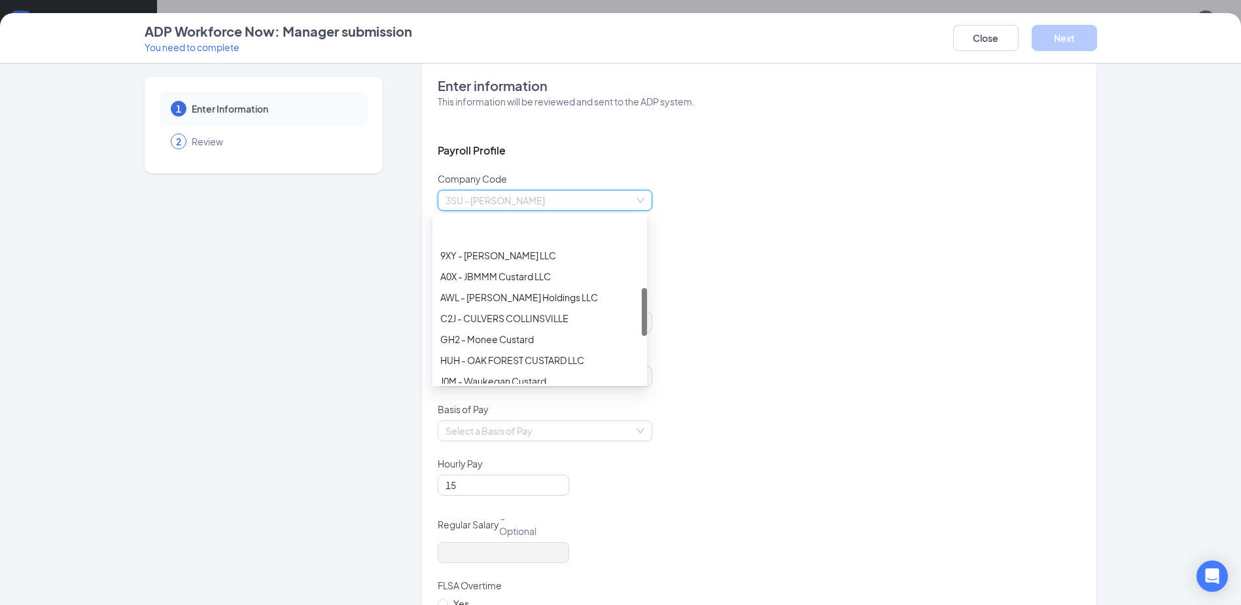
scroll to position [259, 0]
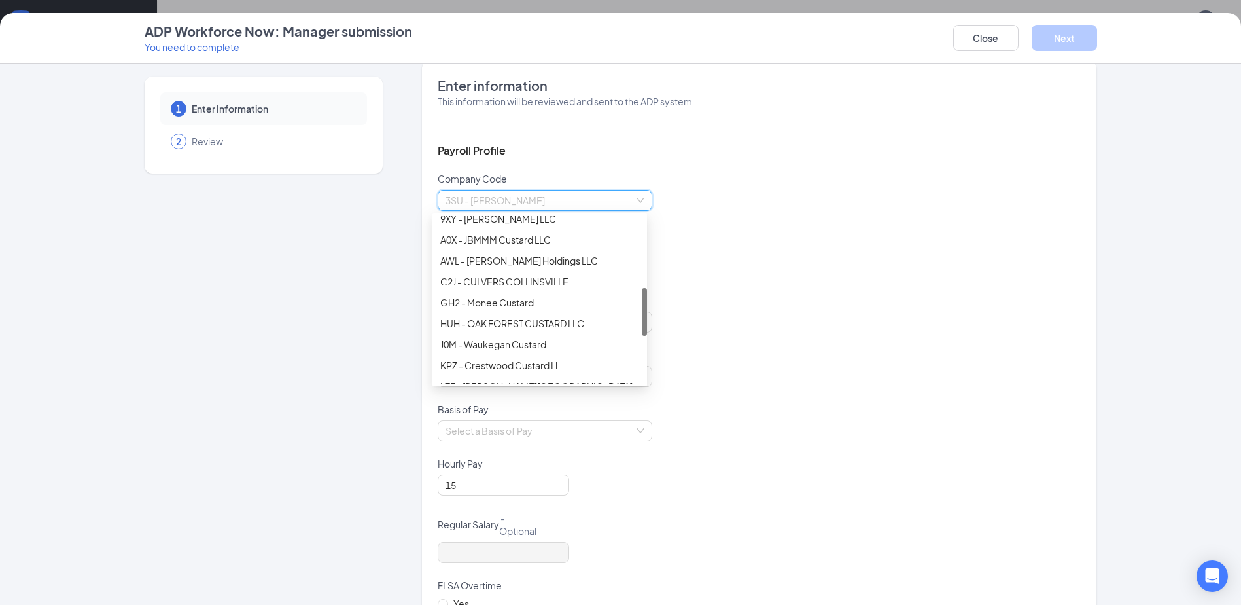
drag, startPoint x: 643, startPoint y: 249, endPoint x: 638, endPoint y: 323, distance: 74.1
click at [638, 323] on div "9XY - [PERSON_NAME] LLC A0X - JBMMM Custard LLC AWL - [PERSON_NAME] Holdings LL…" at bounding box center [539, 299] width 215 height 167
click at [582, 308] on div "GH2 - Monee Custard" at bounding box center [539, 302] width 199 height 14
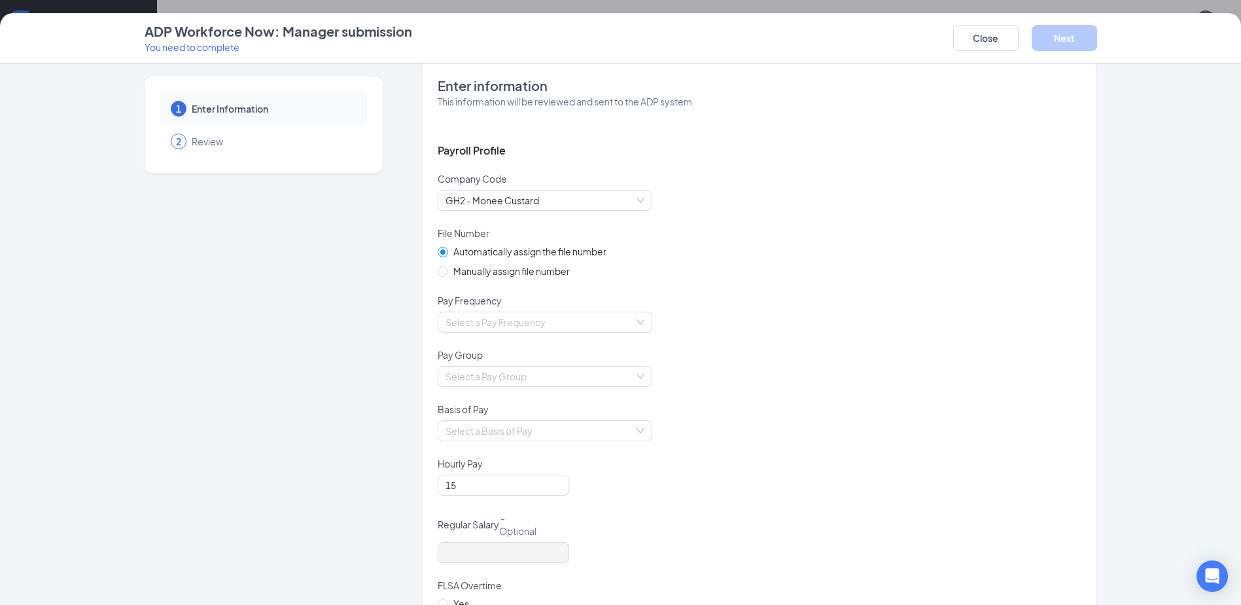
click at [770, 264] on div "Automatically assign the file number Manually assign file number" at bounding box center [759, 269] width 643 height 50
click at [554, 275] on span "Manually assign file number" at bounding box center [511, 271] width 127 height 14
click at [447, 275] on input "Manually assign file number" at bounding box center [442, 270] width 9 height 9
radio input "true"
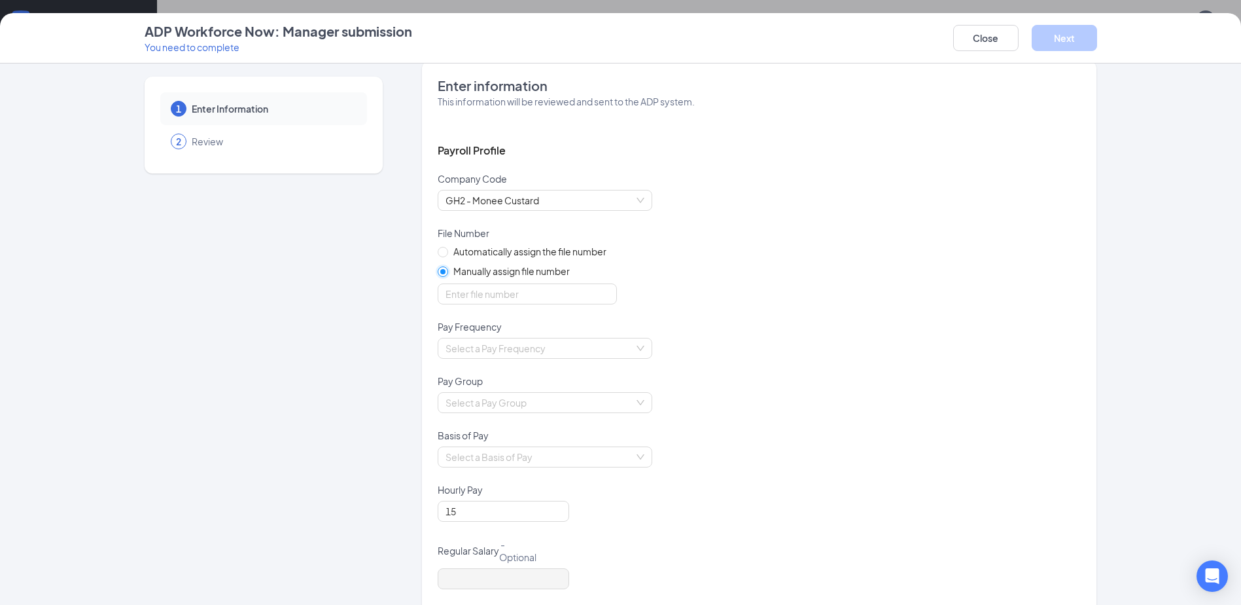
radio input "false"
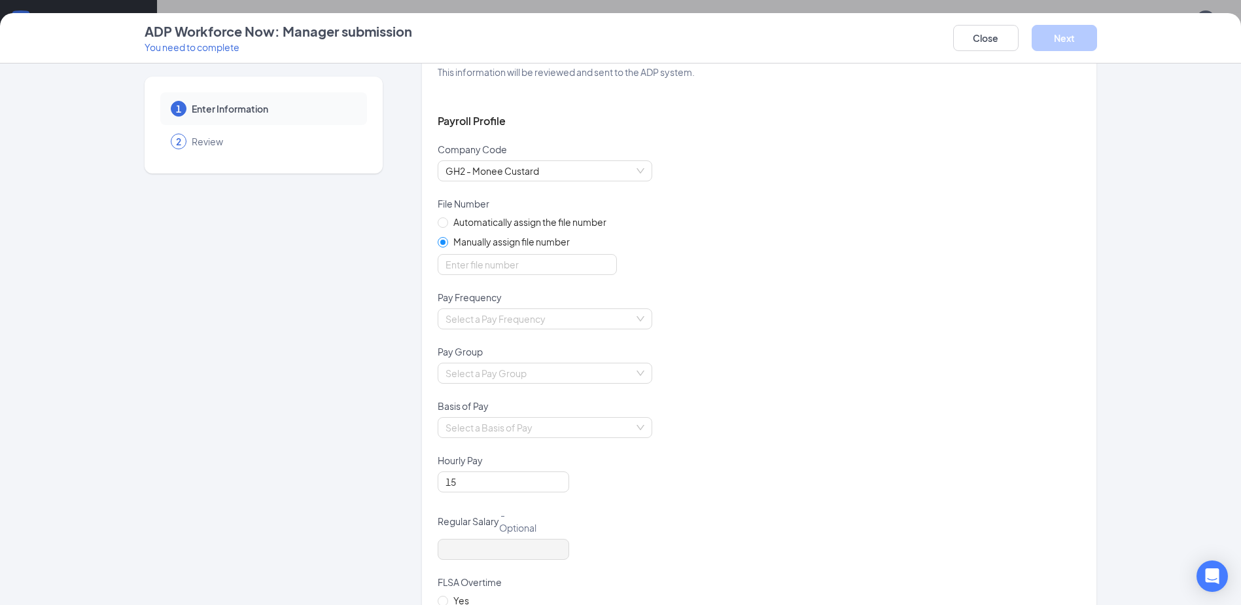
drag, startPoint x: 735, startPoint y: 215, endPoint x: 729, endPoint y: 239, distance: 25.7
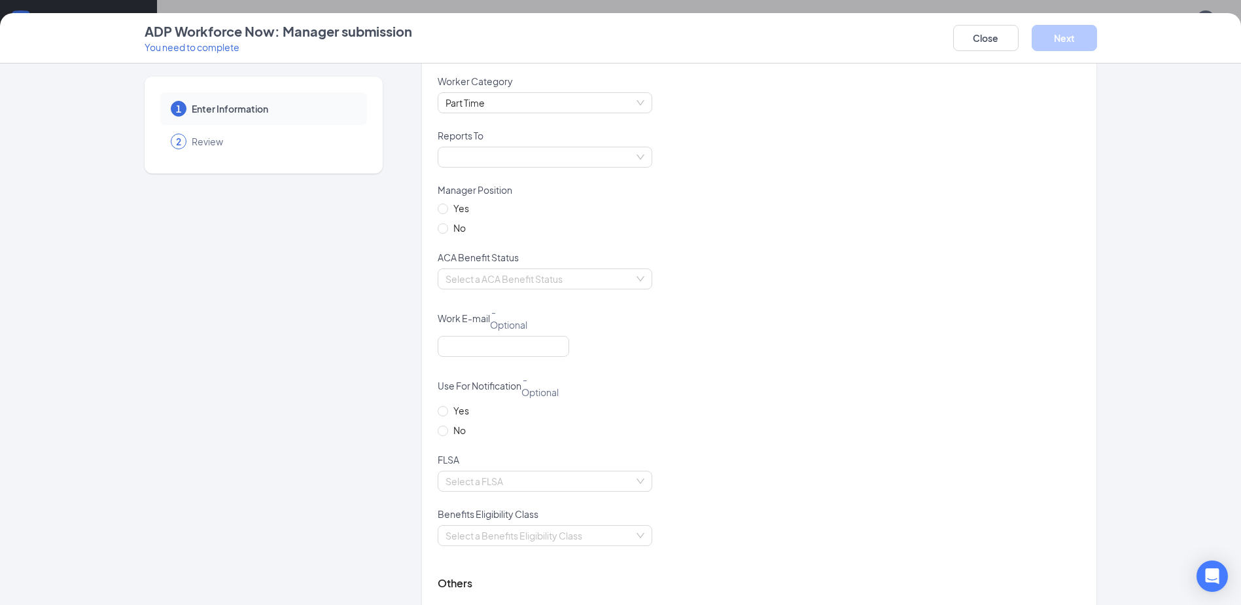
scroll to position [928, 0]
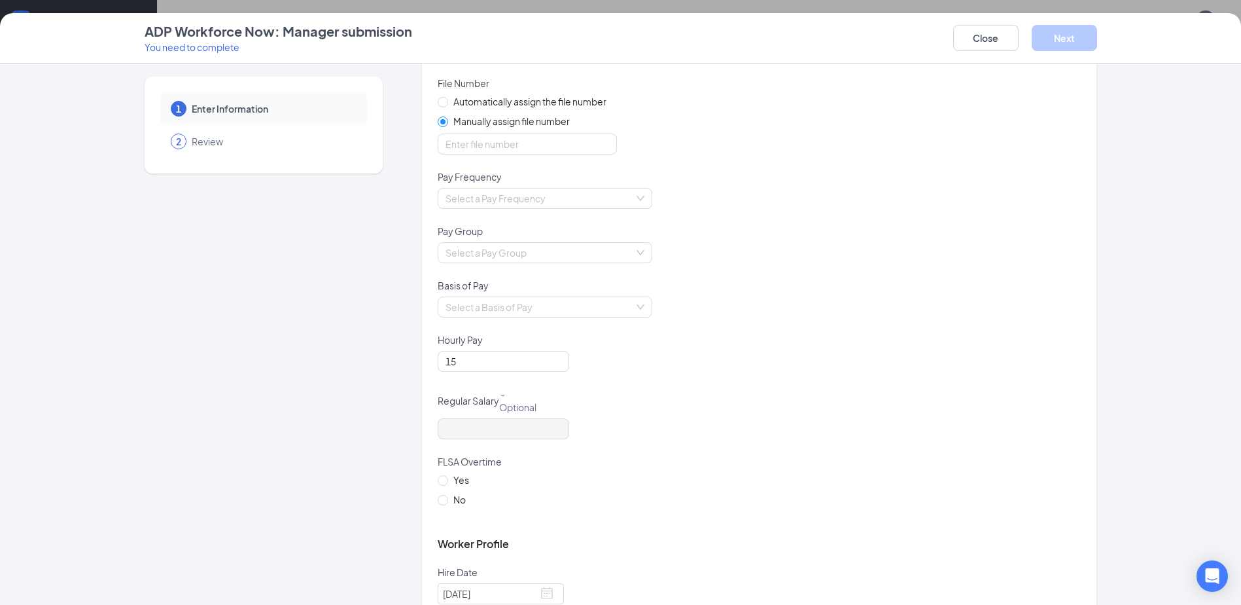
drag, startPoint x: 770, startPoint y: 467, endPoint x: 762, endPoint y: 371, distance: 96.6
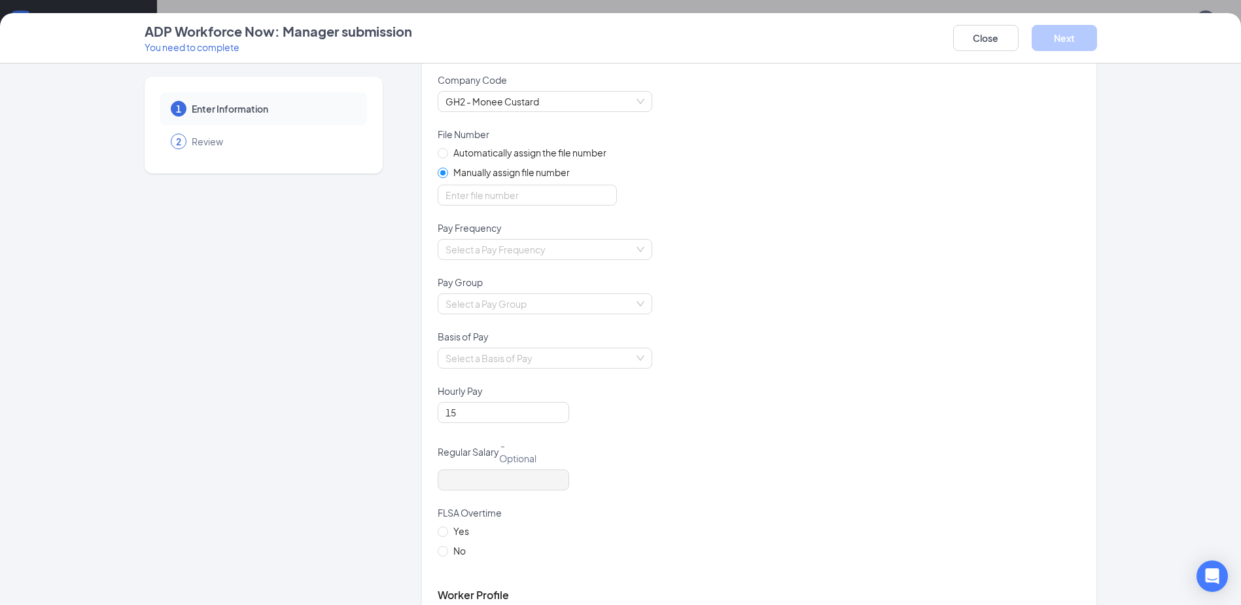
scroll to position [0, 0]
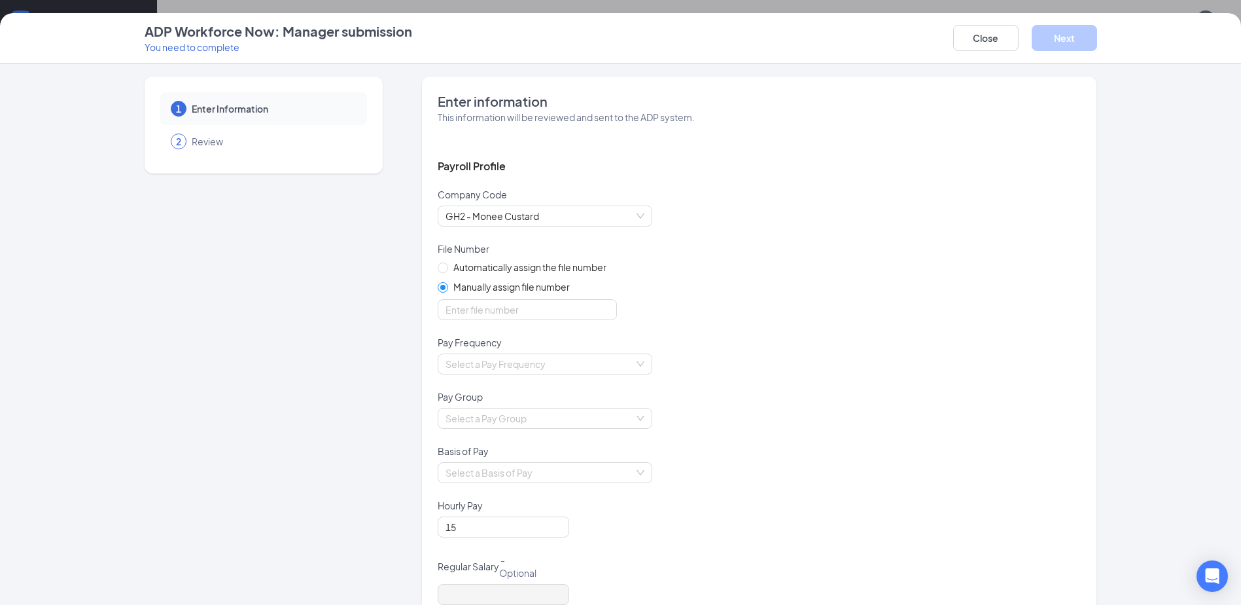
drag, startPoint x: 760, startPoint y: 488, endPoint x: 758, endPoint y: 387, distance: 101.4
click at [958, 47] on button "Close" at bounding box center [985, 38] width 65 height 26
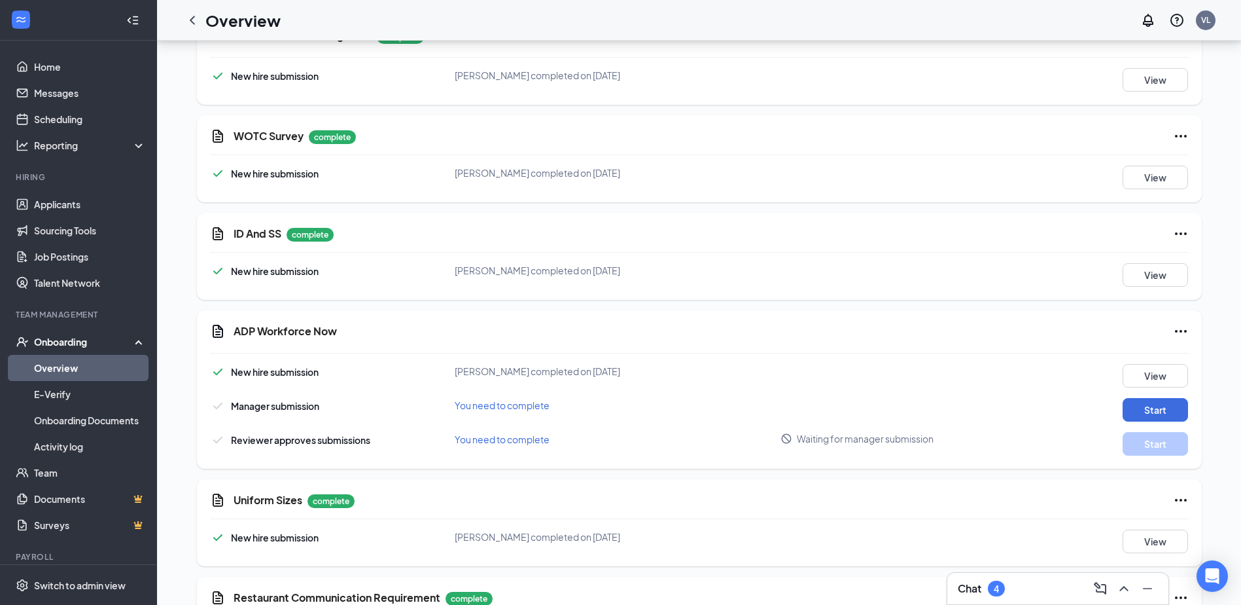
scroll to position [1592, 0]
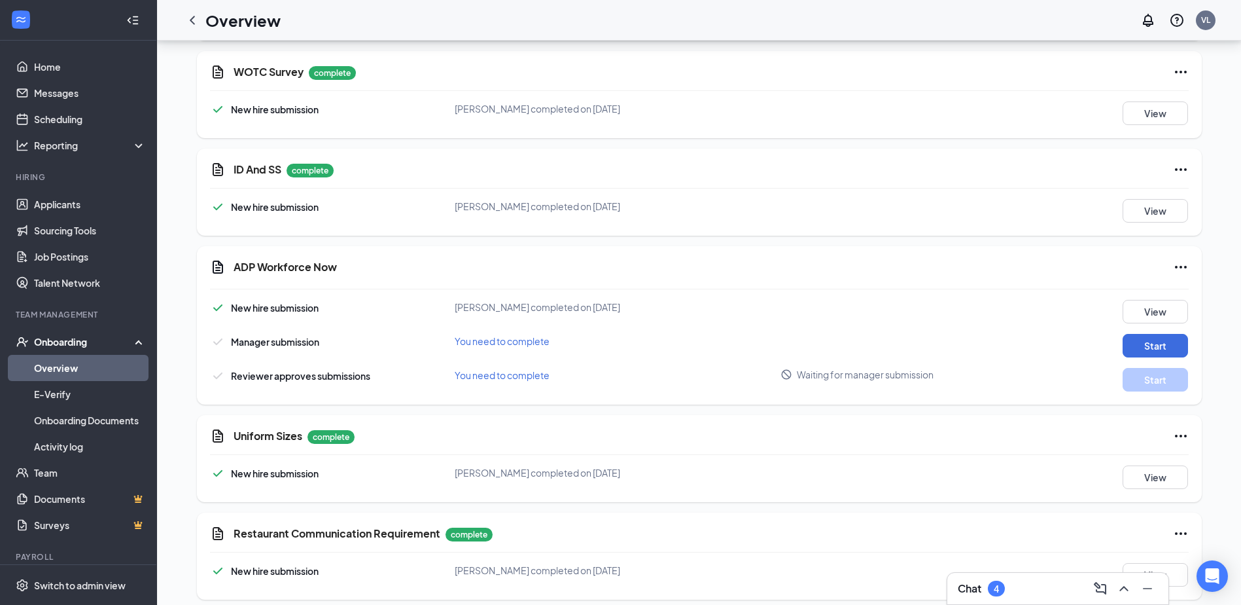
drag, startPoint x: 699, startPoint y: 241, endPoint x: 692, endPoint y: 309, distance: 69.1
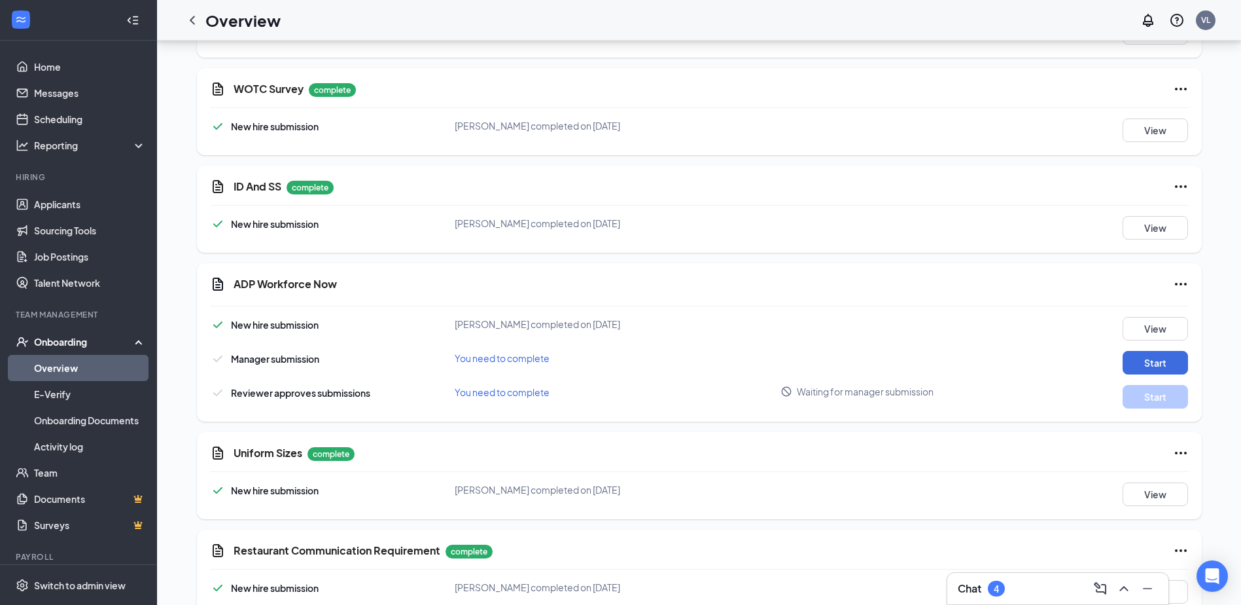
scroll to position [1525, 0]
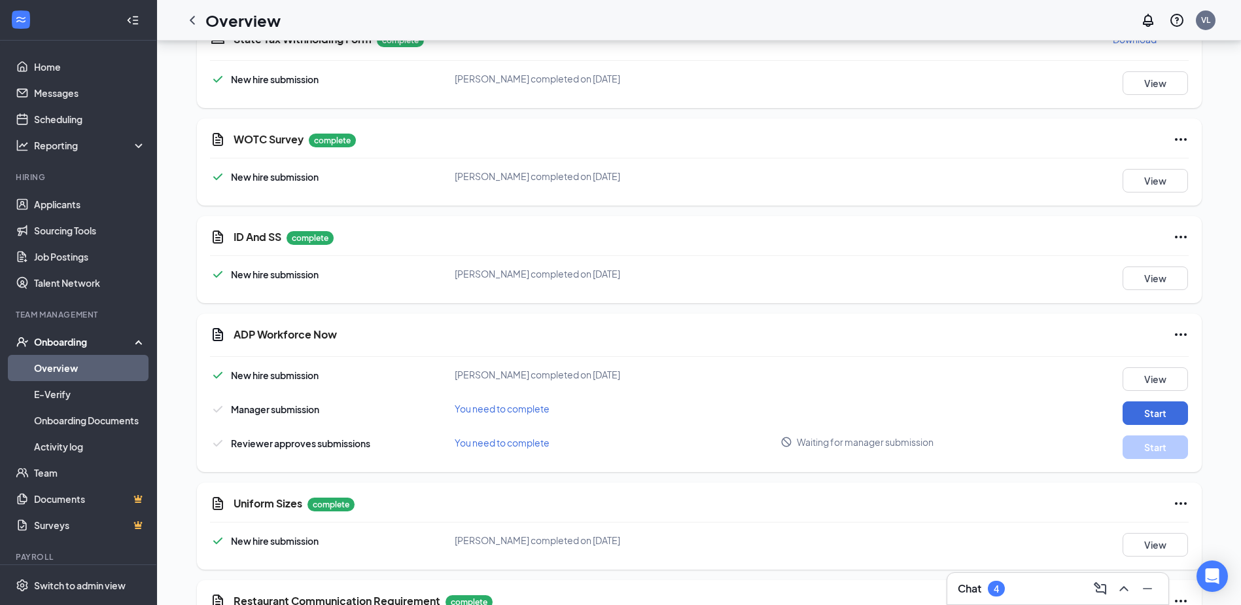
drag, startPoint x: 695, startPoint y: 425, endPoint x: 695, endPoint y: 365, distance: 60.2
click at [1141, 271] on button "View" at bounding box center [1155, 278] width 65 height 24
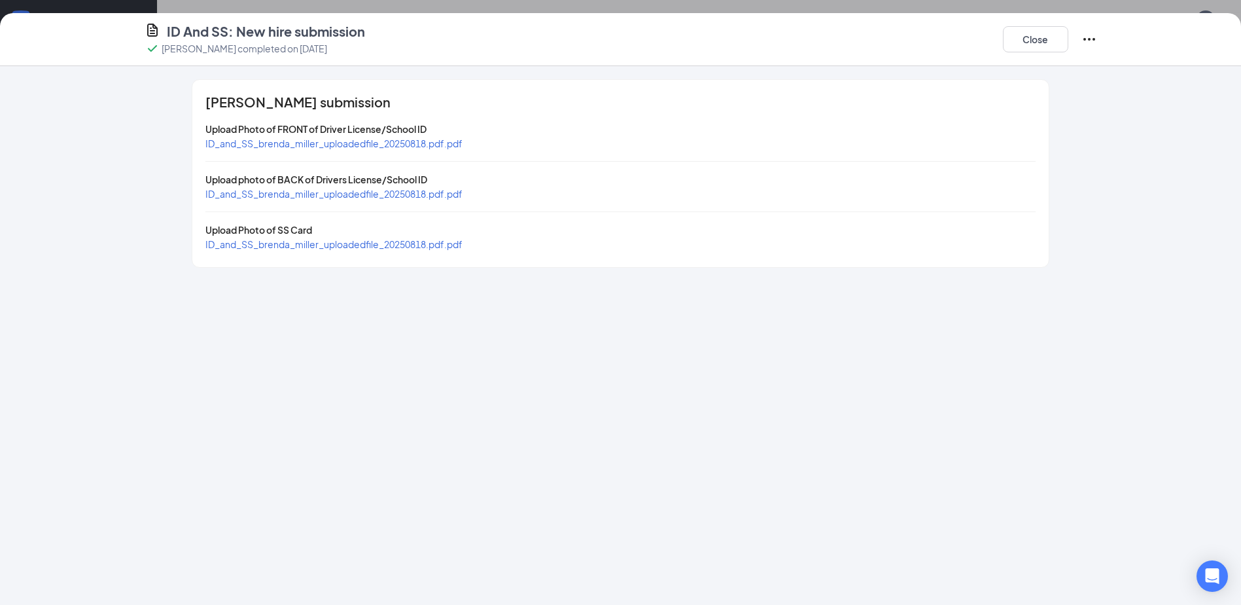
click at [275, 145] on span "ID_and_SS_brenda_miller_uploadedfile_20250818.pdf.pdf" at bounding box center [333, 143] width 257 height 12
click at [348, 243] on span "ID_and_SS_brenda_miller_uploadedfile_20250818.pdf.pdf" at bounding box center [333, 244] width 257 height 12
click at [1017, 37] on button "Close" at bounding box center [1035, 39] width 65 height 26
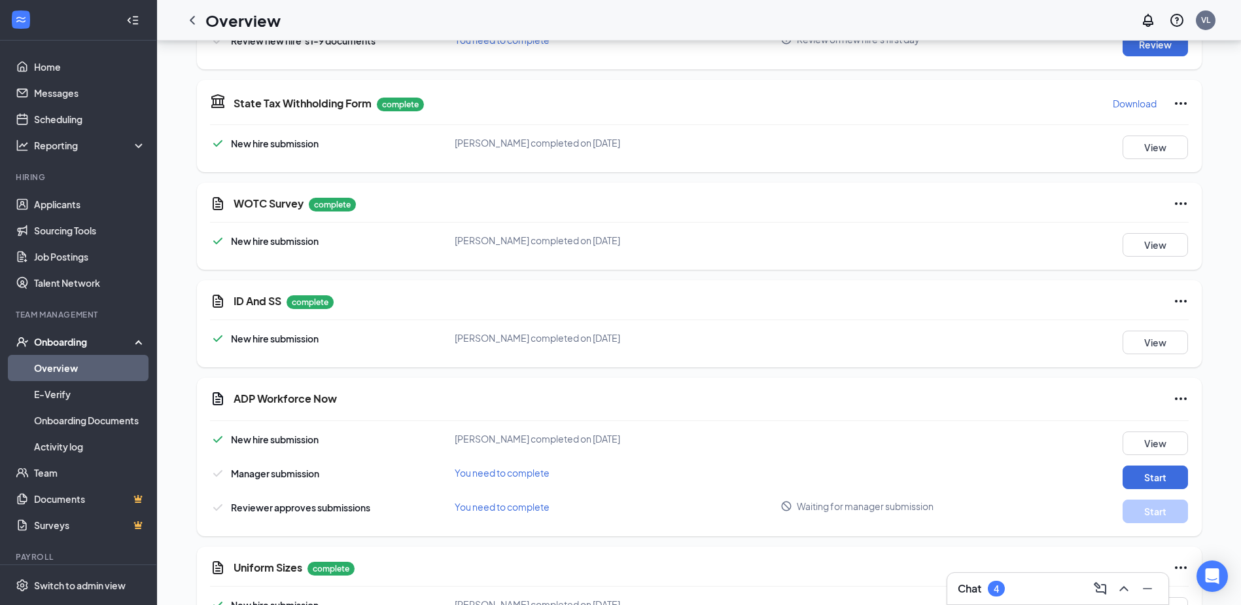
drag, startPoint x: 366, startPoint y: 291, endPoint x: 366, endPoint y: 255, distance: 36.6
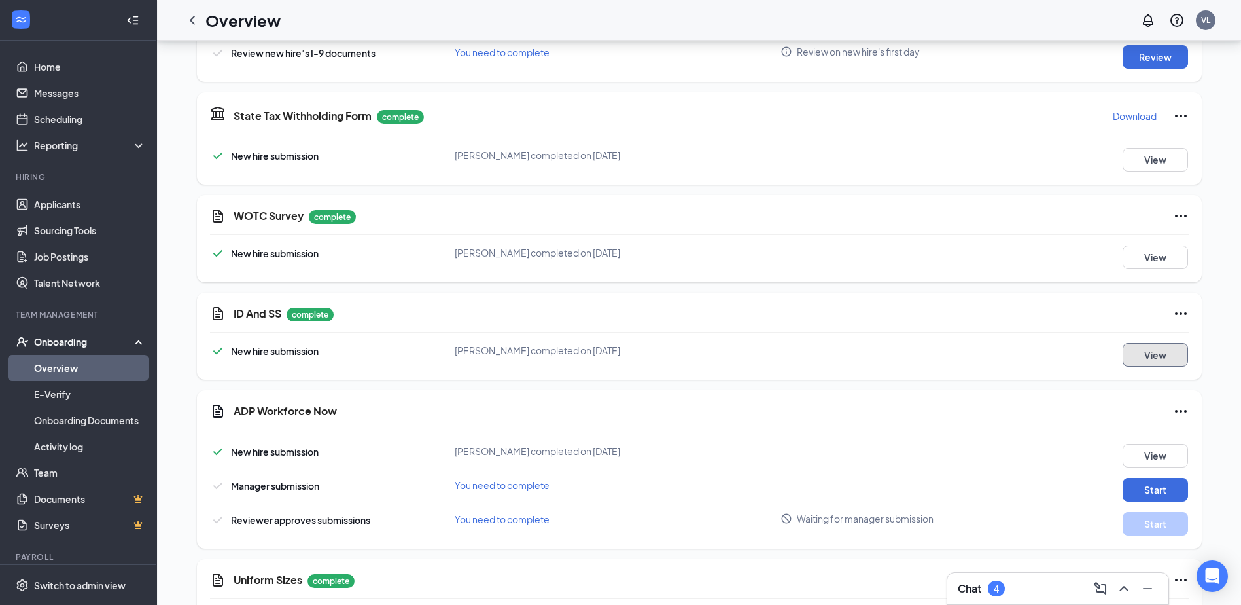
click at [1153, 343] on button "View" at bounding box center [1155, 355] width 65 height 24
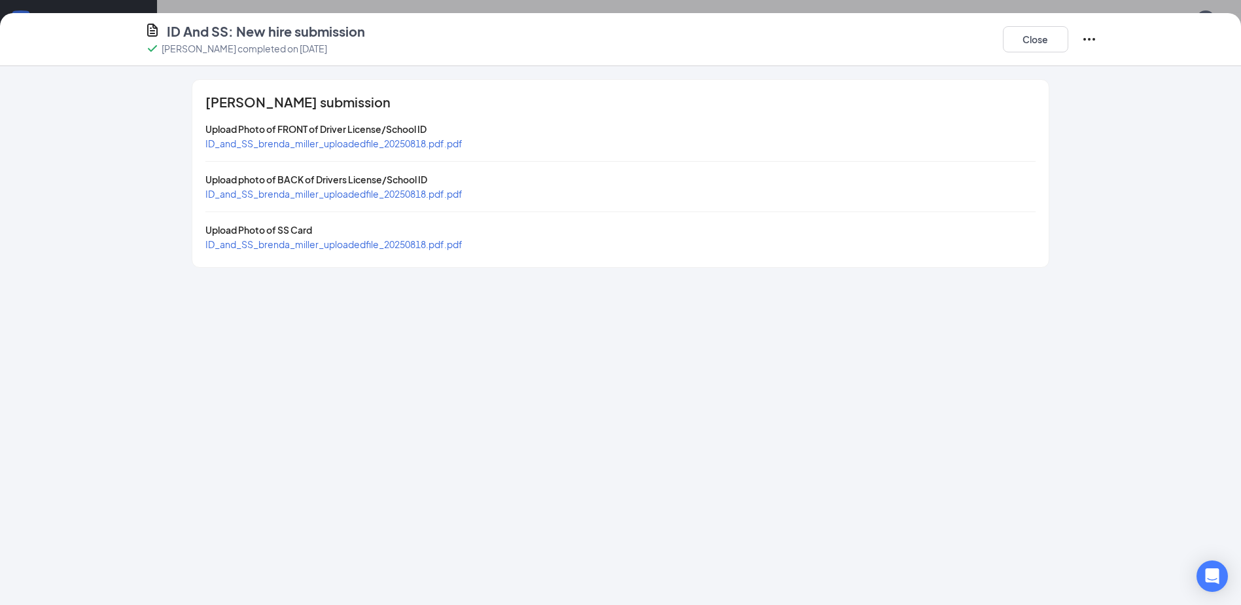
click at [335, 145] on span "ID_and_SS_brenda_miller_uploadedfile_20250818.pdf.pdf" at bounding box center [333, 143] width 257 height 12
click at [1037, 41] on button "Close" at bounding box center [1035, 39] width 65 height 26
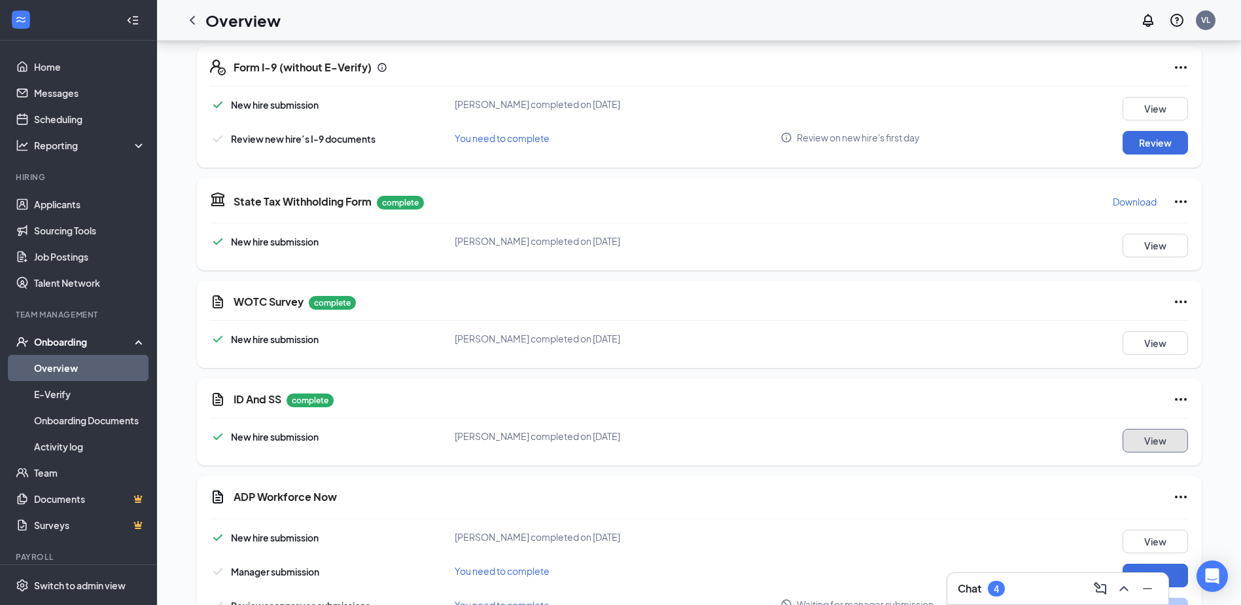
scroll to position [1100, 0]
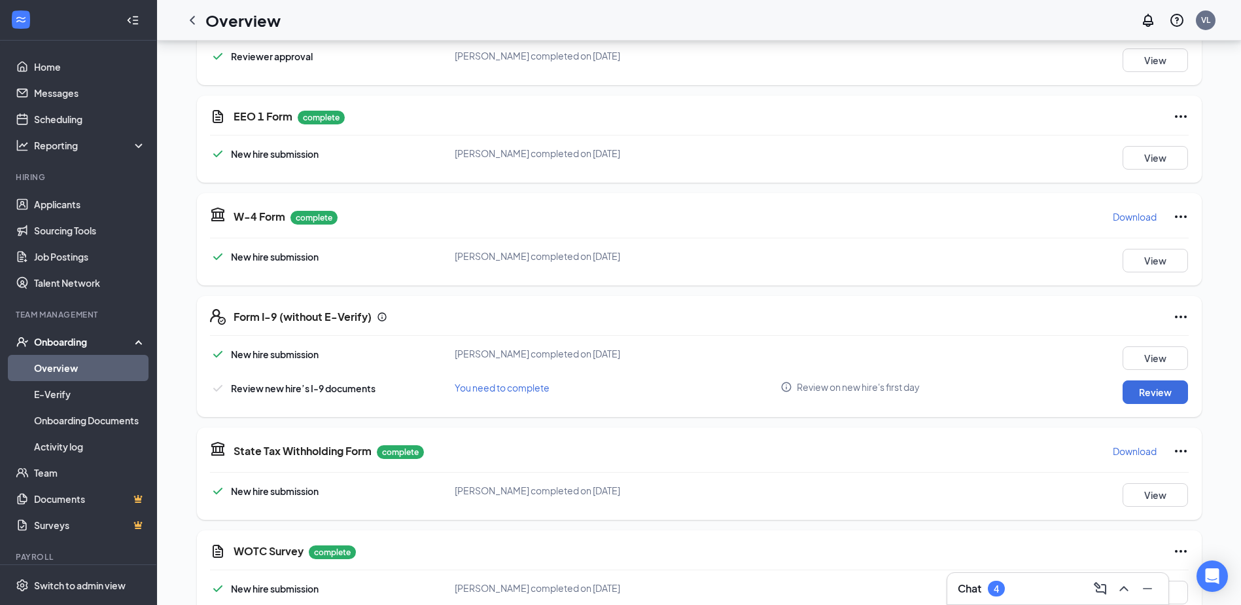
drag, startPoint x: 860, startPoint y: 483, endPoint x: 845, endPoint y: 399, distance: 85.1
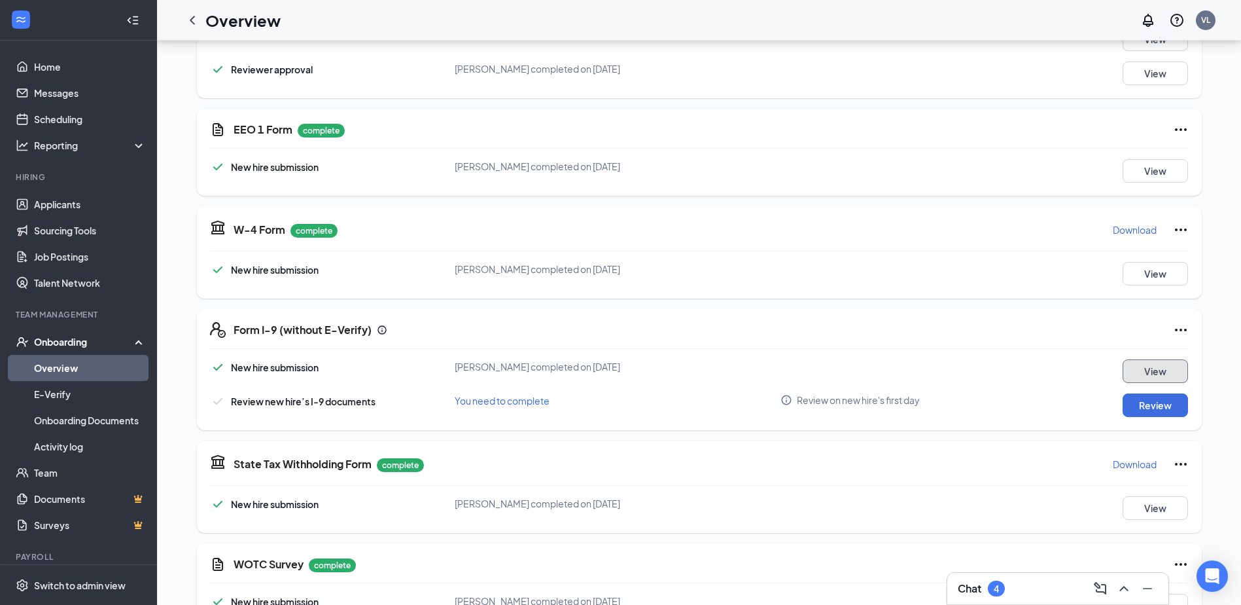
click at [1161, 366] on button "View" at bounding box center [1155, 371] width 65 height 24
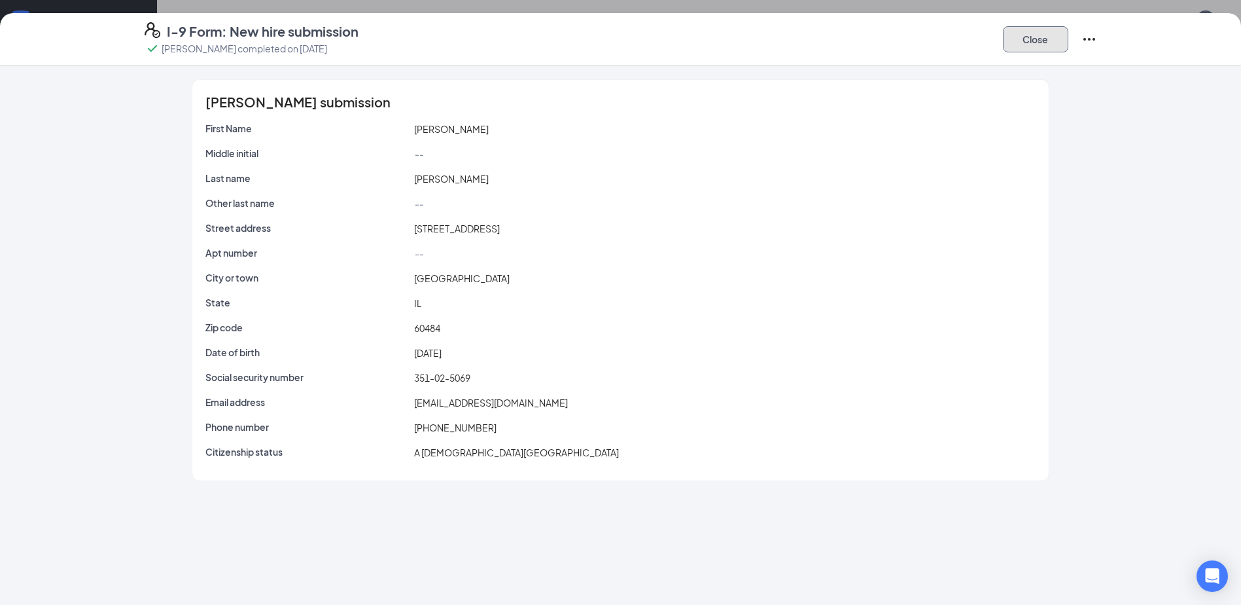
click at [1025, 49] on button "Close" at bounding box center [1035, 39] width 65 height 26
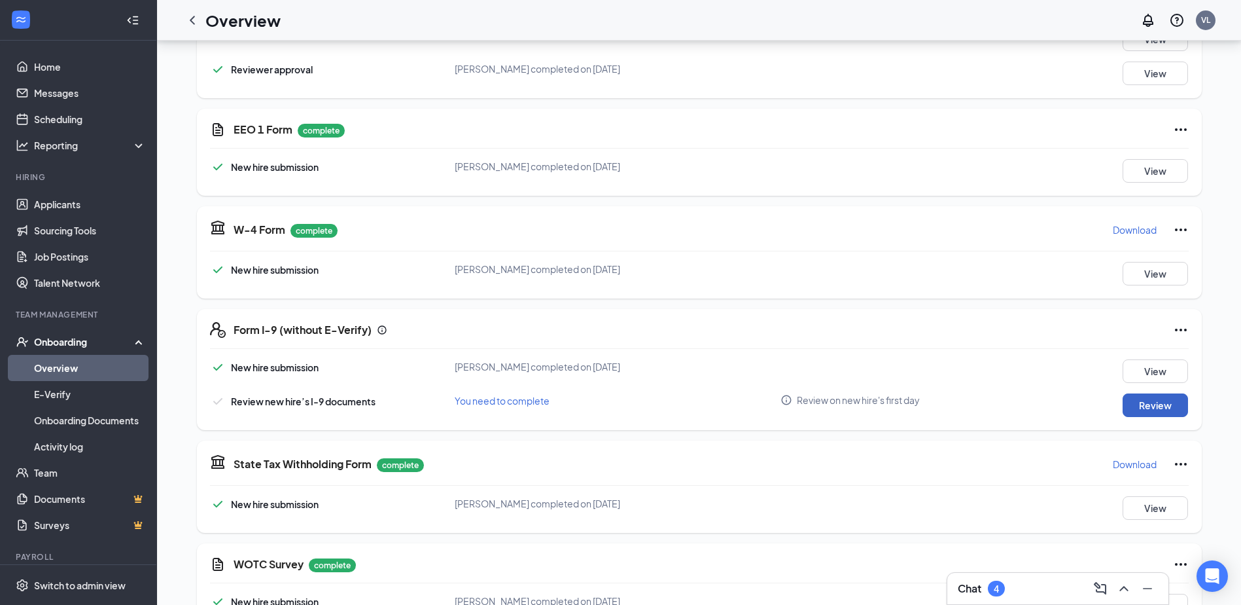
click at [1147, 393] on button "Review" at bounding box center [1155, 405] width 65 height 24
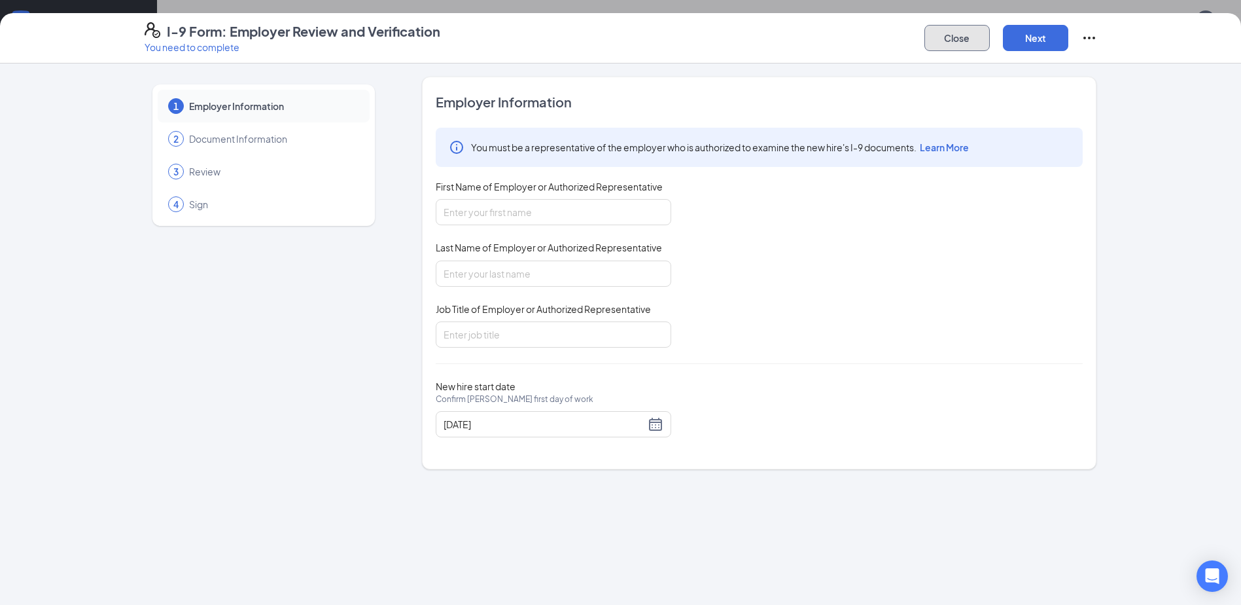
click at [953, 37] on button "Close" at bounding box center [956, 38] width 65 height 26
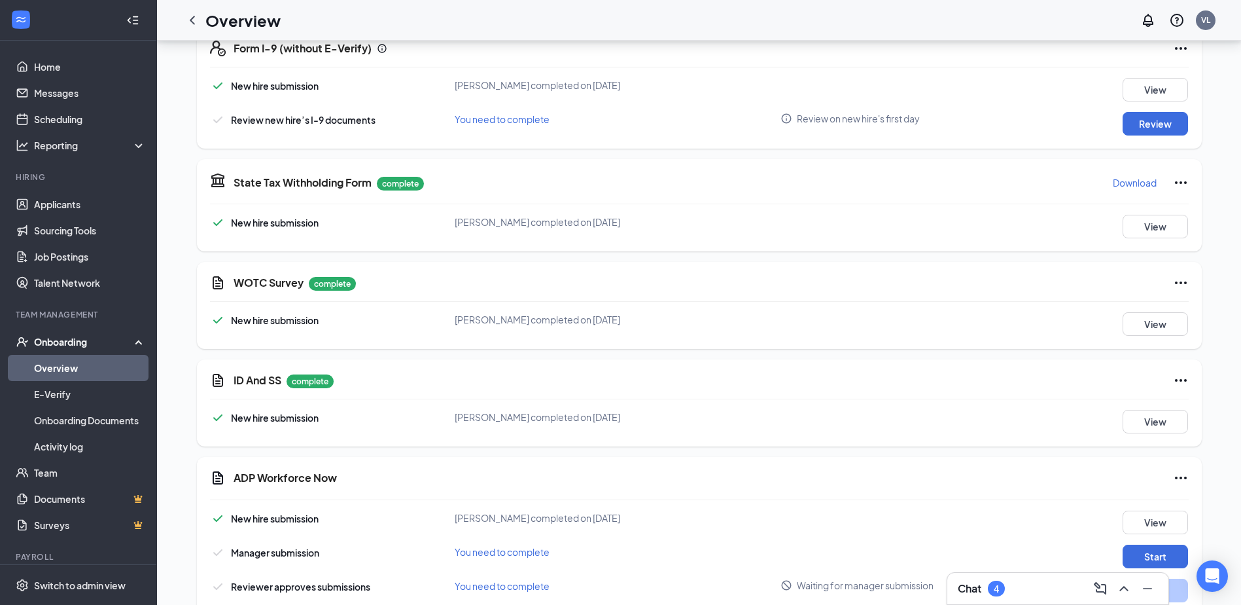
drag, startPoint x: 896, startPoint y: 208, endPoint x: 864, endPoint y: 297, distance: 94.6
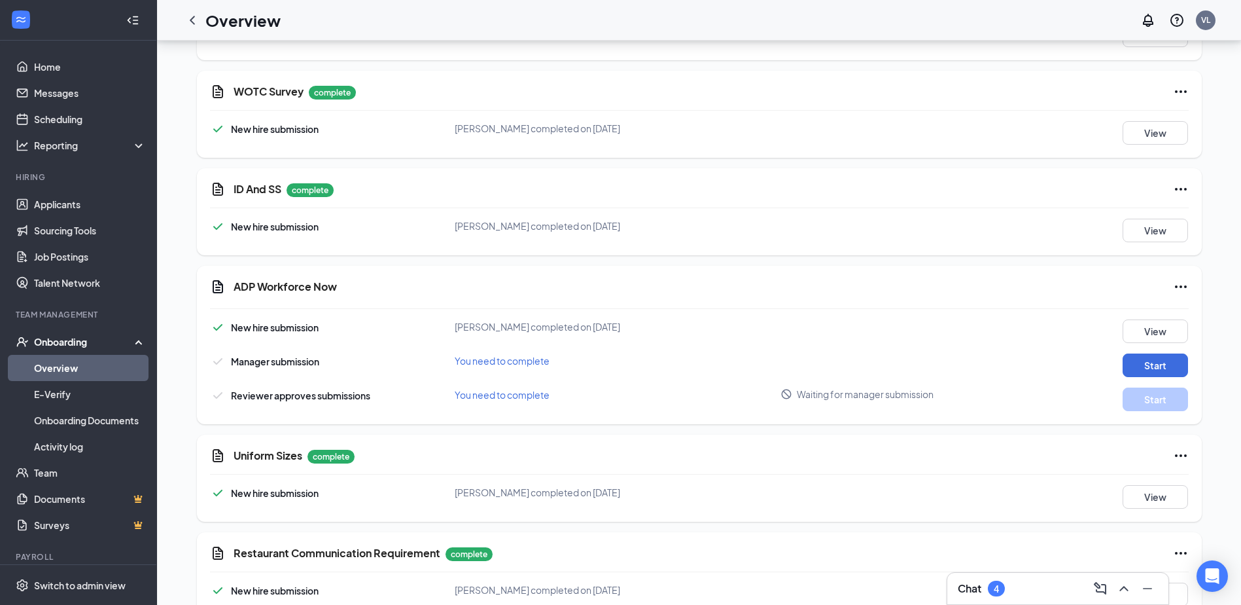
scroll to position [1497, 0]
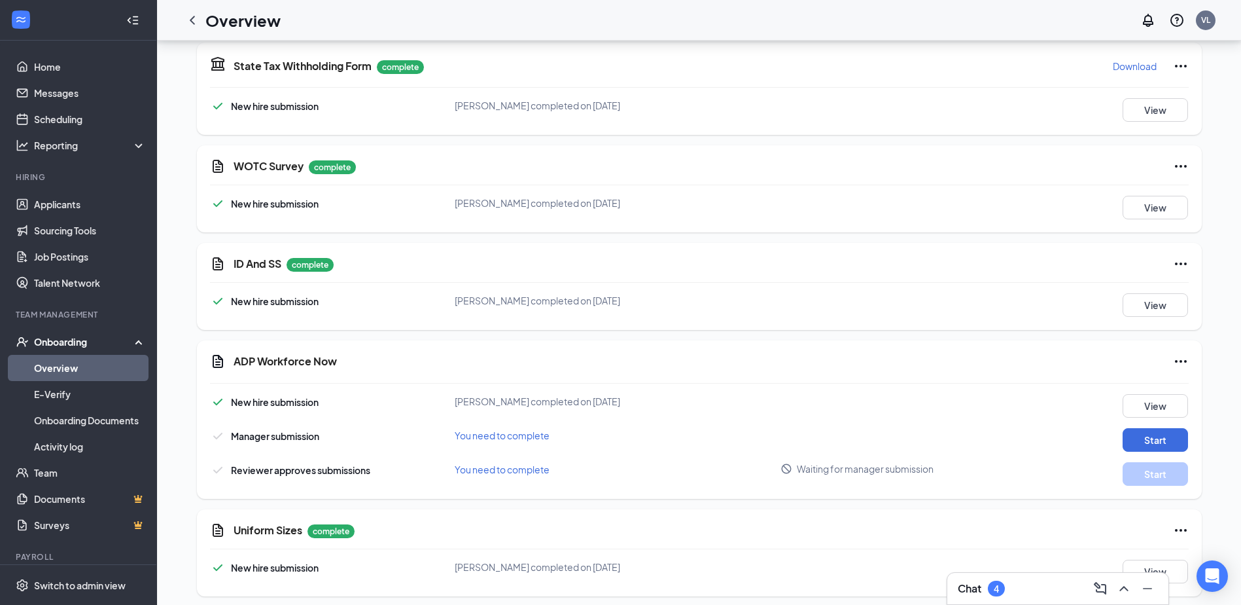
drag, startPoint x: 661, startPoint y: 190, endPoint x: 661, endPoint y: 141, distance: 49.1
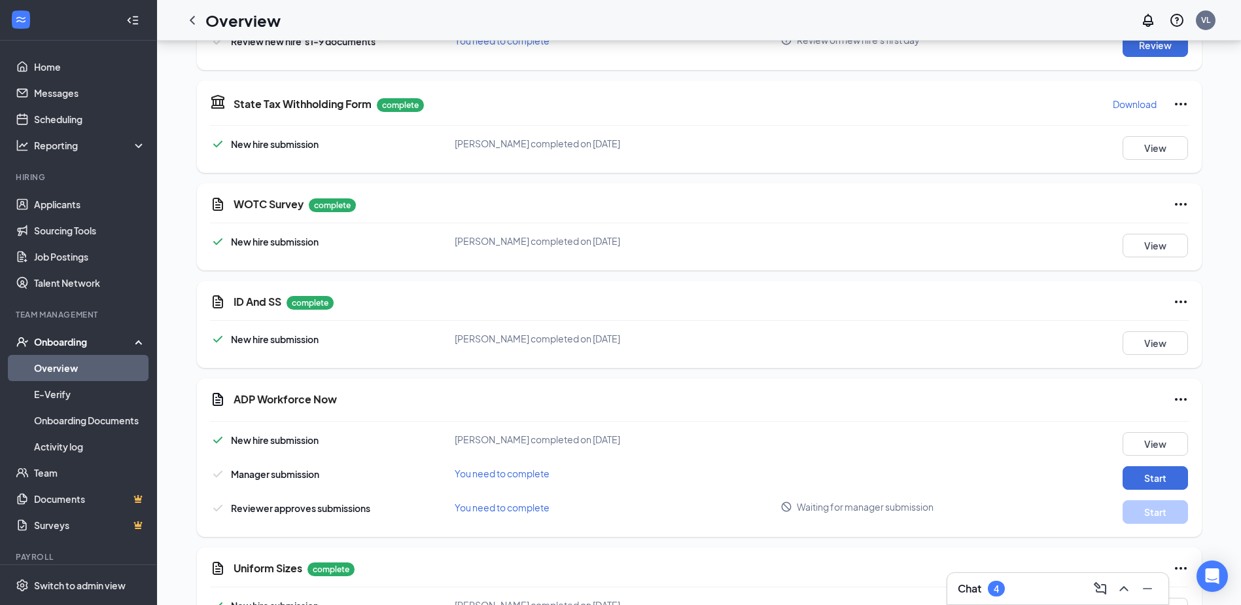
scroll to position [1396, 0]
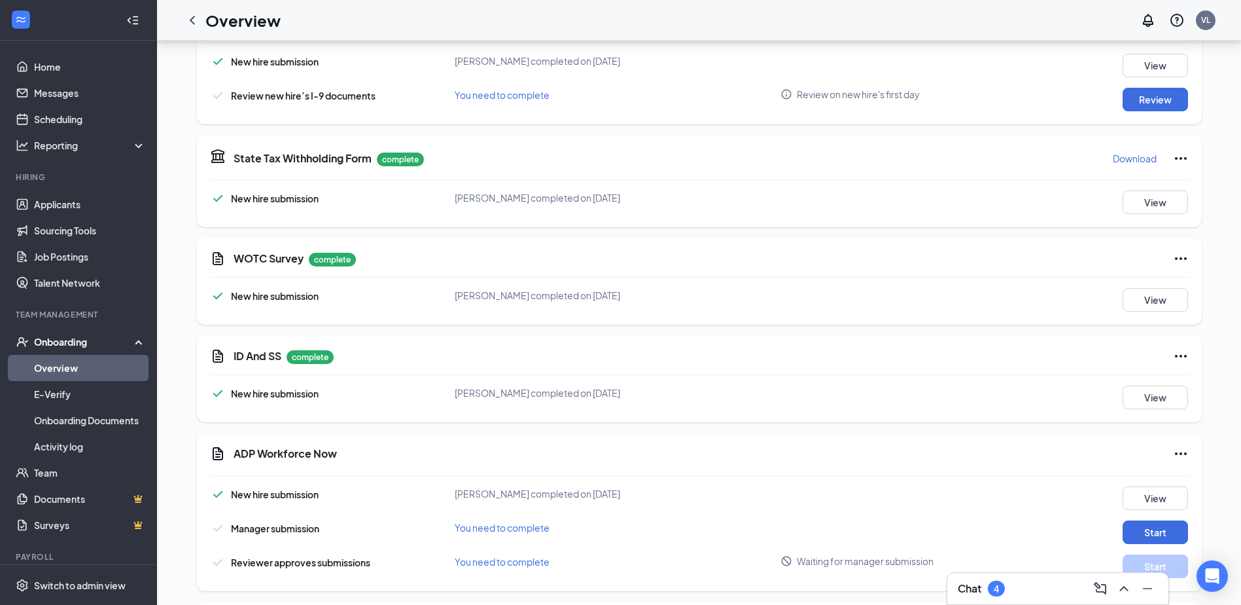
drag, startPoint x: 866, startPoint y: 274, endPoint x: 864, endPoint y: 222, distance: 51.7
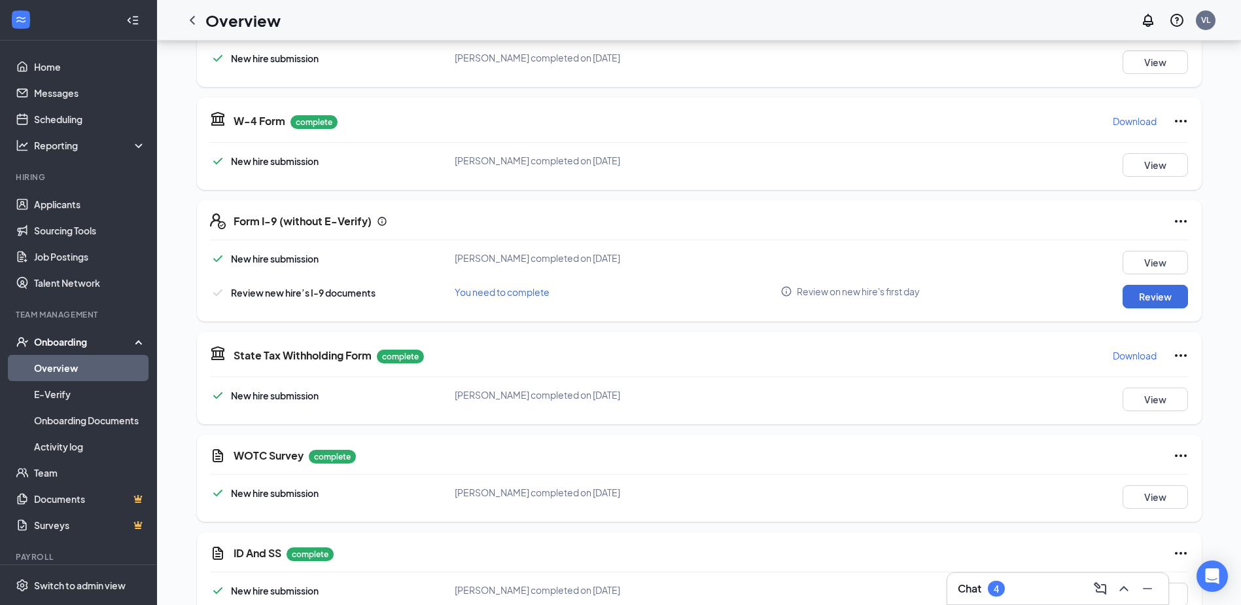
drag, startPoint x: 697, startPoint y: 391, endPoint x: 671, endPoint y: 308, distance: 87.1
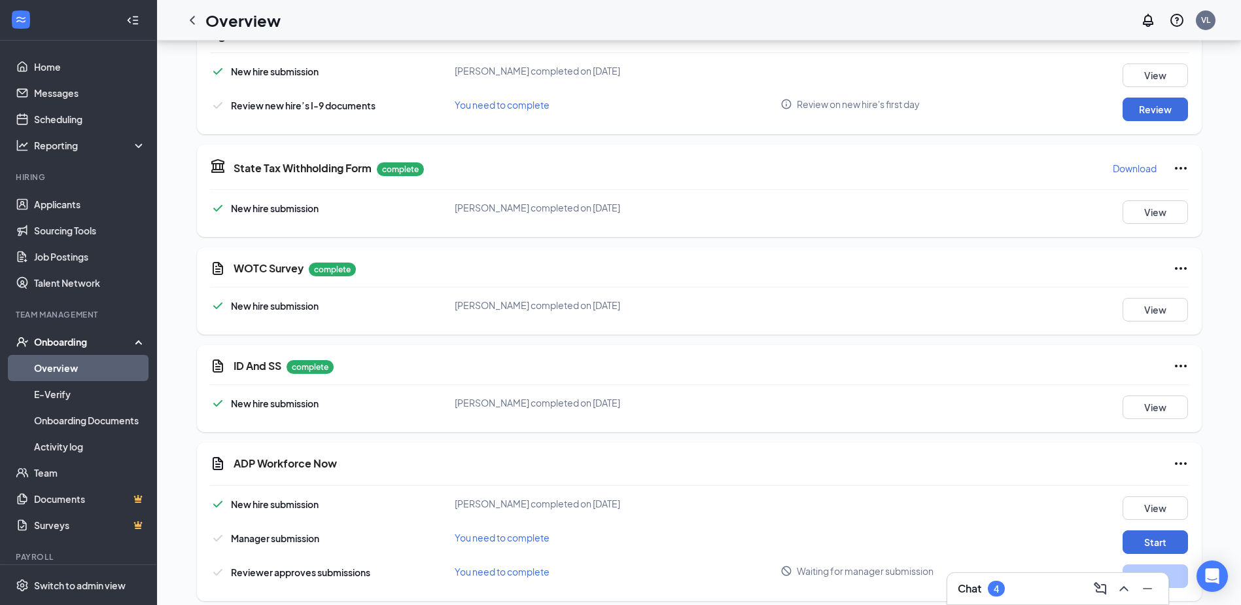
drag, startPoint x: 671, startPoint y: 308, endPoint x: 684, endPoint y: 426, distance: 118.6
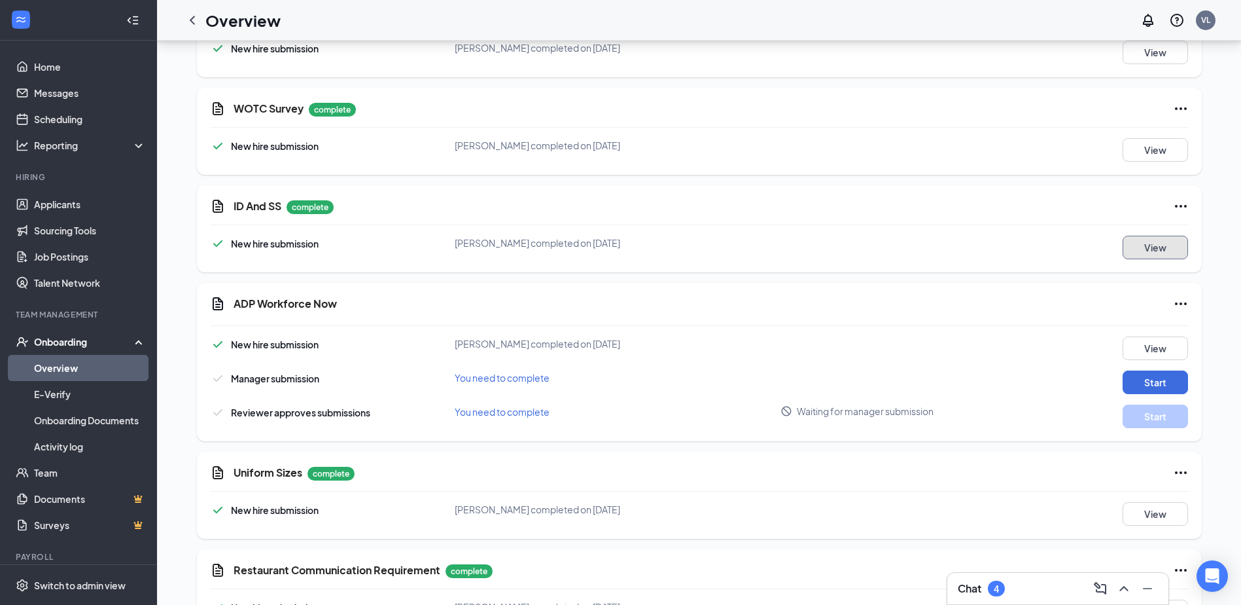
click at [1145, 236] on button "View" at bounding box center [1155, 248] width 65 height 24
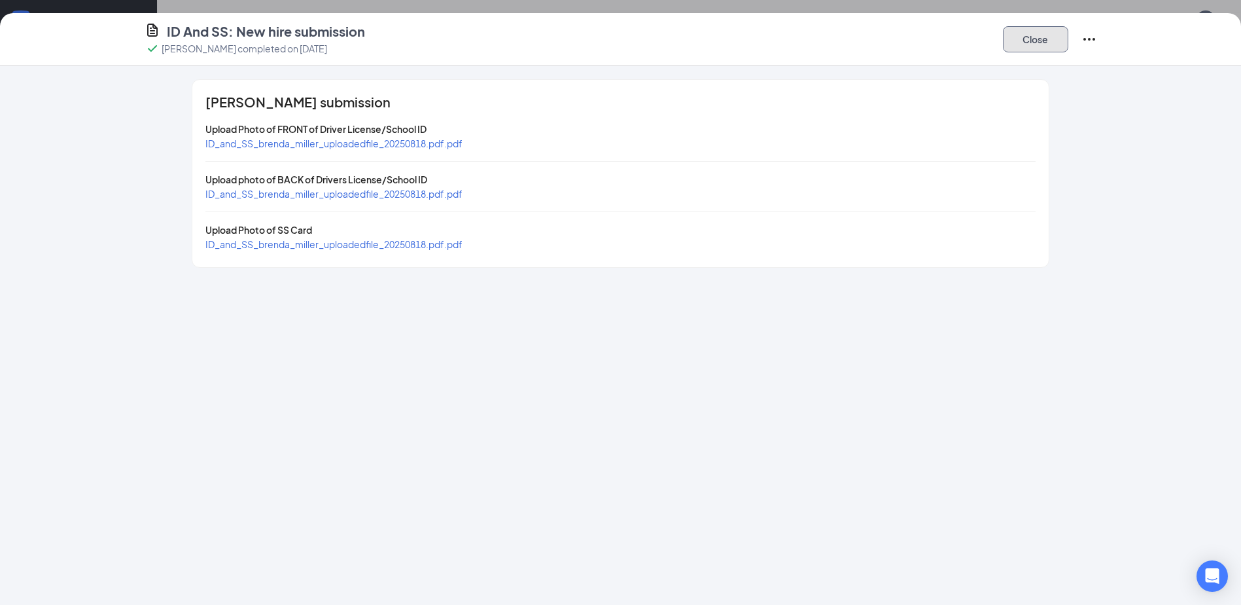
click at [1019, 43] on button "Close" at bounding box center [1035, 39] width 65 height 26
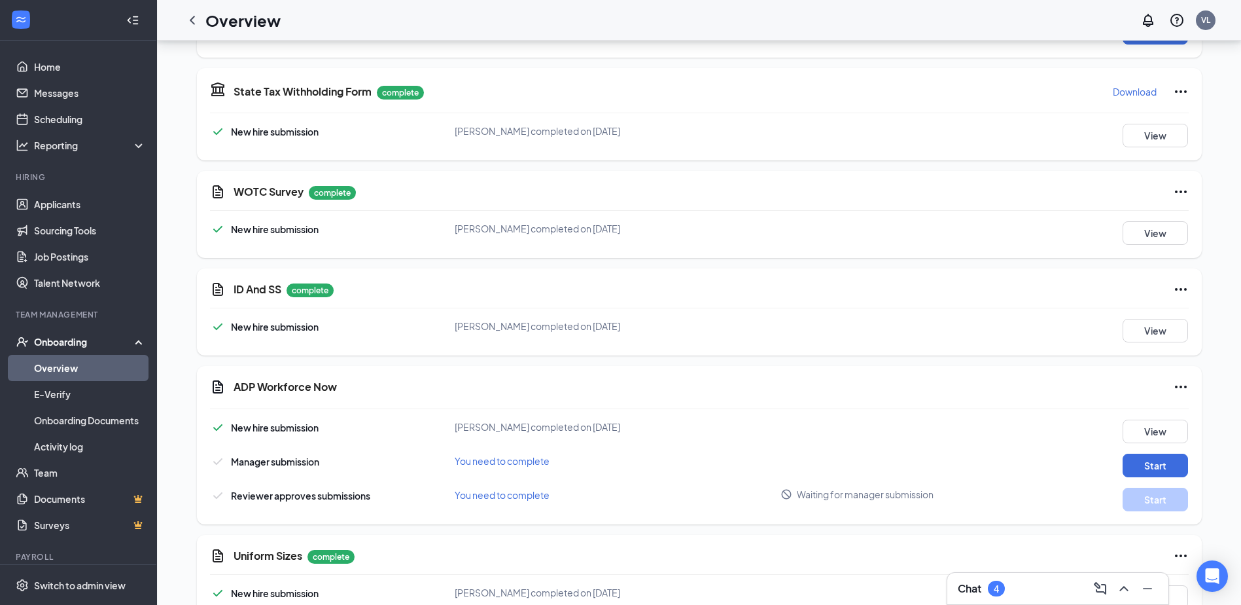
drag, startPoint x: 869, startPoint y: 466, endPoint x: 867, endPoint y: 412, distance: 53.7
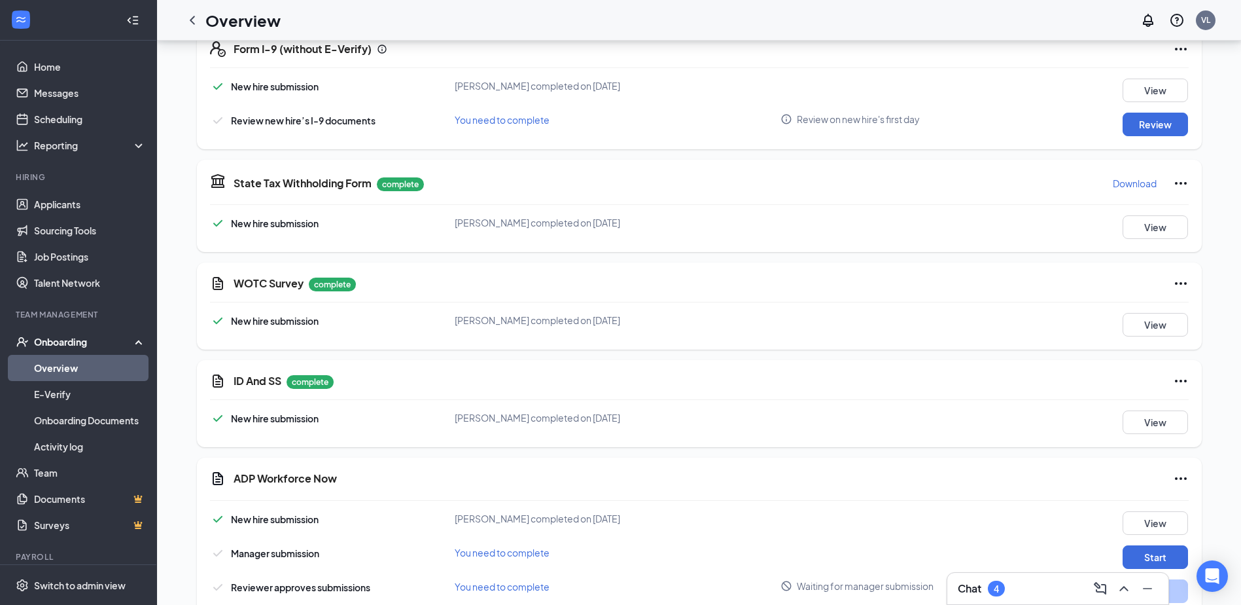
drag, startPoint x: 866, startPoint y: 406, endPoint x: 866, endPoint y: 385, distance: 20.9
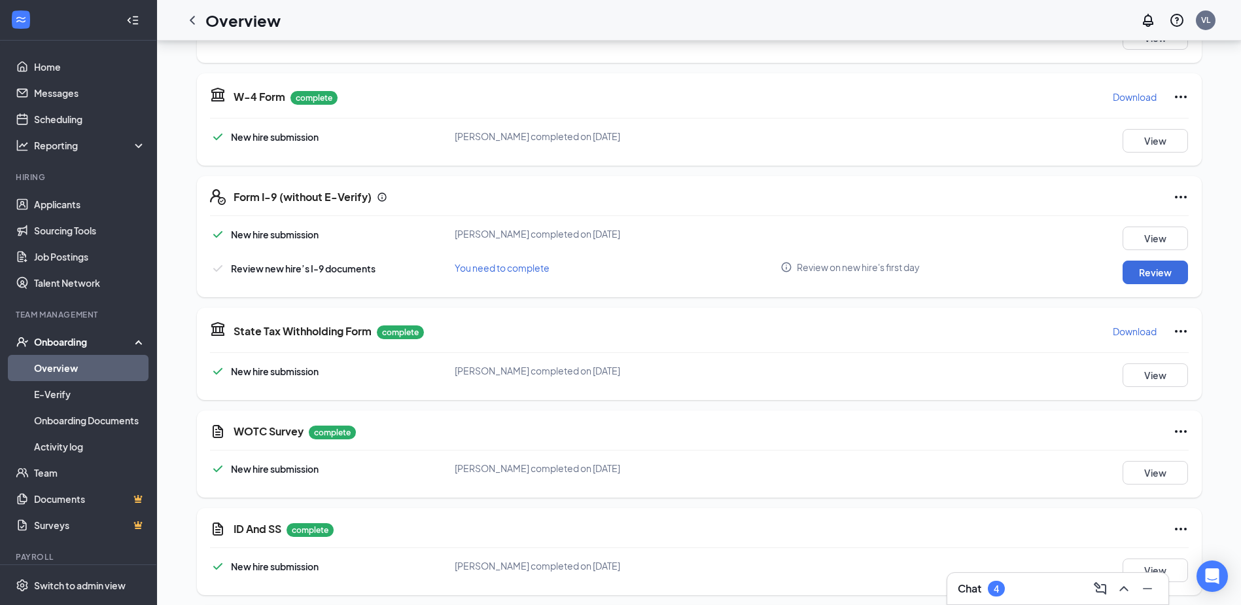
drag, startPoint x: 866, startPoint y: 418, endPoint x: 864, endPoint y: 342, distance: 75.9
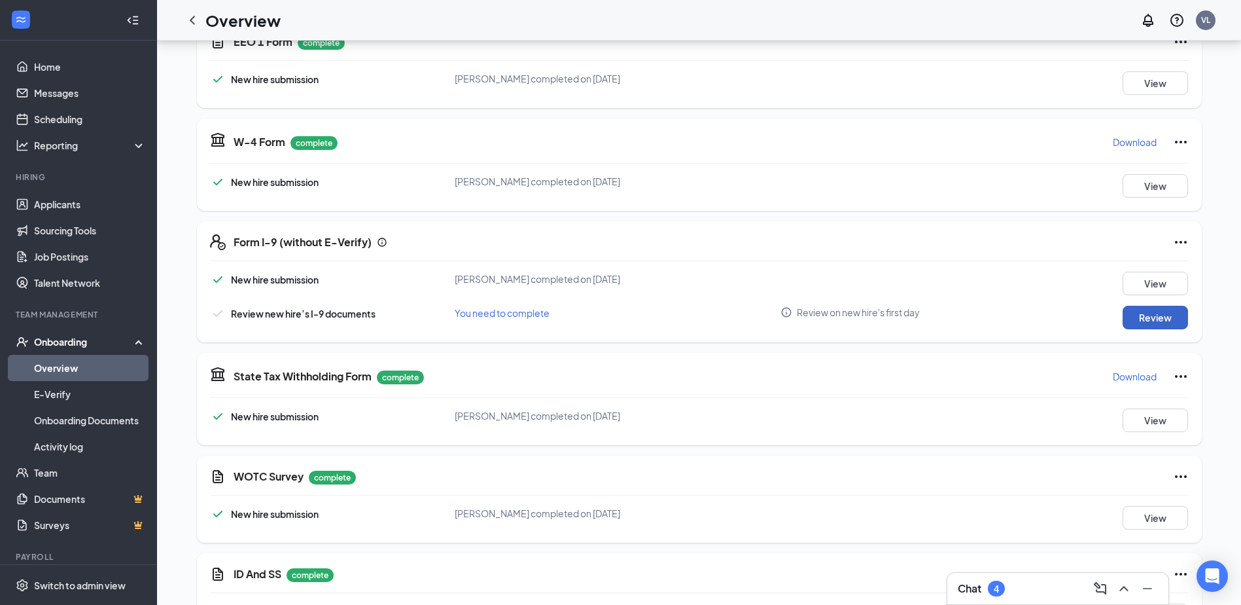
click at [1148, 311] on button "Review" at bounding box center [1155, 318] width 65 height 24
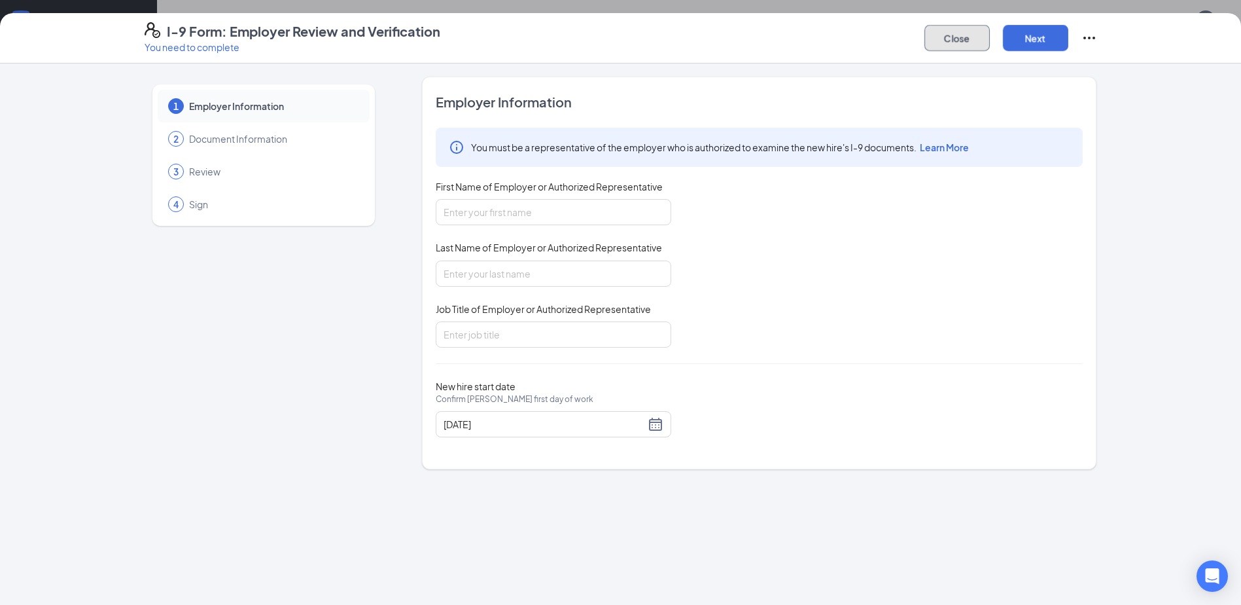
click at [959, 33] on button "Close" at bounding box center [956, 38] width 65 height 26
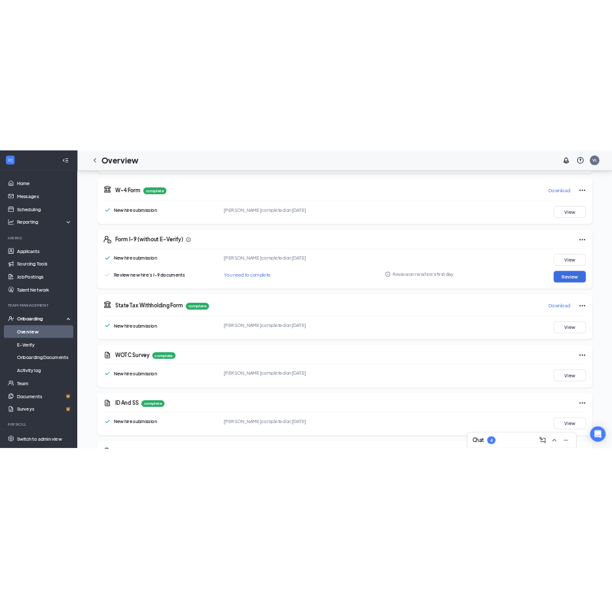
scroll to position [1269, 0]
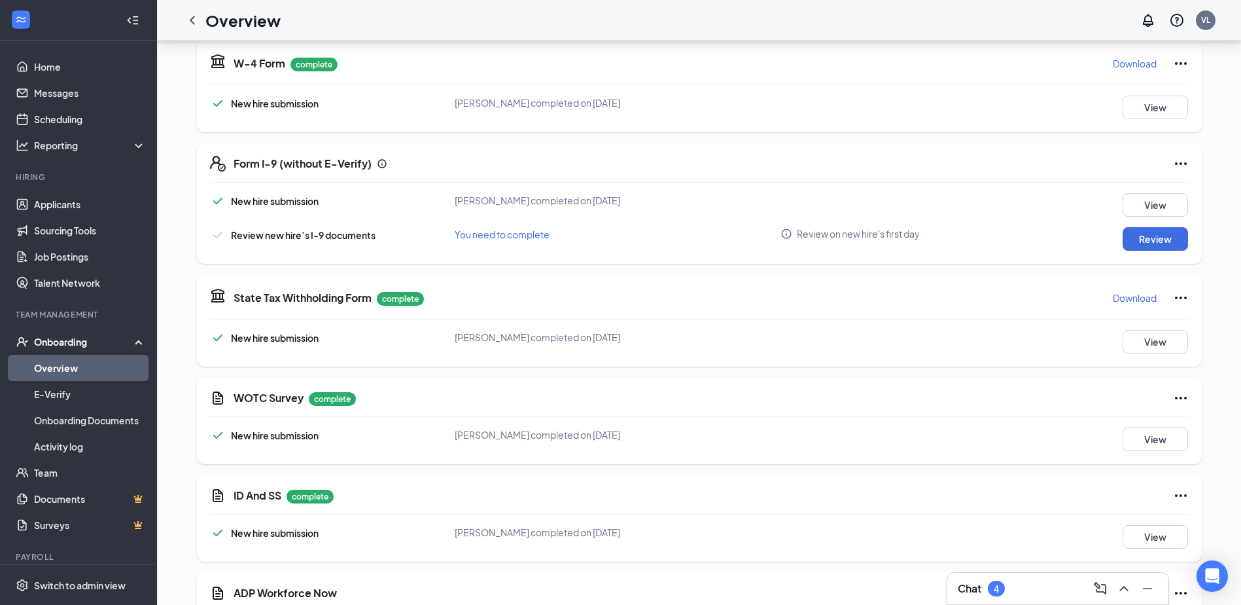
drag, startPoint x: 336, startPoint y: 442, endPoint x: 334, endPoint y: 475, distance: 32.7
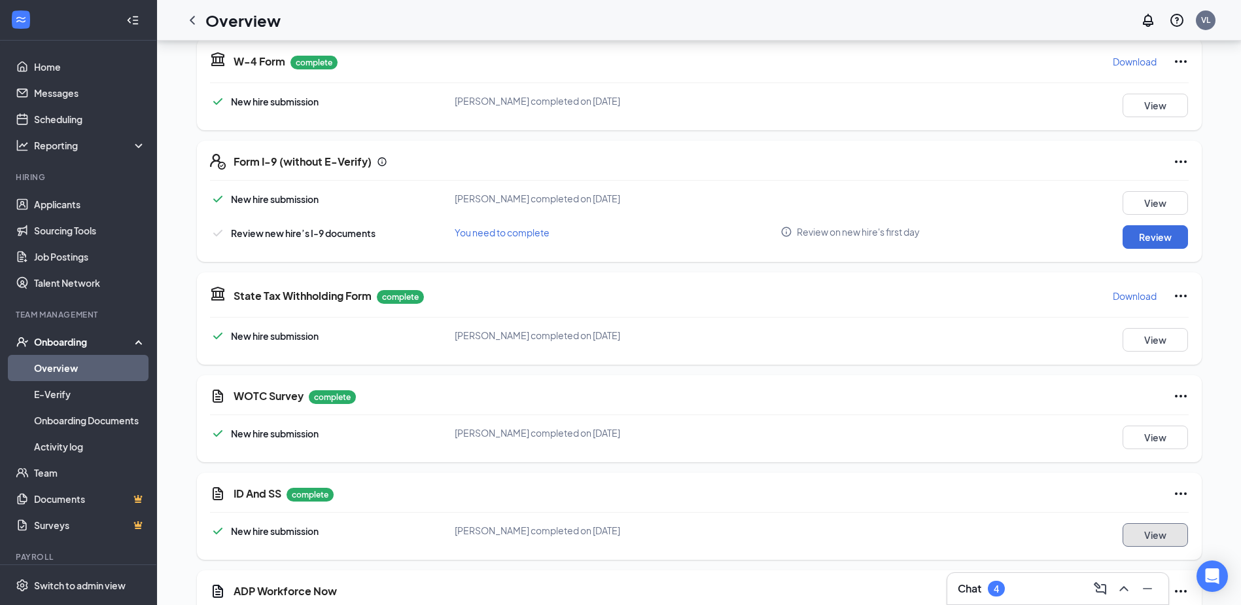
click at [1169, 528] on button "View" at bounding box center [1155, 535] width 65 height 24
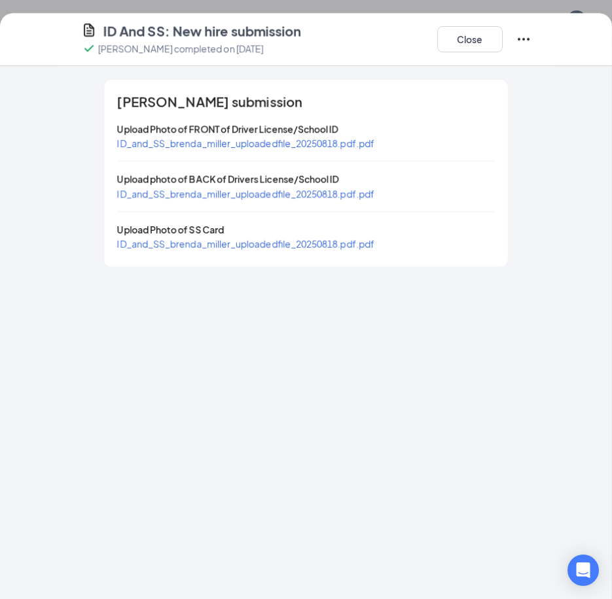
click at [472, 56] on div "Close" at bounding box center [484, 39] width 94 height 34
click at [472, 52] on button "Close" at bounding box center [469, 39] width 65 height 26
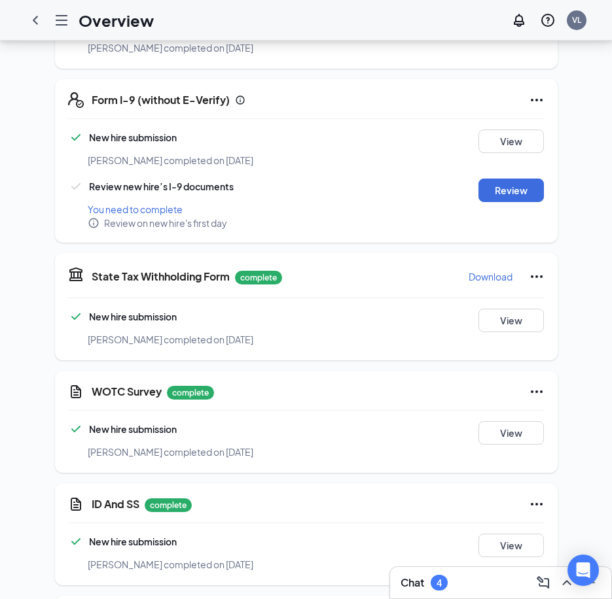
scroll to position [1590, 0]
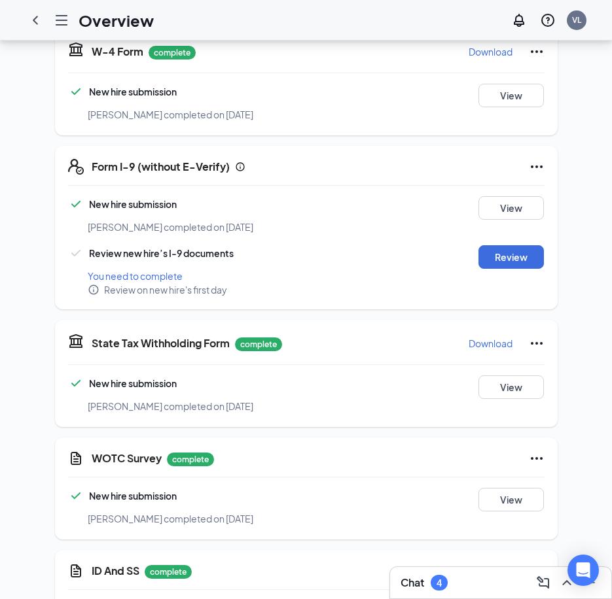
drag, startPoint x: 375, startPoint y: 359, endPoint x: 371, endPoint y: 299, distance: 59.7
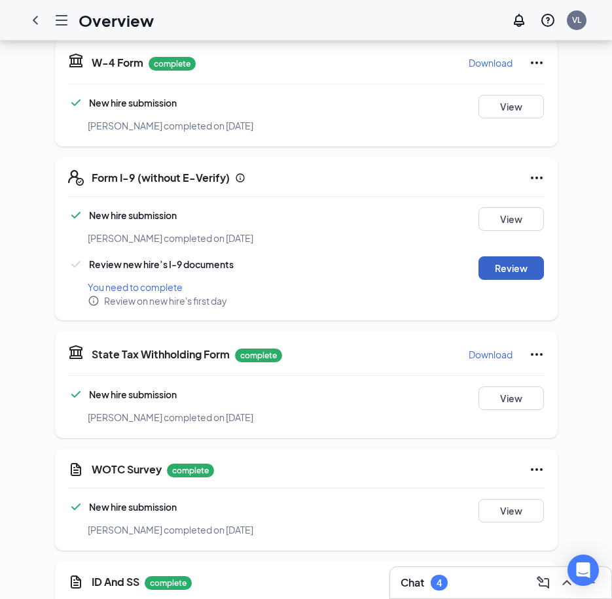
click at [511, 265] on button "Review" at bounding box center [510, 268] width 65 height 24
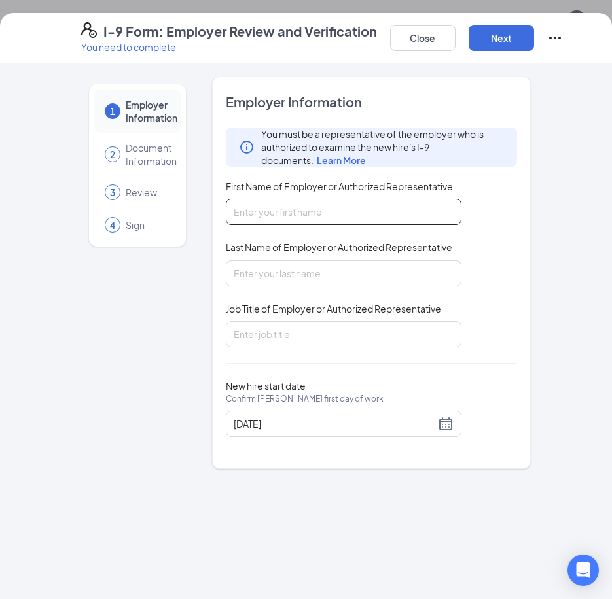
click at [274, 216] on input "First Name of Employer or Authorized Representative" at bounding box center [344, 212] width 236 height 26
type input "Van"
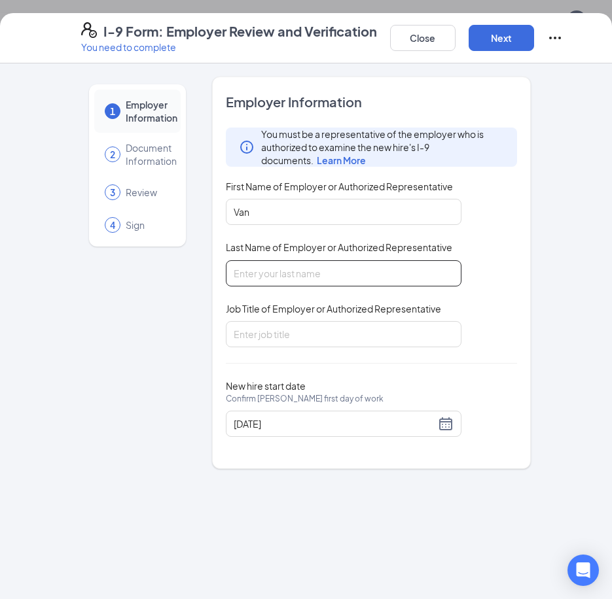
drag, startPoint x: 281, startPoint y: 272, endPoint x: 280, endPoint y: 279, distance: 7.2
click at [281, 272] on input "Last Name of Employer or Authorized Representative" at bounding box center [344, 273] width 236 height 26
type input "Lain"
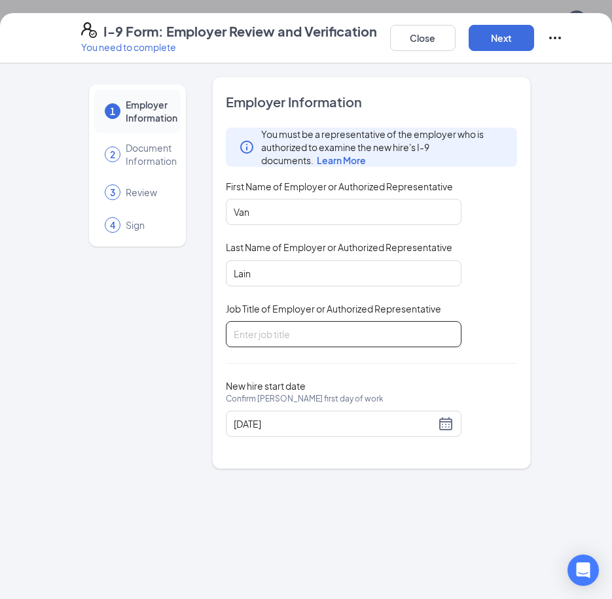
click at [275, 342] on input "Job Title of Employer or Authorized Representative" at bounding box center [344, 334] width 236 height 26
type input "General Manager"
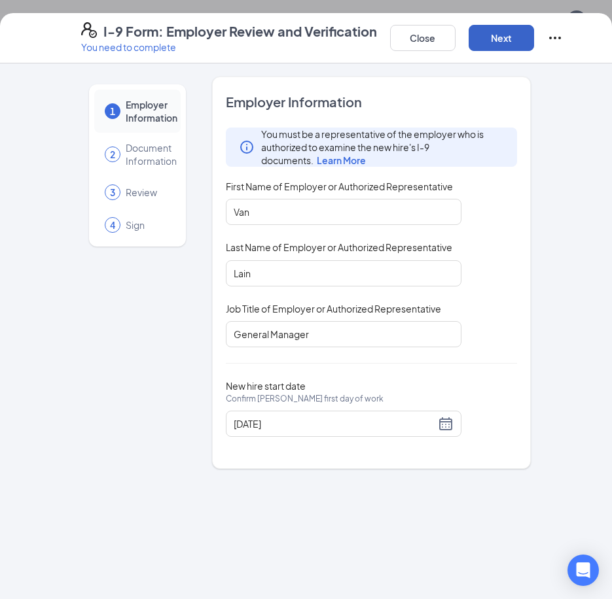
click at [514, 45] on button "Next" at bounding box center [500, 38] width 65 height 26
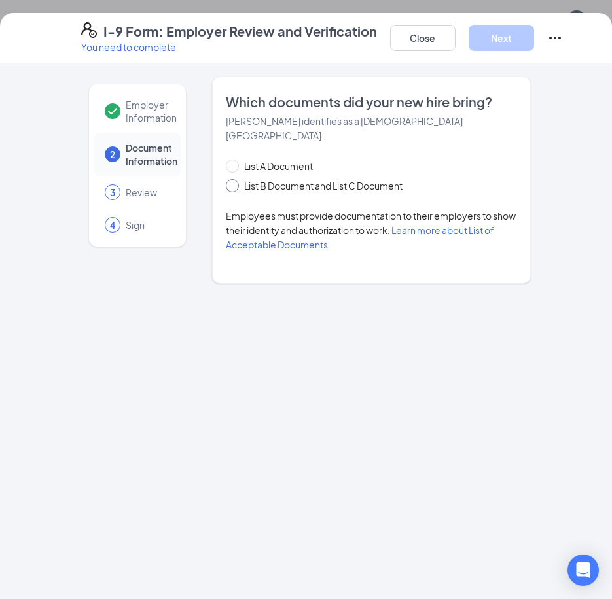
click at [251, 179] on span "List B Document and List C Document" at bounding box center [323, 186] width 169 height 14
click at [235, 179] on input "List B Document and List C Document" at bounding box center [230, 183] width 9 height 9
radio input "true"
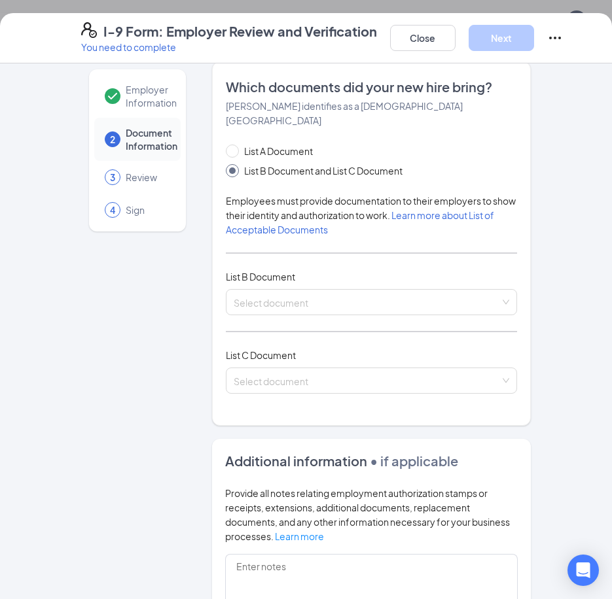
scroll to position [46, 0]
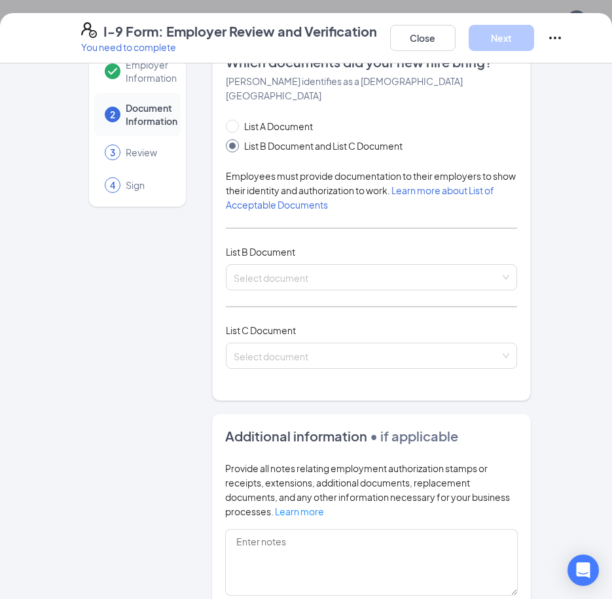
drag, startPoint x: 326, startPoint y: 226, endPoint x: 323, endPoint y: 258, distance: 31.5
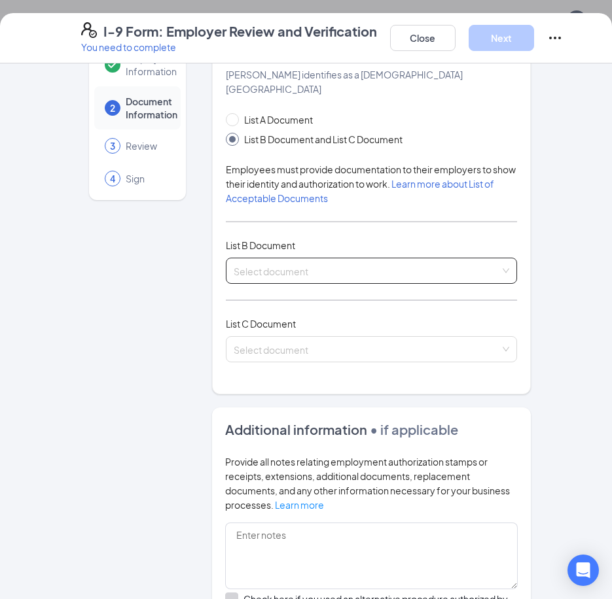
click at [306, 258] on input "search" at bounding box center [367, 268] width 266 height 20
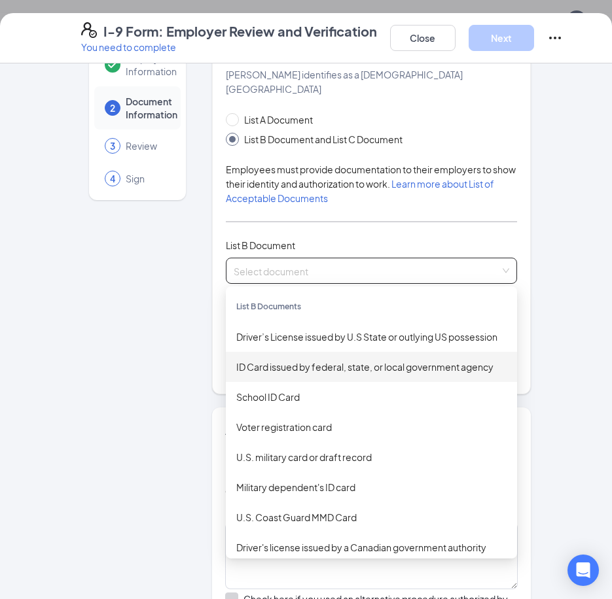
click at [323, 360] on div "ID Card issued by federal, state, or local government agency" at bounding box center [371, 367] width 270 height 14
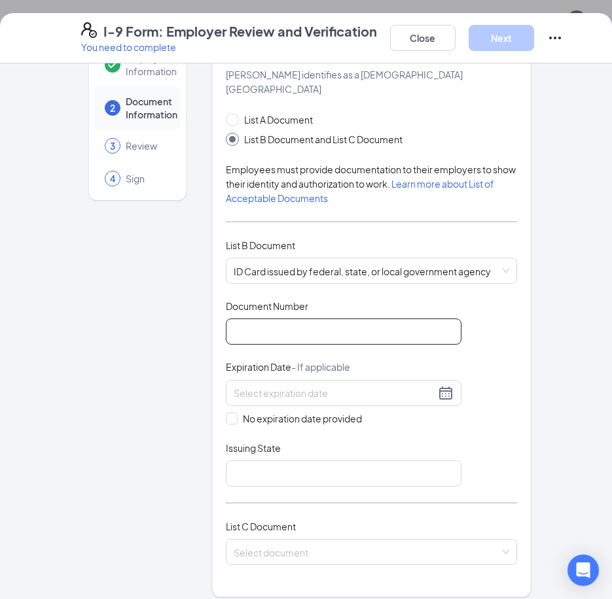
click at [431, 319] on input "Document Number" at bounding box center [344, 332] width 236 height 26
click at [525, 391] on div "Which documents did your new hire bring? [PERSON_NAME] identifies as a [DEMOGRA…" at bounding box center [371, 313] width 319 height 567
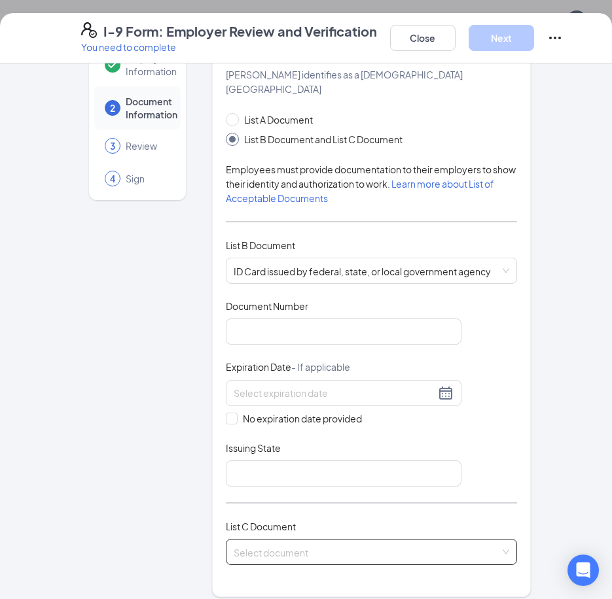
click at [442, 540] on input "search" at bounding box center [367, 550] width 266 height 20
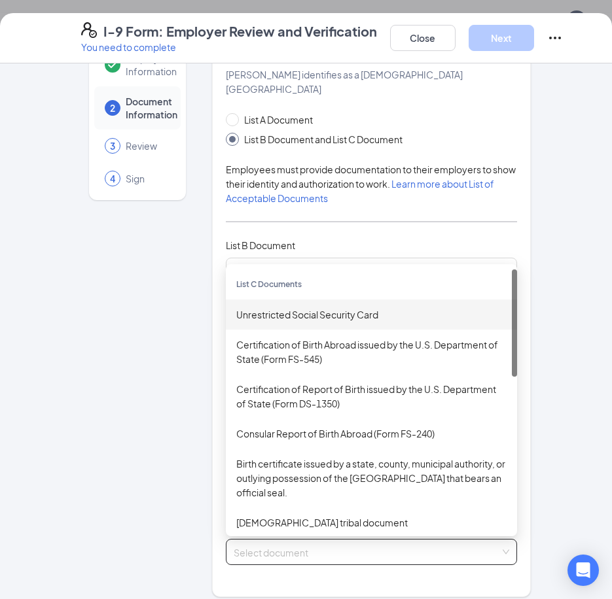
click at [345, 308] on div "Unrestricted Social Security Card" at bounding box center [371, 315] width 270 height 14
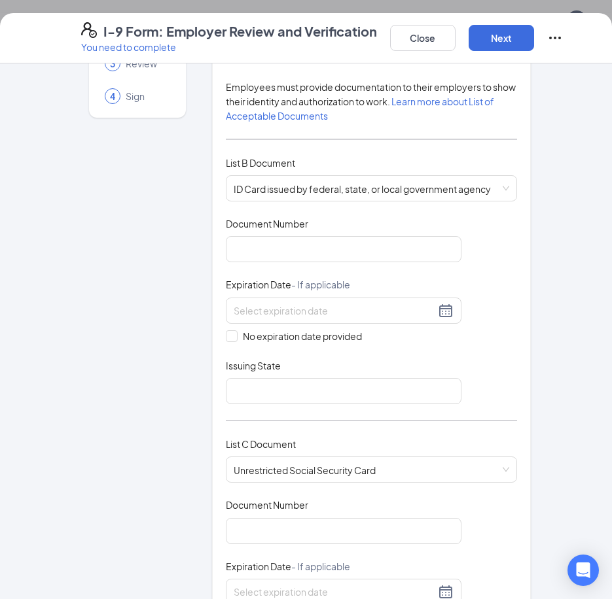
scroll to position [183, 0]
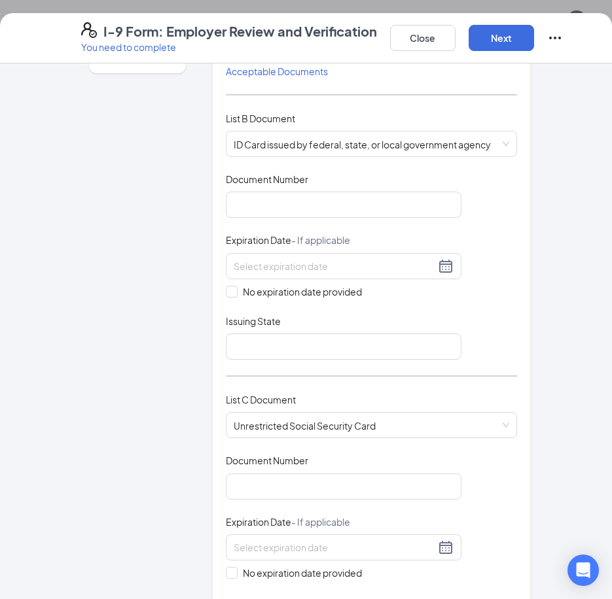
drag, startPoint x: 576, startPoint y: 167, endPoint x: 576, endPoint y: 211, distance: 43.8
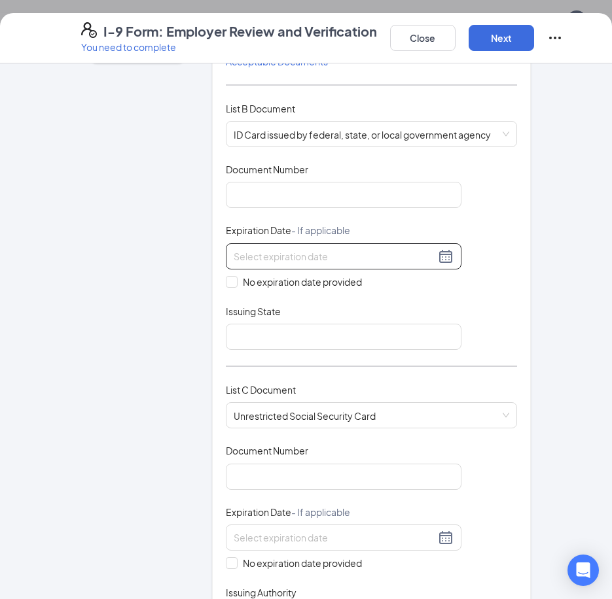
click at [243, 249] on input at bounding box center [335, 256] width 202 height 14
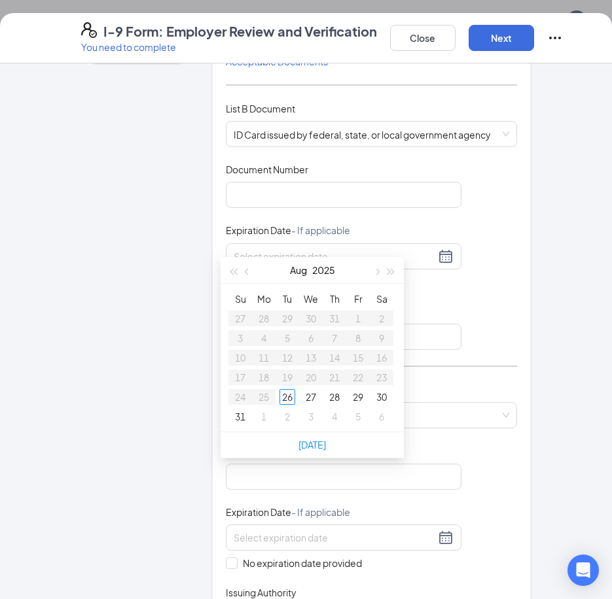
click at [508, 318] on div "Document Title ID Card issued by federal, state, or local government agency Doc…" at bounding box center [371, 256] width 291 height 187
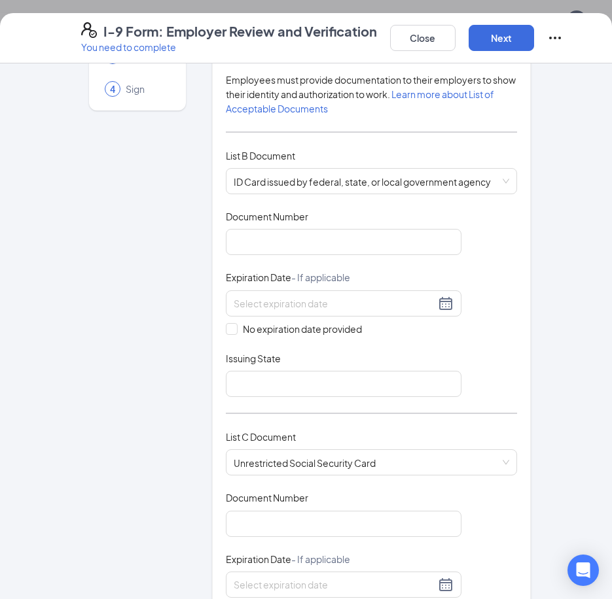
drag, startPoint x: 540, startPoint y: 406, endPoint x: 536, endPoint y: 372, distance: 33.6
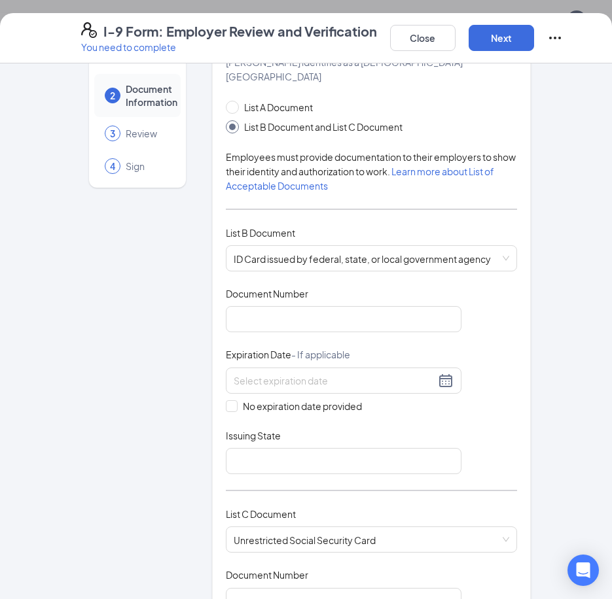
drag, startPoint x: 535, startPoint y: 389, endPoint x: 535, endPoint y: 352, distance: 36.6
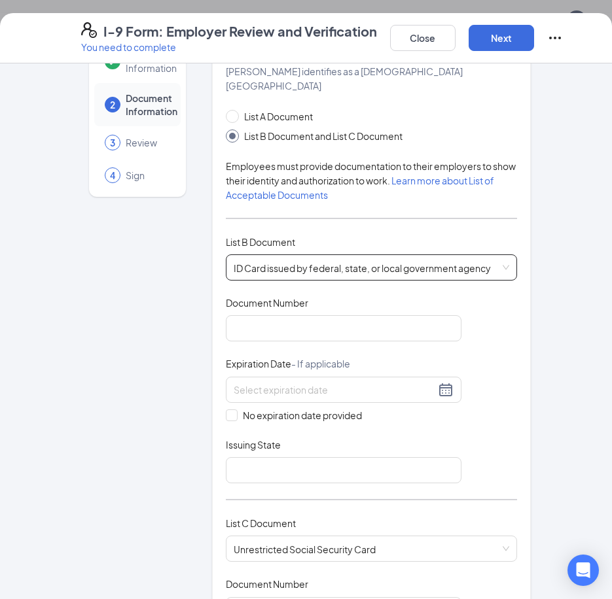
click at [483, 255] on span "ID Card issued by federal, state, or local government agency" at bounding box center [371, 267] width 275 height 25
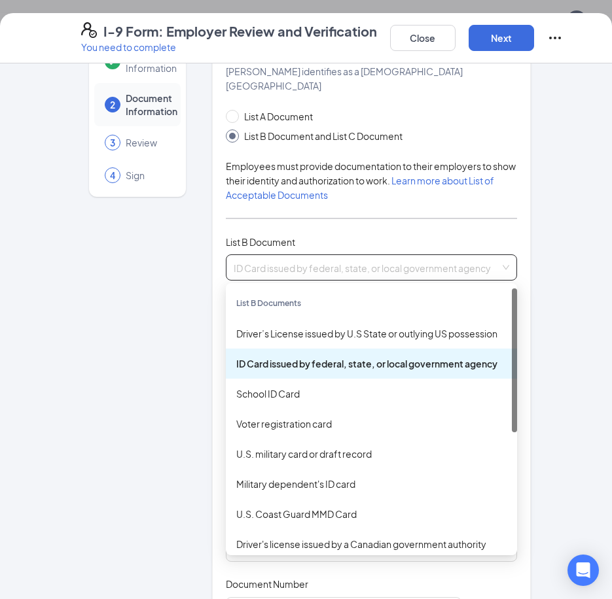
click at [571, 350] on div "Employer Information 2 Document Information 3 Review 4 Sign Which documents did…" at bounding box center [306, 331] width 612 height 536
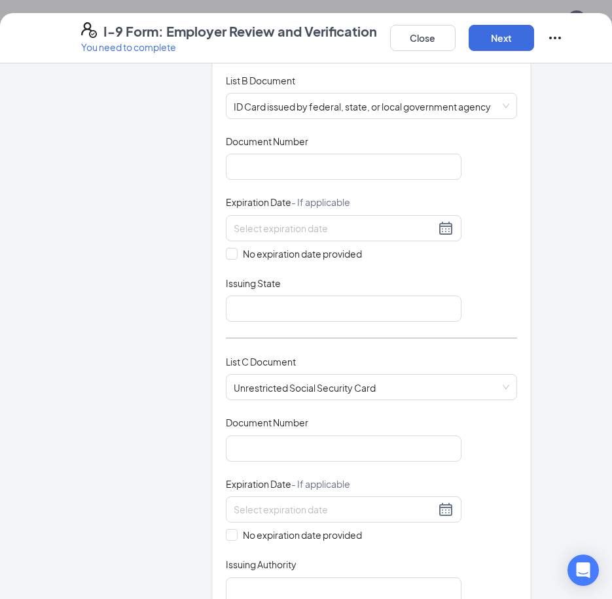
scroll to position [358, 0]
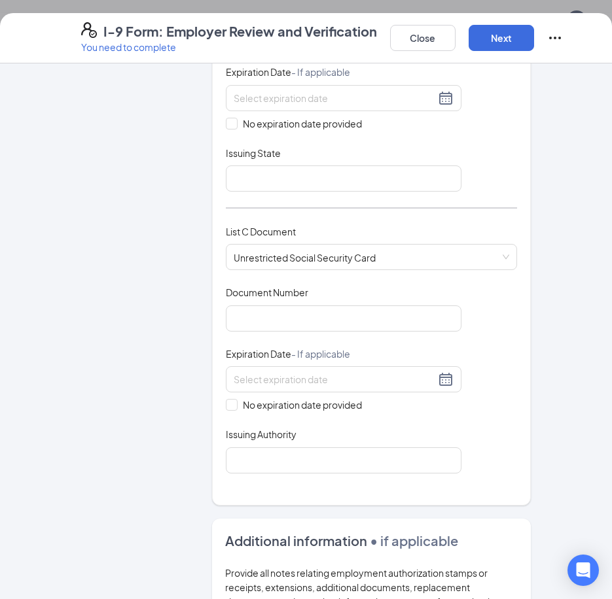
drag, startPoint x: 546, startPoint y: 398, endPoint x: 542, endPoint y: 425, distance: 27.2
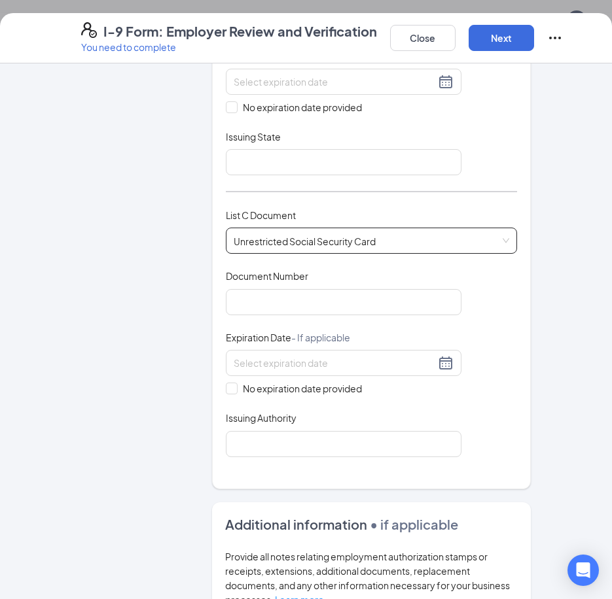
click at [478, 228] on span "Unrestricted Social Security Card" at bounding box center [371, 240] width 275 height 25
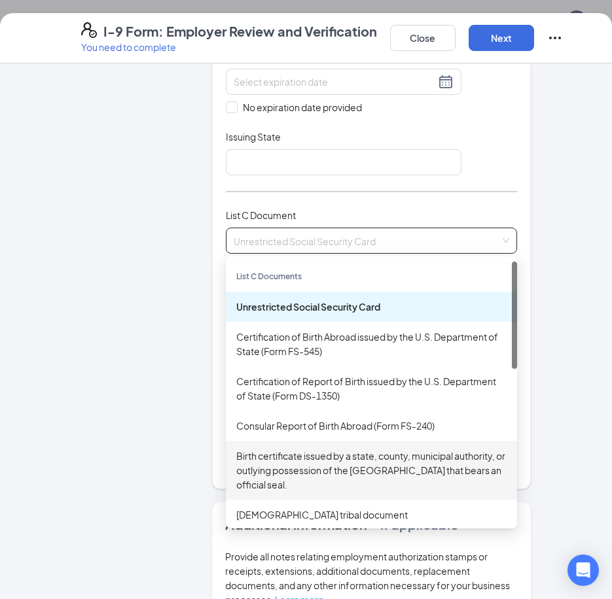
click at [464, 460] on div "Birth certificate issued by a state, county, municipal authority, or outlying p…" at bounding box center [371, 470] width 270 height 43
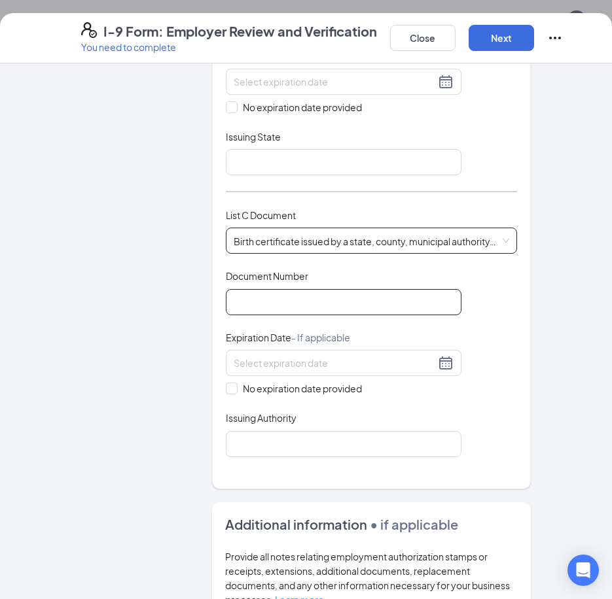
click at [340, 294] on input "Document Number" at bounding box center [344, 302] width 236 height 26
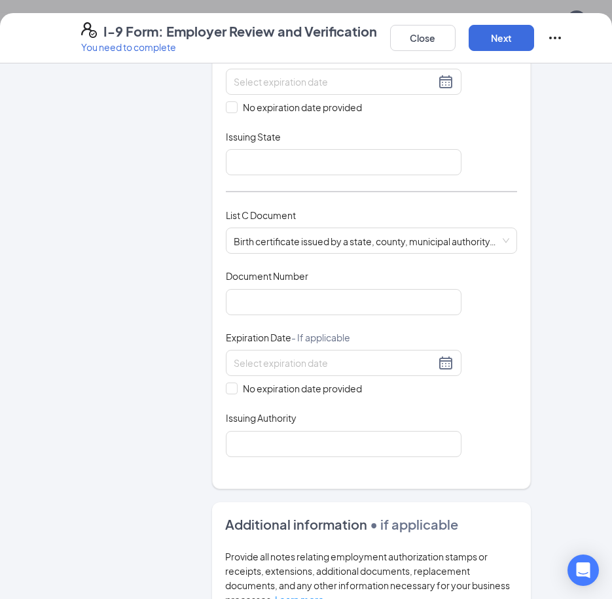
drag, startPoint x: 571, startPoint y: 480, endPoint x: 570, endPoint y: 456, distance: 23.6
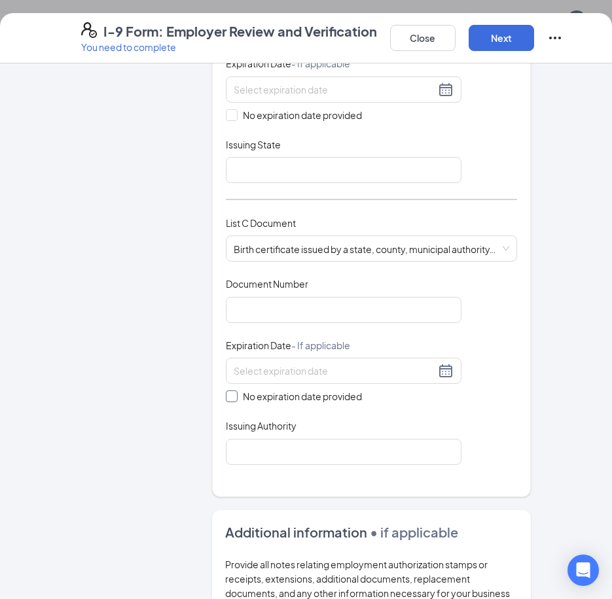
click at [227, 389] on label "No expiration date provided" at bounding box center [344, 396] width 236 height 14
click at [227, 391] on input "No expiration date provided" at bounding box center [230, 395] width 9 height 9
checkbox input "true"
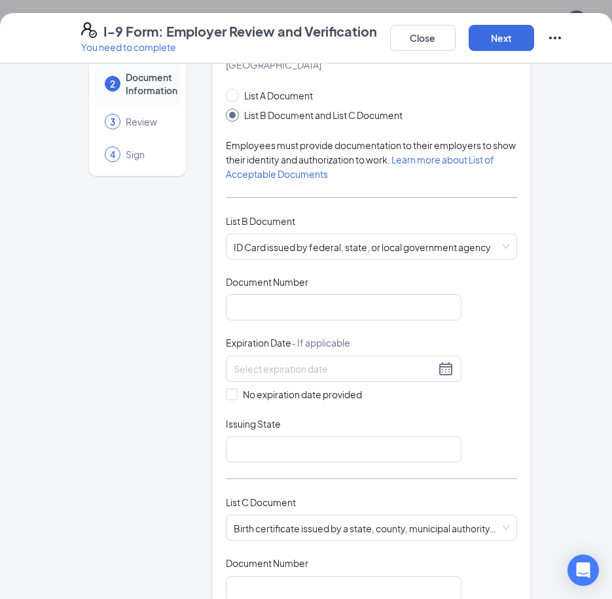
scroll to position [0, 0]
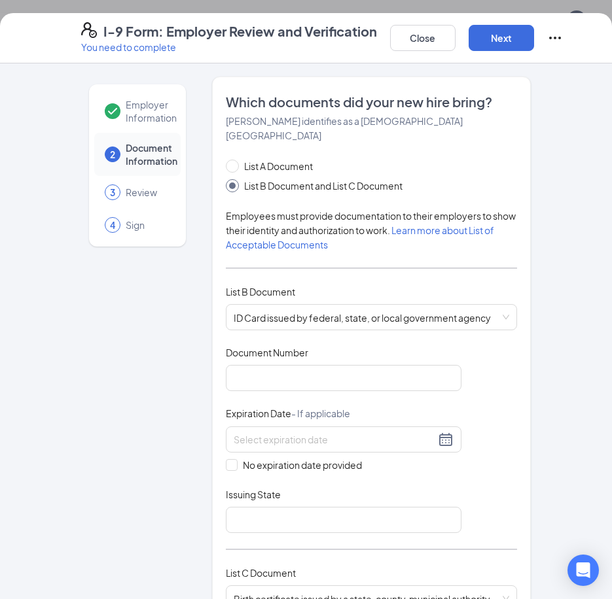
drag, startPoint x: 550, startPoint y: 474, endPoint x: 552, endPoint y: 398, distance: 76.6
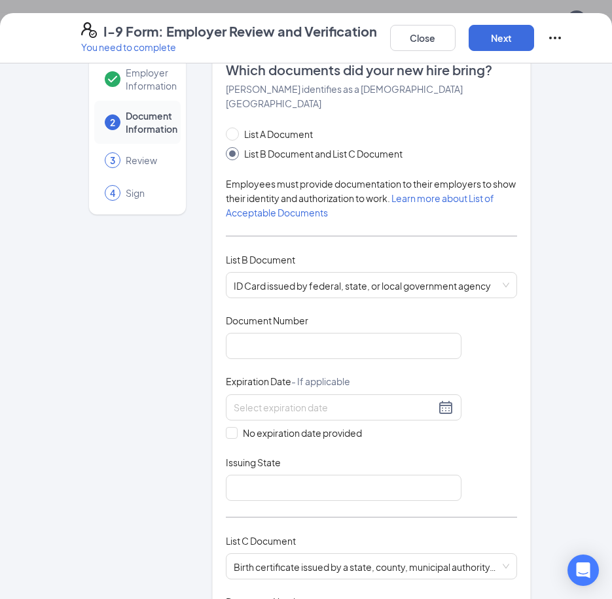
drag, startPoint x: 536, startPoint y: 333, endPoint x: 536, endPoint y: 357, distance: 24.2
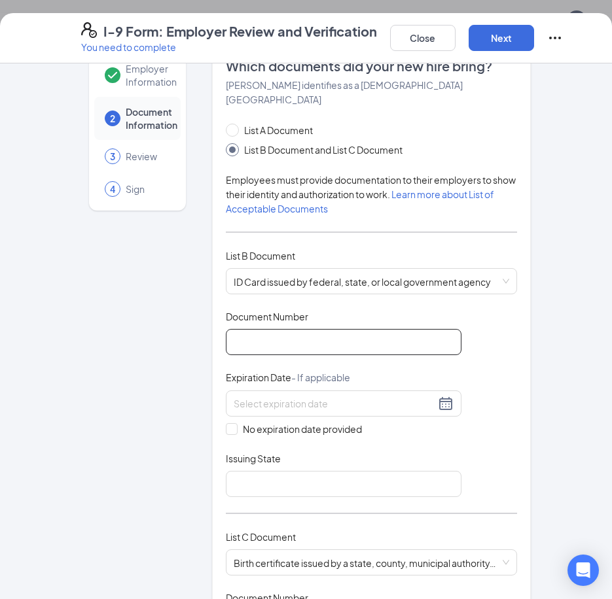
click at [436, 329] on input "Document Number" at bounding box center [344, 342] width 236 height 26
click at [468, 323] on div "Document Title ID Card issued by federal, state, or local government agency Doc…" at bounding box center [371, 403] width 291 height 187
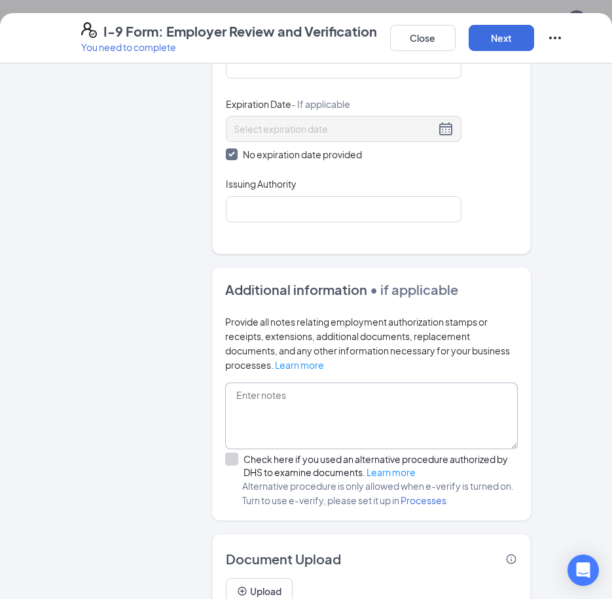
scroll to position [654, 0]
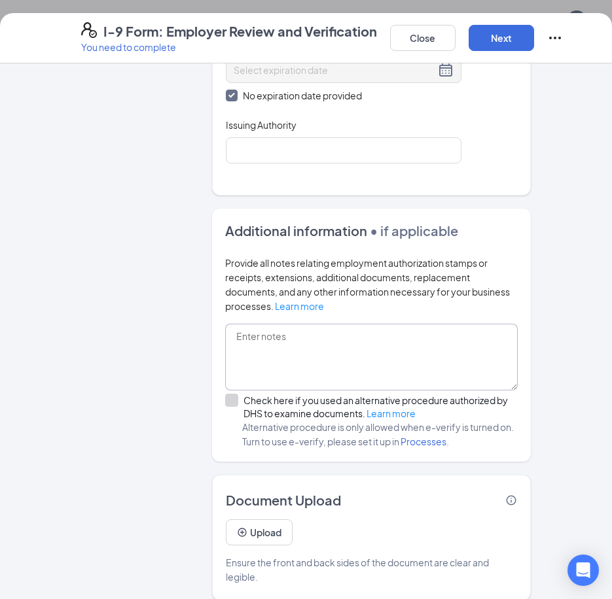
drag, startPoint x: 467, startPoint y: 323, endPoint x: 479, endPoint y: 412, distance: 89.8
click at [506, 496] on icon "Info" at bounding box center [511, 501] width 10 height 10
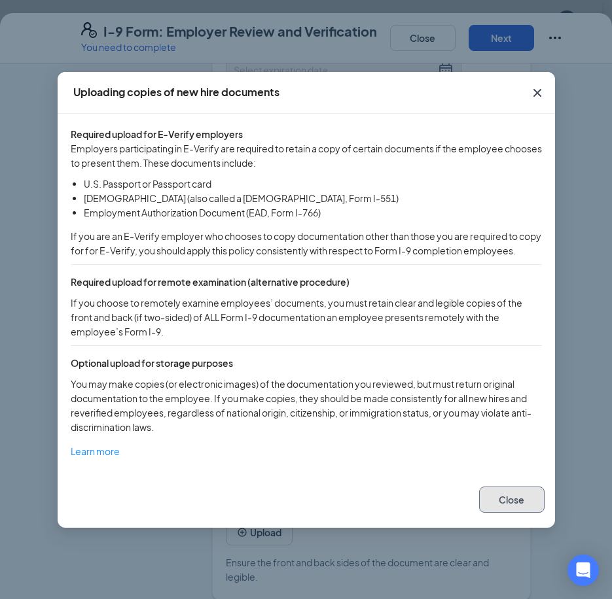
click at [504, 510] on button "Close" at bounding box center [511, 500] width 65 height 26
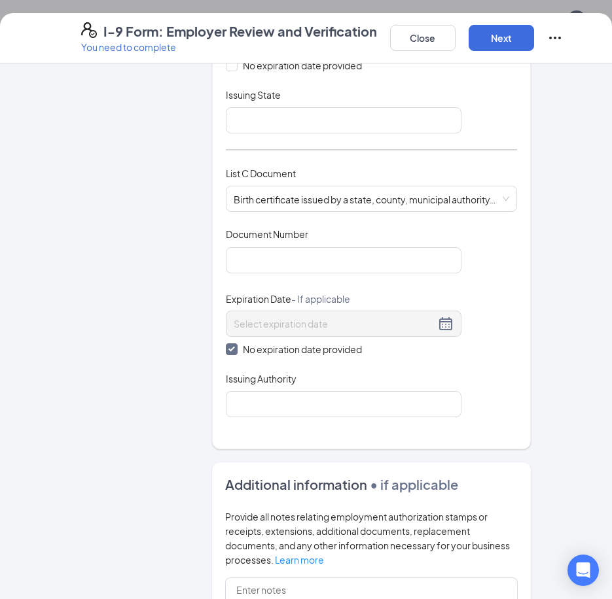
drag, startPoint x: 529, startPoint y: 414, endPoint x: 548, endPoint y: 338, distance: 79.0
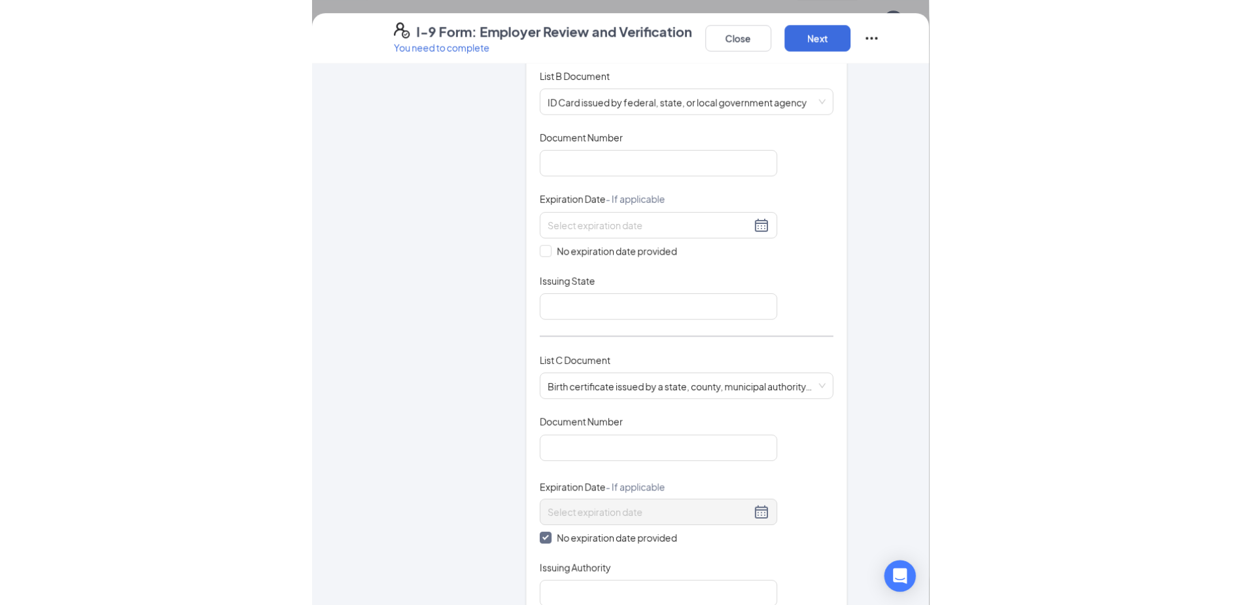
scroll to position [0, 0]
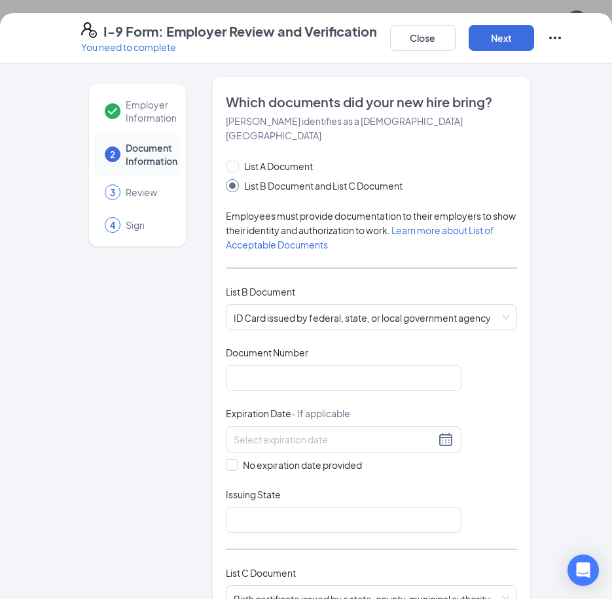
drag, startPoint x: 540, startPoint y: 486, endPoint x: 546, endPoint y: 333, distance: 153.2
click at [436, 41] on button "Close" at bounding box center [422, 38] width 65 height 26
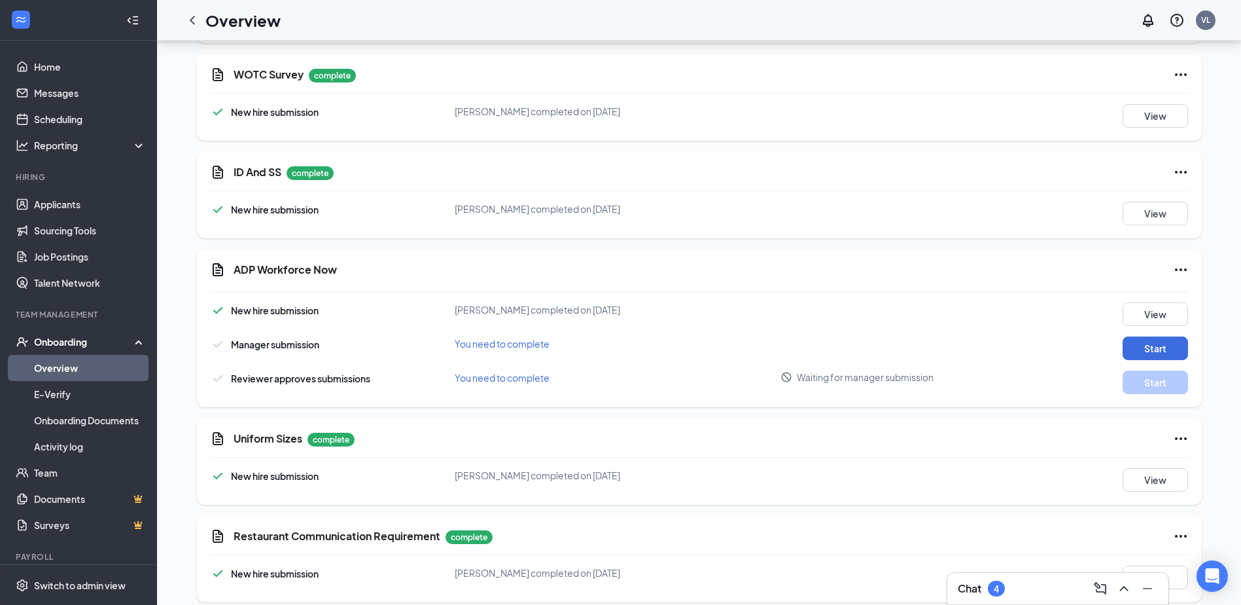
scroll to position [1592, 0]
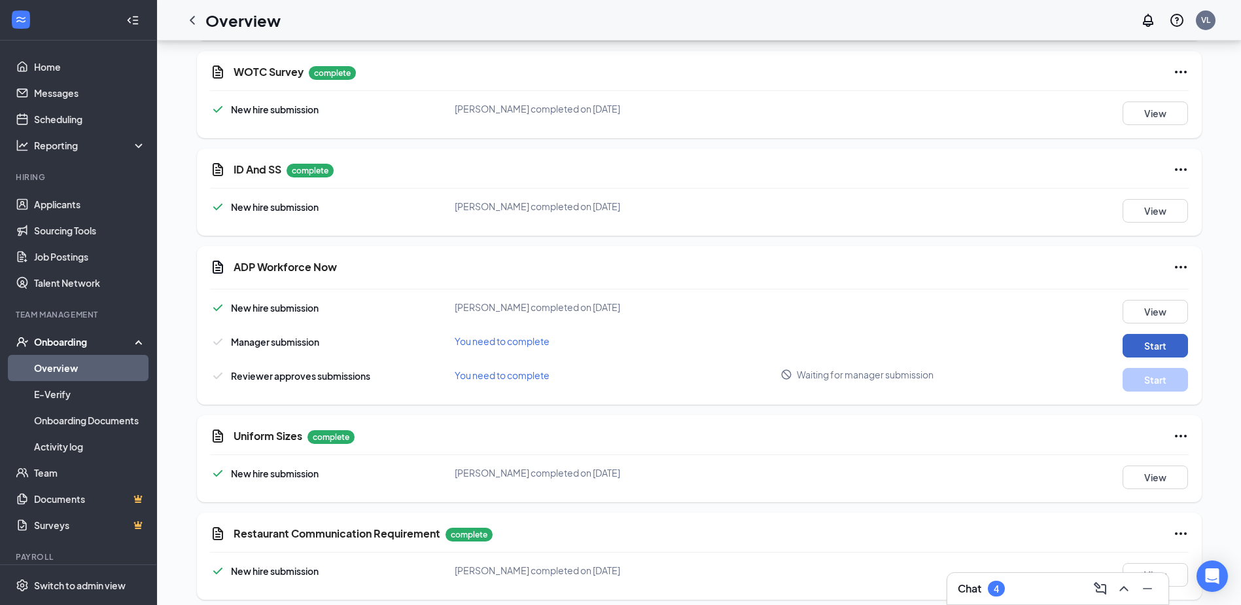
click at [1153, 334] on button "Start" at bounding box center [1155, 346] width 65 height 24
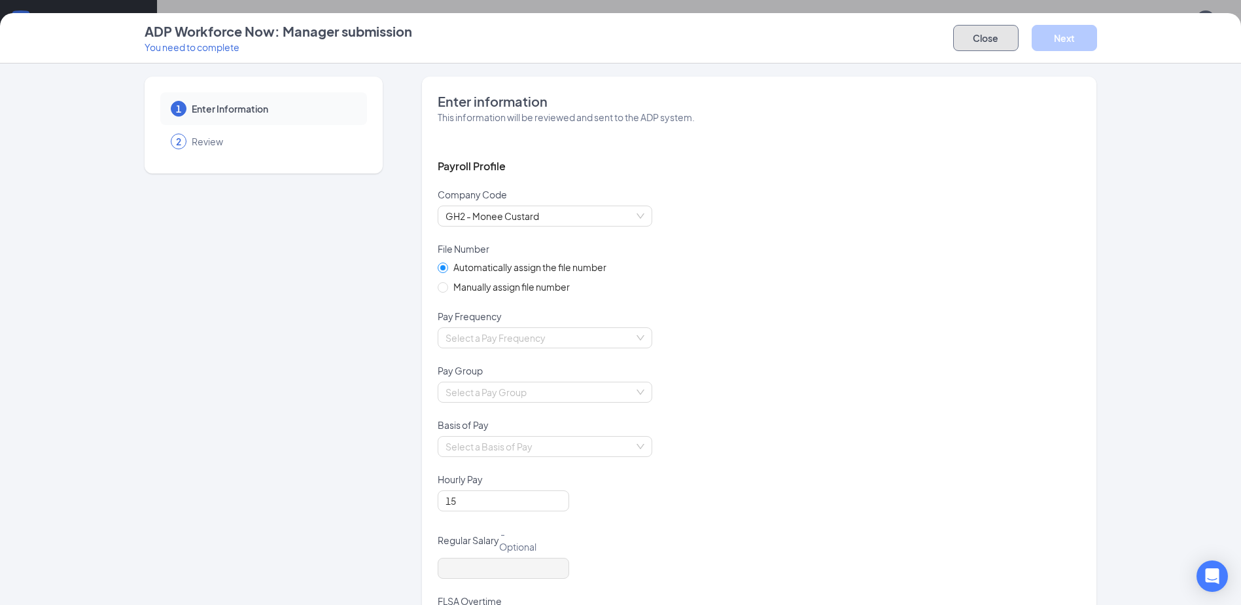
click at [991, 28] on button "Close" at bounding box center [985, 38] width 65 height 26
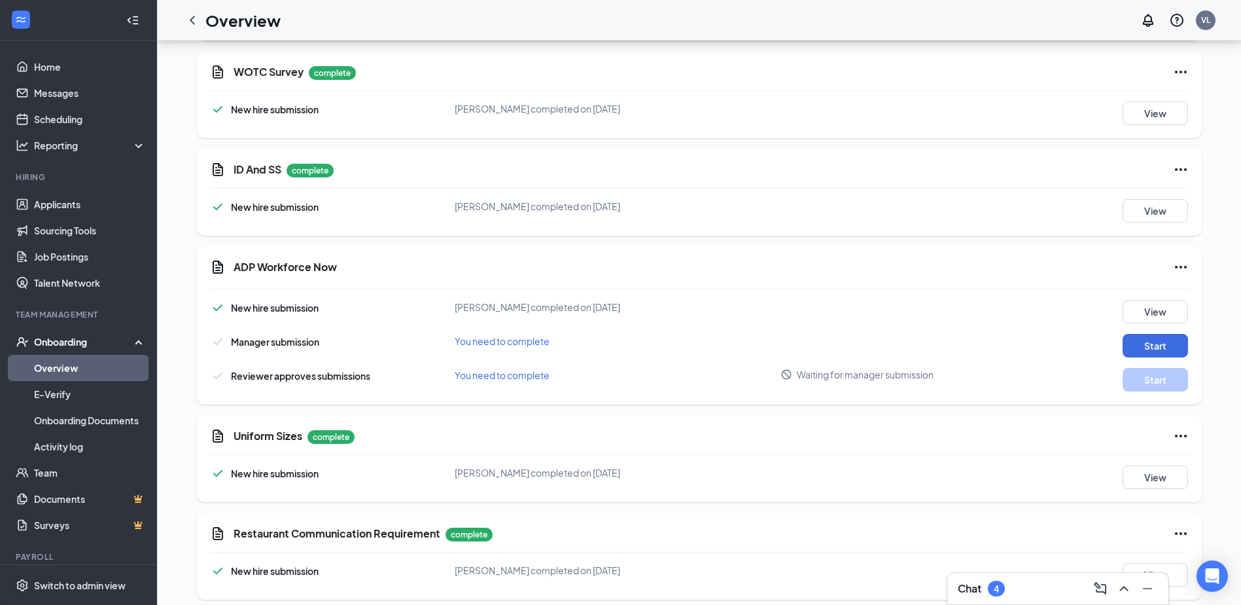
click at [986, 304] on div "New hire submission [PERSON_NAME] completed on [DATE] View" at bounding box center [699, 312] width 979 height 24
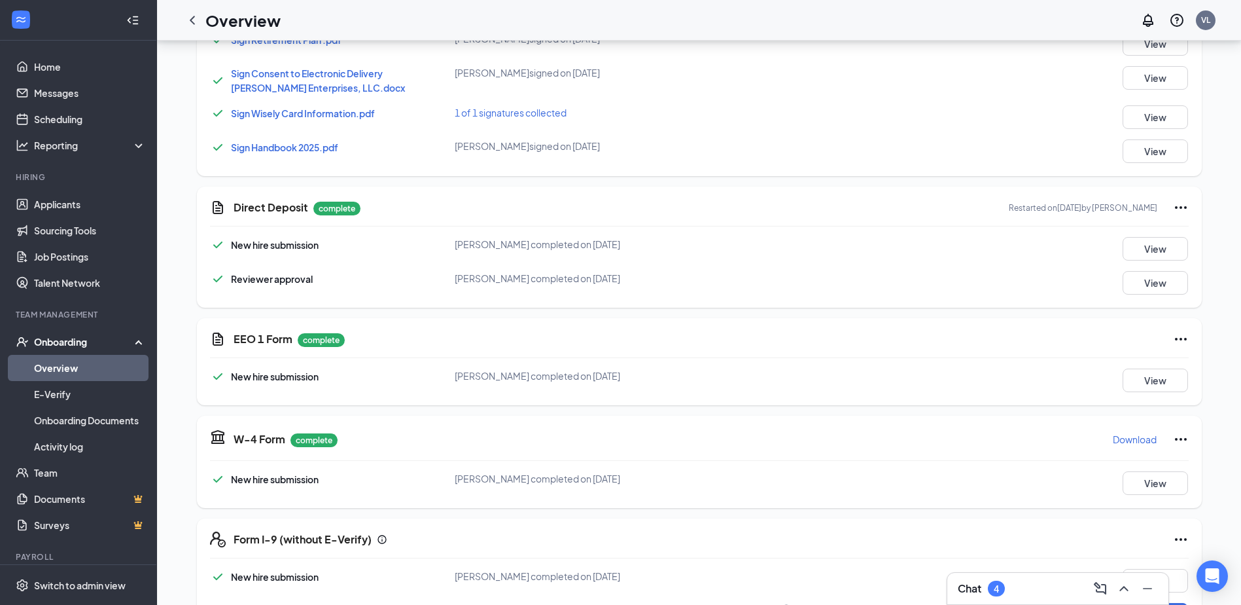
drag, startPoint x: 993, startPoint y: 302, endPoint x: 979, endPoint y: 182, distance: 120.5
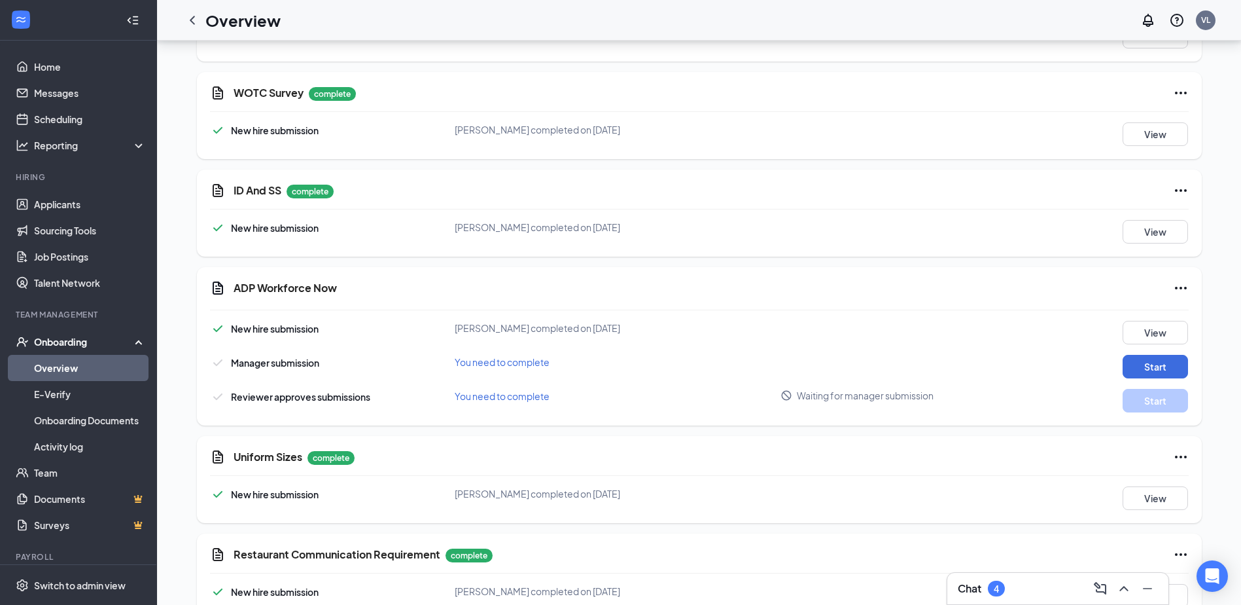
drag, startPoint x: 983, startPoint y: 184, endPoint x: 983, endPoint y: 270, distance: 85.7
